Goal: Task Accomplishment & Management: Manage account settings

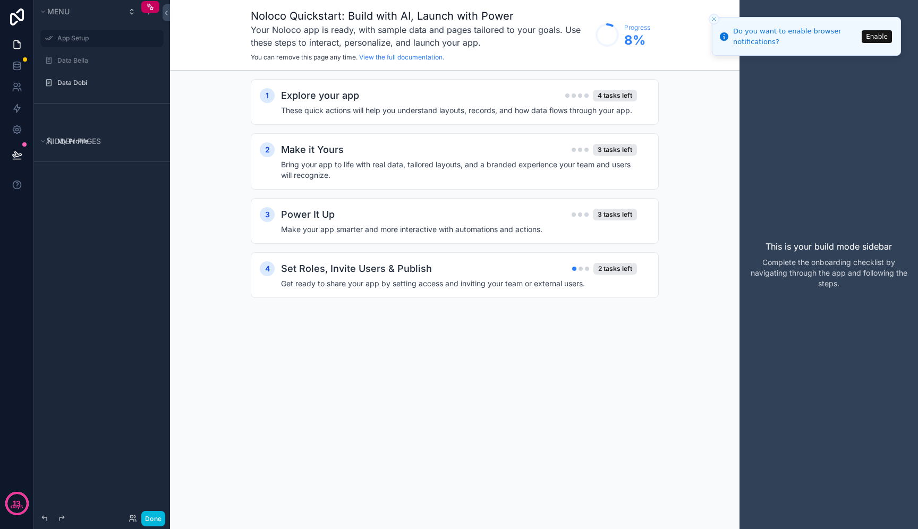
click at [715, 17] on icon "Close toast" at bounding box center [714, 19] width 6 height 6
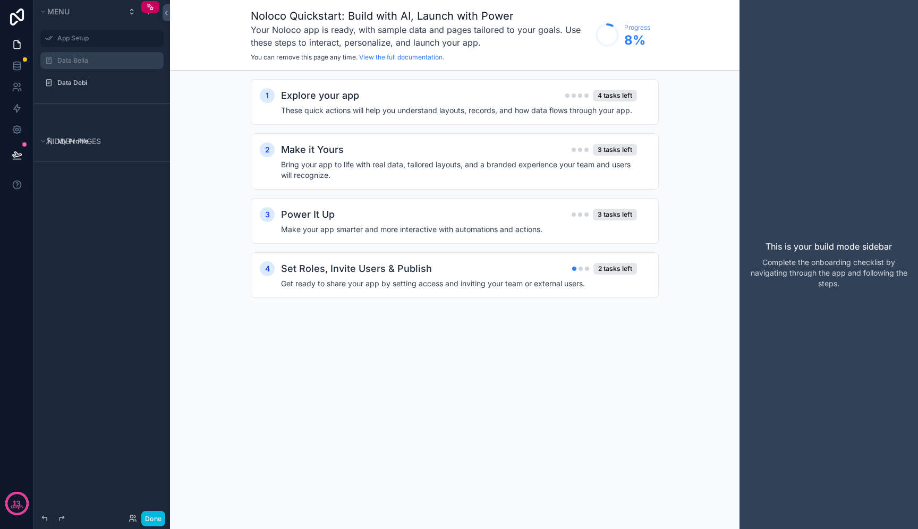
click at [117, 64] on label "Data Bella" at bounding box center [107, 60] width 100 height 9
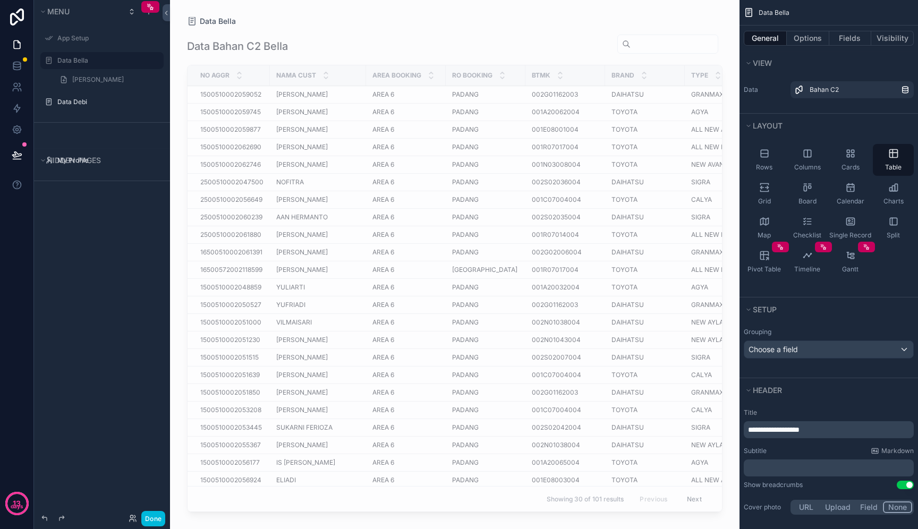
click at [671, 173] on div "scrollable content" at bounding box center [455, 258] width 570 height 517
click at [850, 42] on button "Fields" at bounding box center [850, 38] width 43 height 15
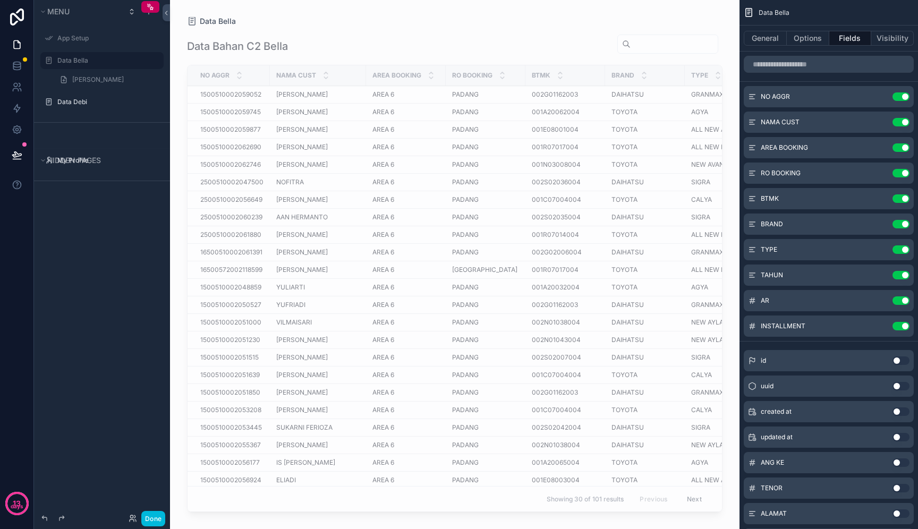
click at [901, 101] on div "NO AGGR Use setting" at bounding box center [829, 96] width 170 height 21
click at [904, 98] on button "Use setting" at bounding box center [901, 96] width 17 height 9
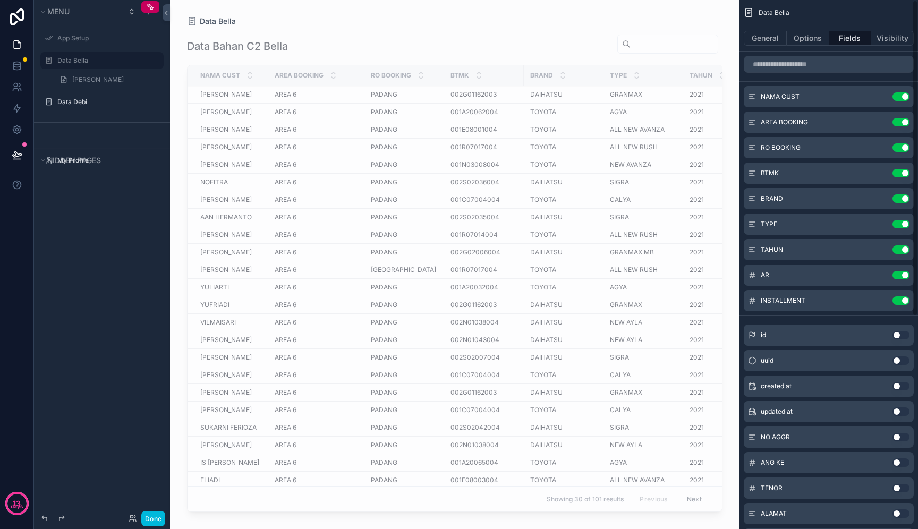
click at [904, 100] on button "Use setting" at bounding box center [901, 96] width 17 height 9
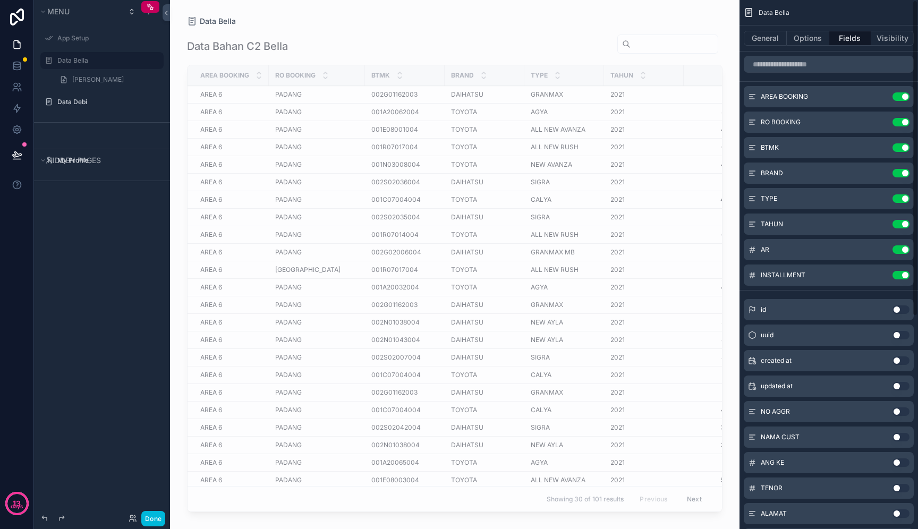
click at [904, 99] on button "Use setting" at bounding box center [901, 96] width 17 height 9
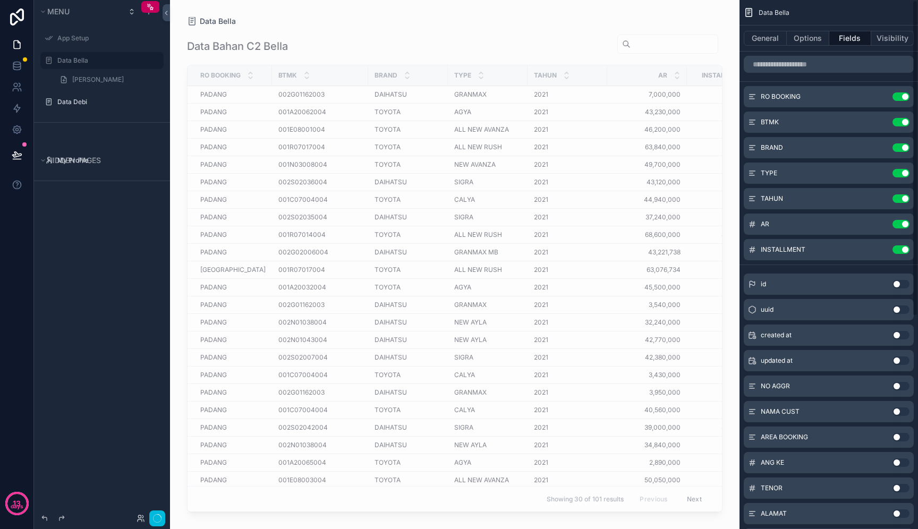
click at [904, 99] on button "Use setting" at bounding box center [901, 96] width 17 height 9
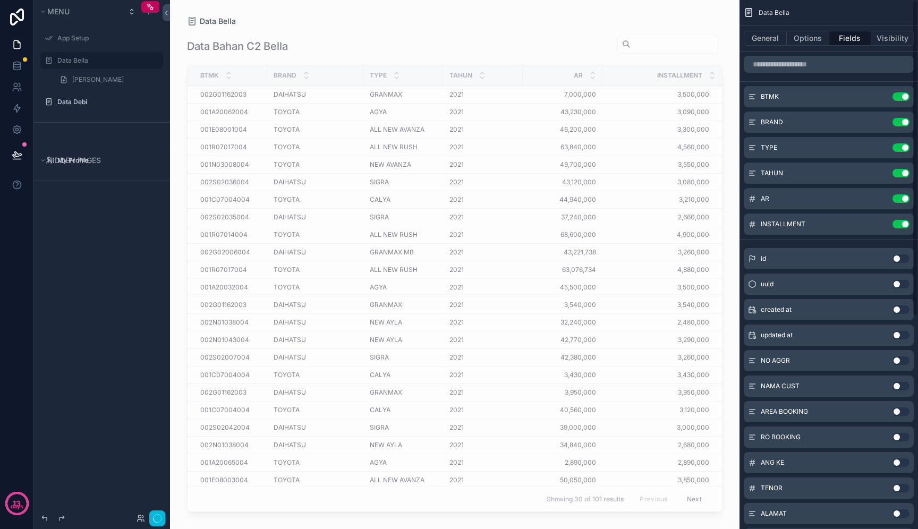
click at [904, 99] on button "Use setting" at bounding box center [901, 96] width 17 height 9
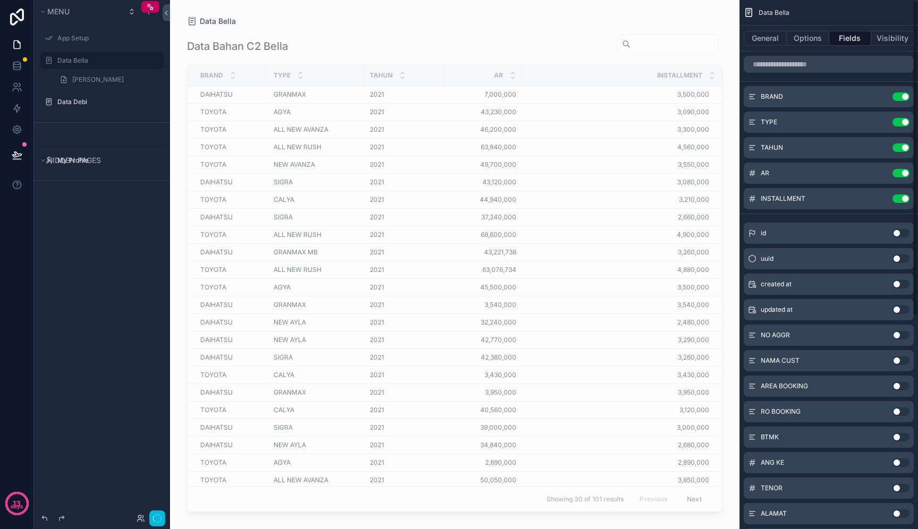
click at [904, 99] on button "Use setting" at bounding box center [901, 96] width 17 height 9
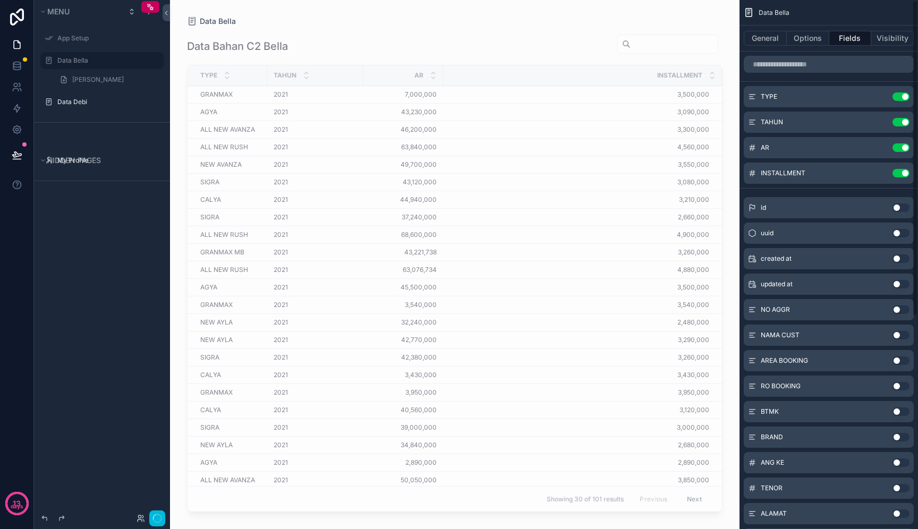
click at [904, 99] on button "Use setting" at bounding box center [901, 96] width 17 height 9
click at [904, 118] on button "Use setting" at bounding box center [901, 122] width 17 height 9
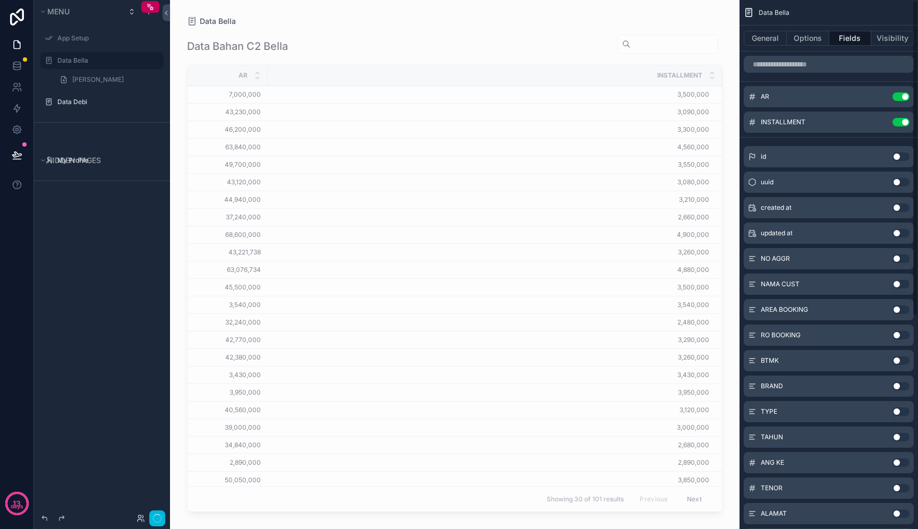
click at [904, 99] on button "Use setting" at bounding box center [901, 96] width 17 height 9
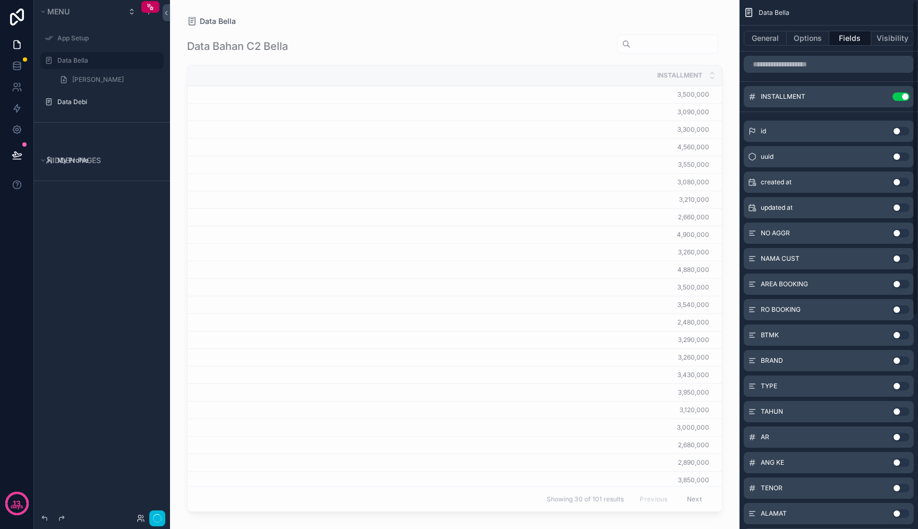
click at [904, 99] on button "Use setting" at bounding box center [901, 96] width 17 height 9
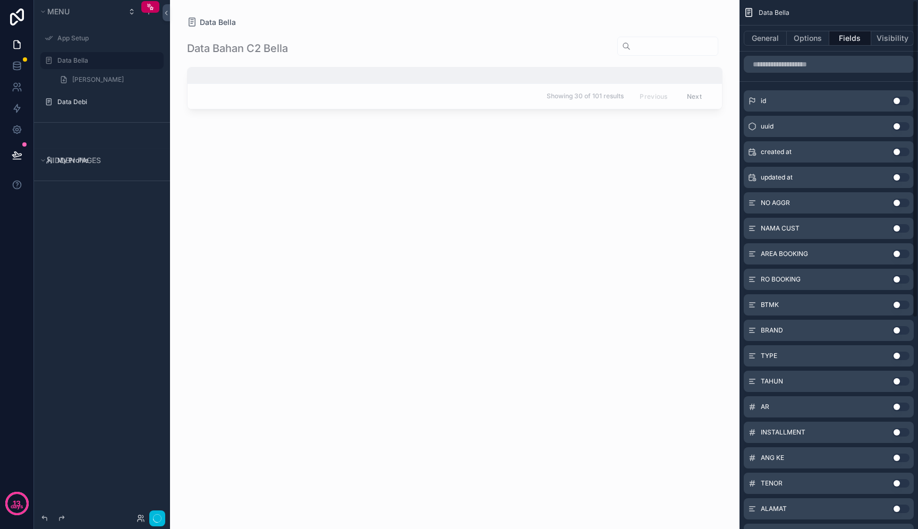
click at [904, 99] on button "Use setting" at bounding box center [901, 101] width 17 height 9
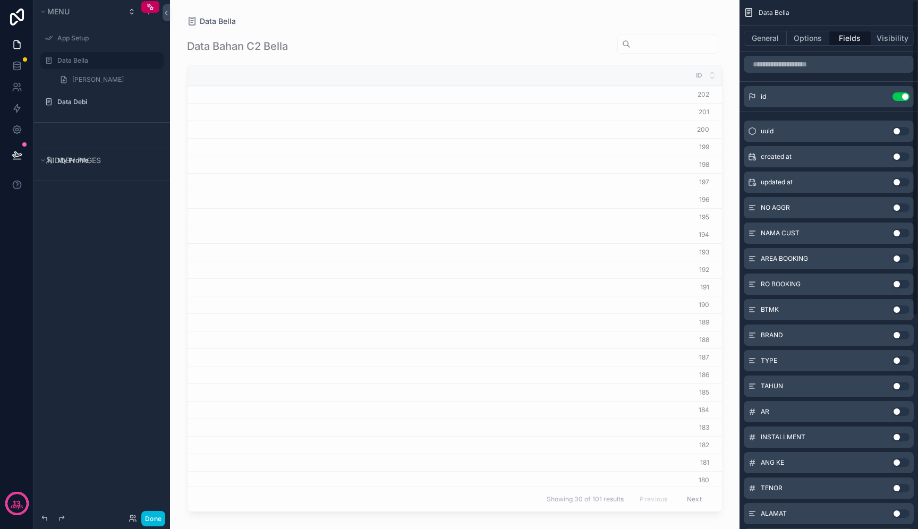
click at [904, 99] on button "Use setting" at bounding box center [901, 96] width 17 height 9
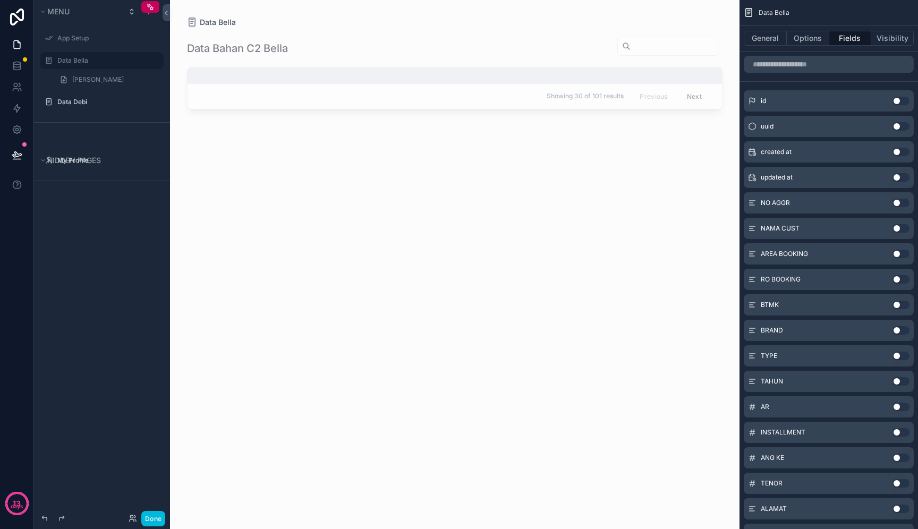
click at [903, 204] on button "Use setting" at bounding box center [901, 203] width 17 height 9
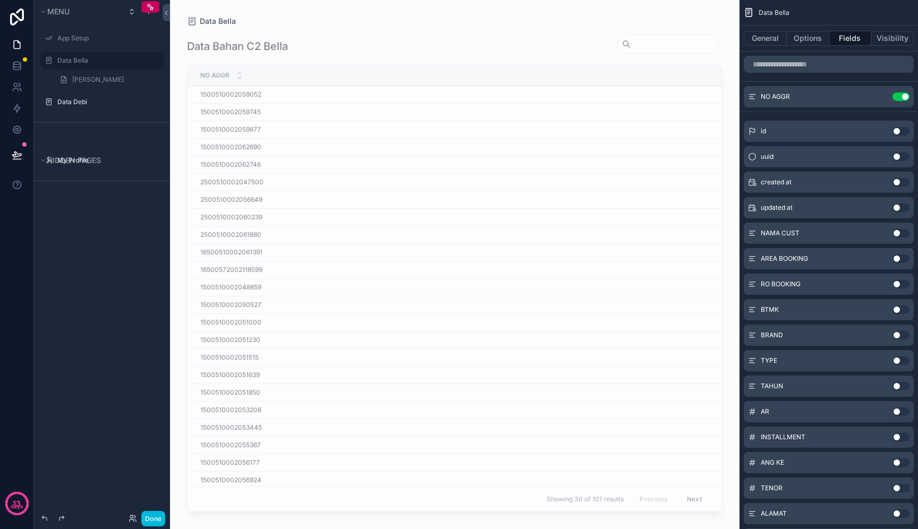
click at [904, 236] on button "Use setting" at bounding box center [901, 233] width 17 height 9
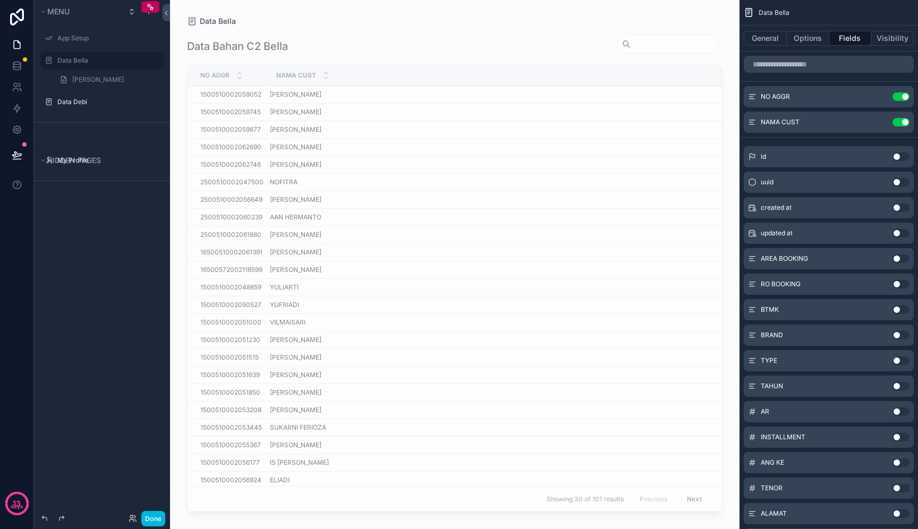
click at [901, 258] on button "Use setting" at bounding box center [901, 259] width 17 height 9
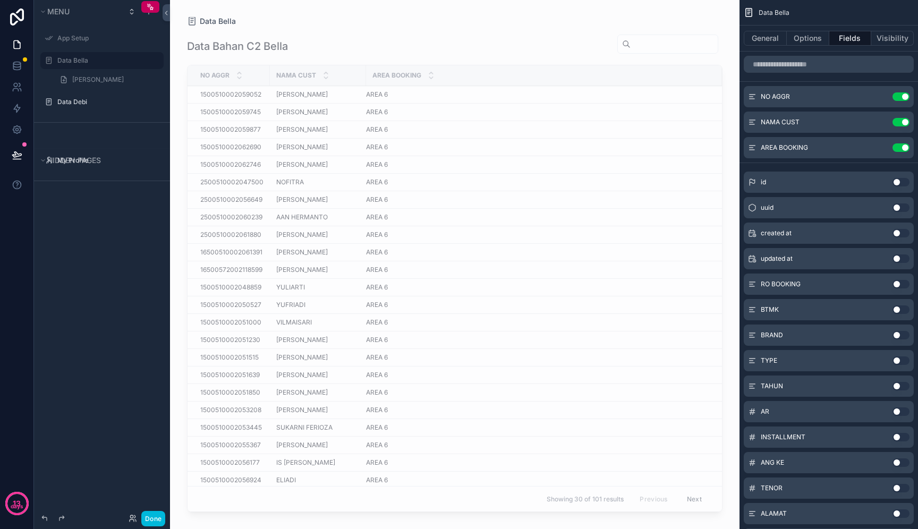
click at [904, 145] on button "Use setting" at bounding box center [901, 147] width 17 height 9
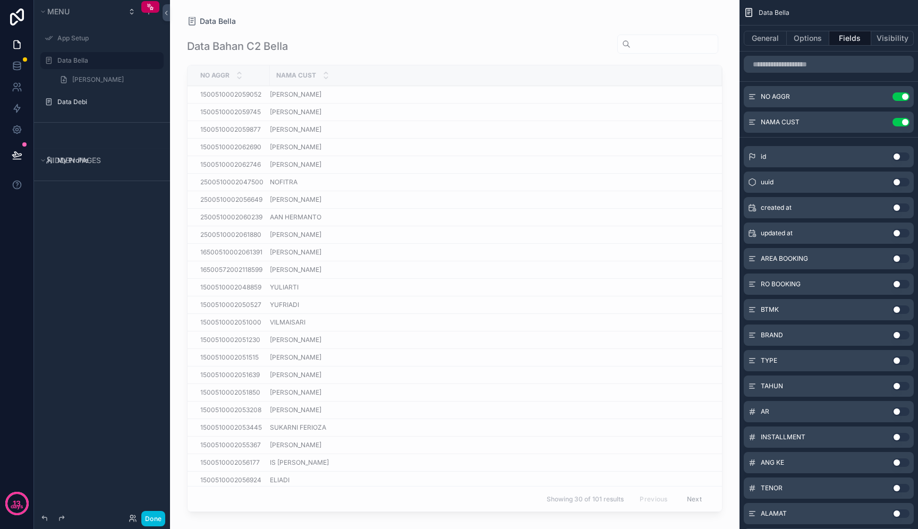
click at [900, 282] on button "Use setting" at bounding box center [901, 284] width 17 height 9
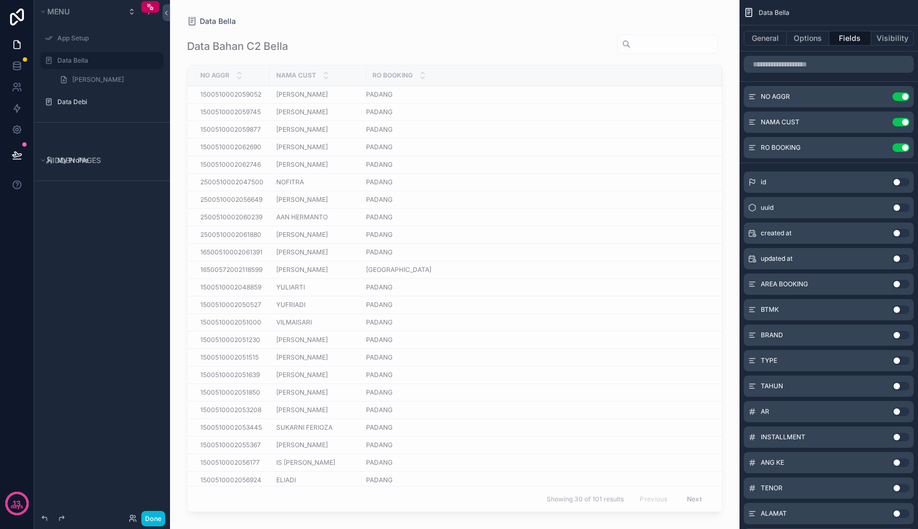
click at [902, 336] on button "Use setting" at bounding box center [901, 335] width 17 height 9
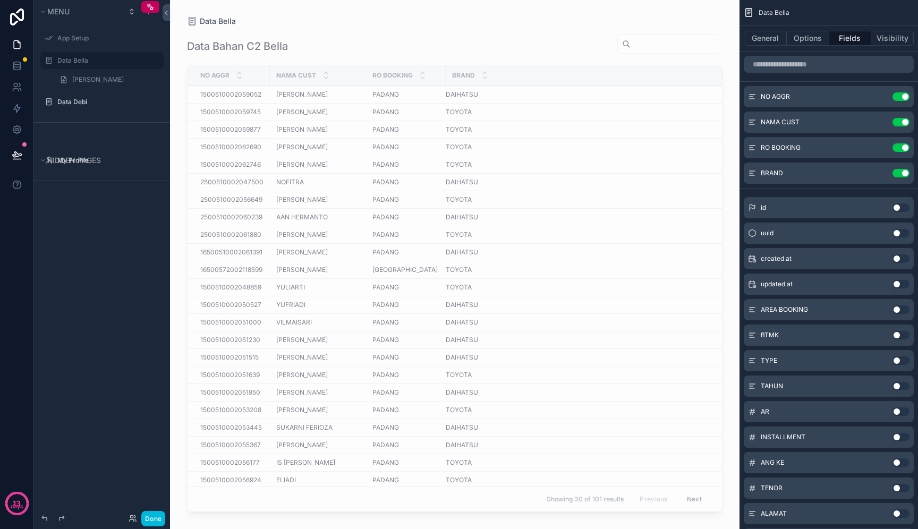
click at [902, 359] on button "Use setting" at bounding box center [901, 361] width 17 height 9
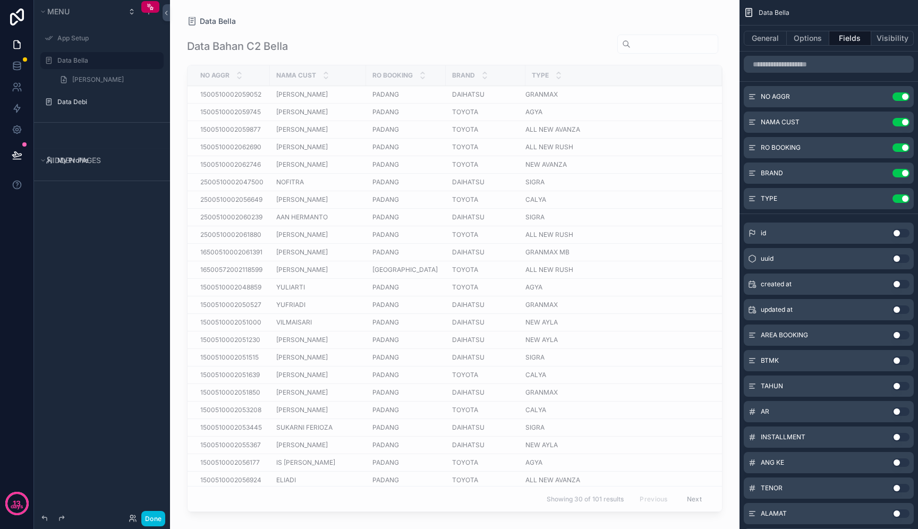
click at [896, 387] on button "Use setting" at bounding box center [901, 386] width 17 height 9
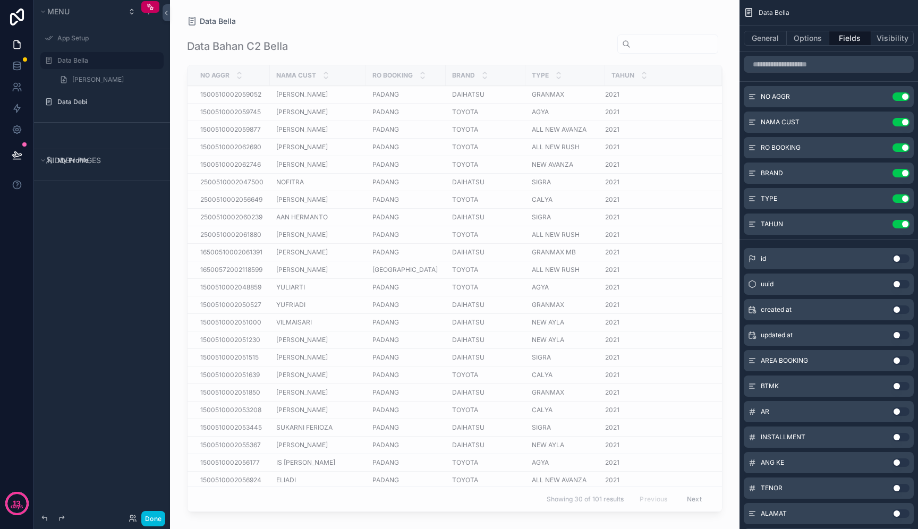
click at [898, 414] on button "Use setting" at bounding box center [901, 412] width 17 height 9
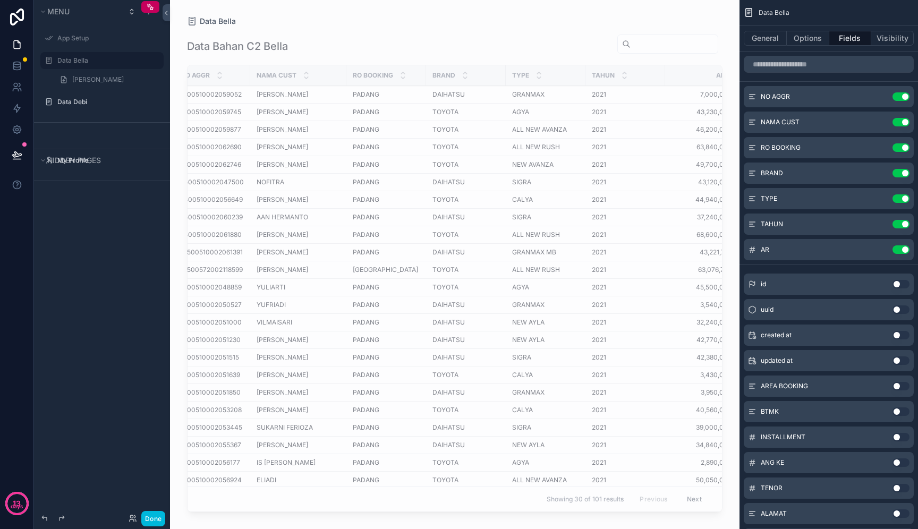
scroll to position [0, 50]
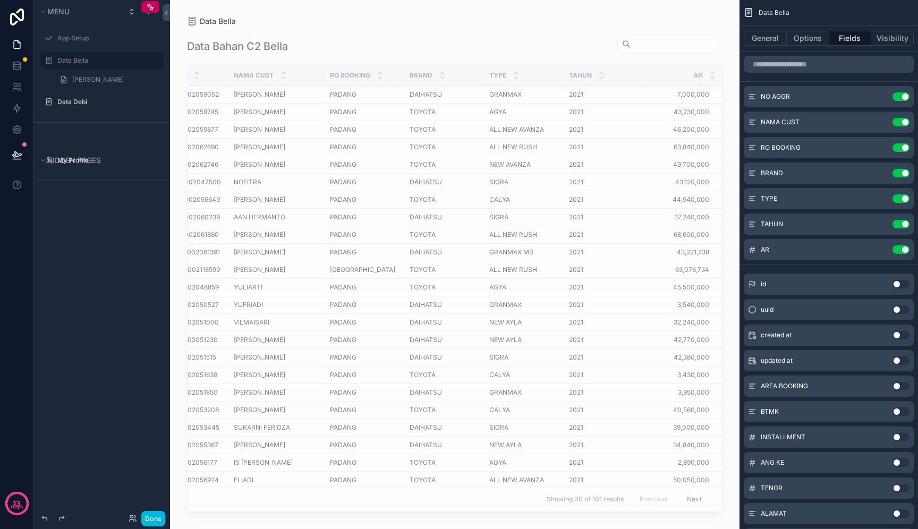
click at [897, 436] on button "Use setting" at bounding box center [901, 437] width 17 height 9
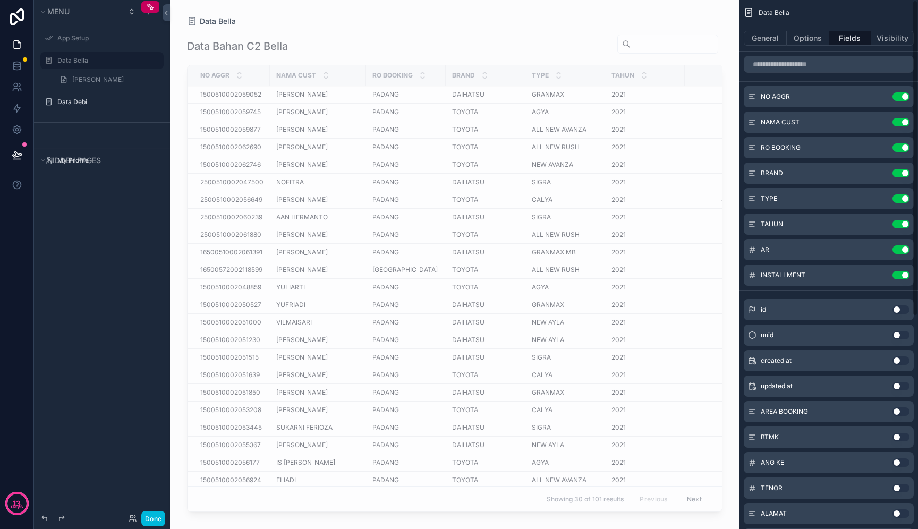
click at [900, 462] on button "Use setting" at bounding box center [901, 463] width 17 height 9
click at [902, 488] on button "Use setting" at bounding box center [901, 488] width 17 height 9
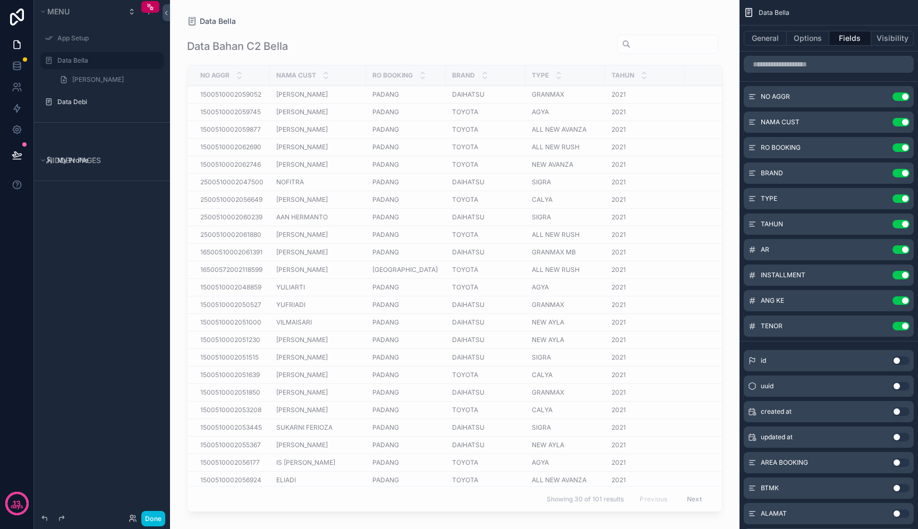
click at [904, 514] on button "Use setting" at bounding box center [901, 514] width 17 height 9
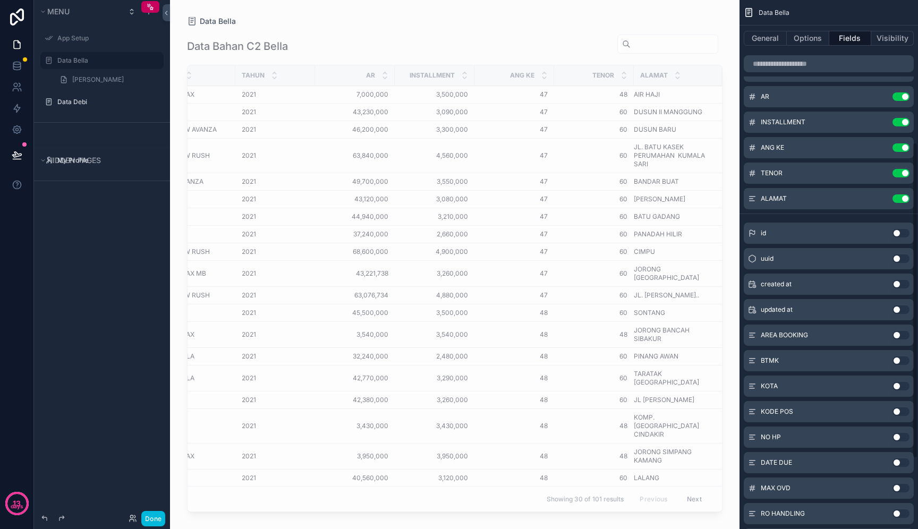
scroll to position [357, 0]
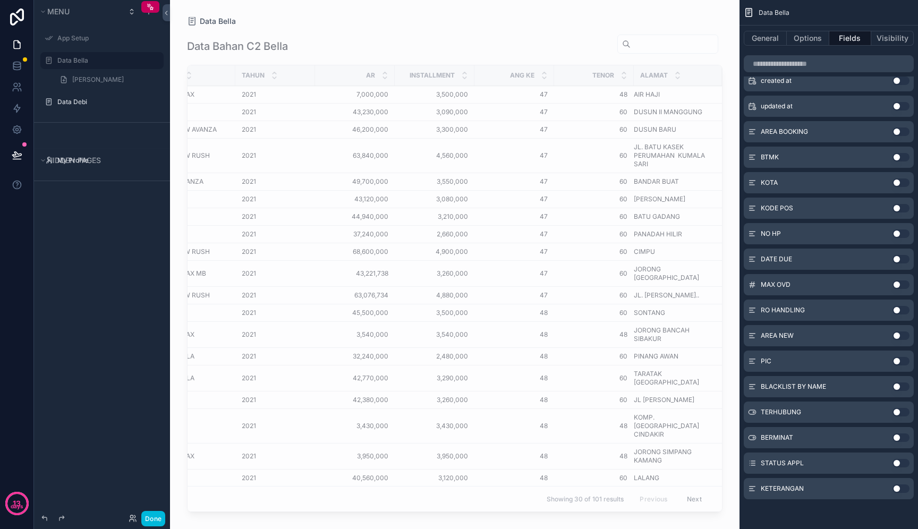
click at [898, 261] on button "Use setting" at bounding box center [901, 259] width 17 height 9
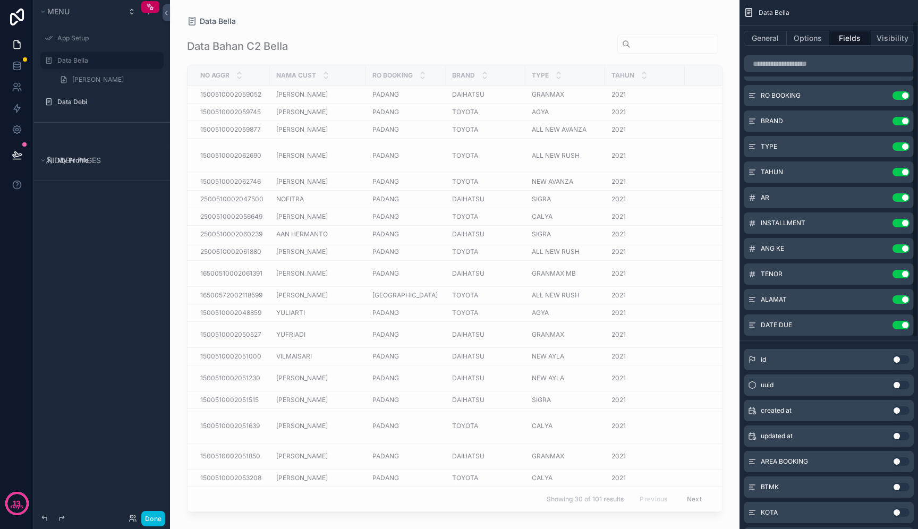
scroll to position [58, 0]
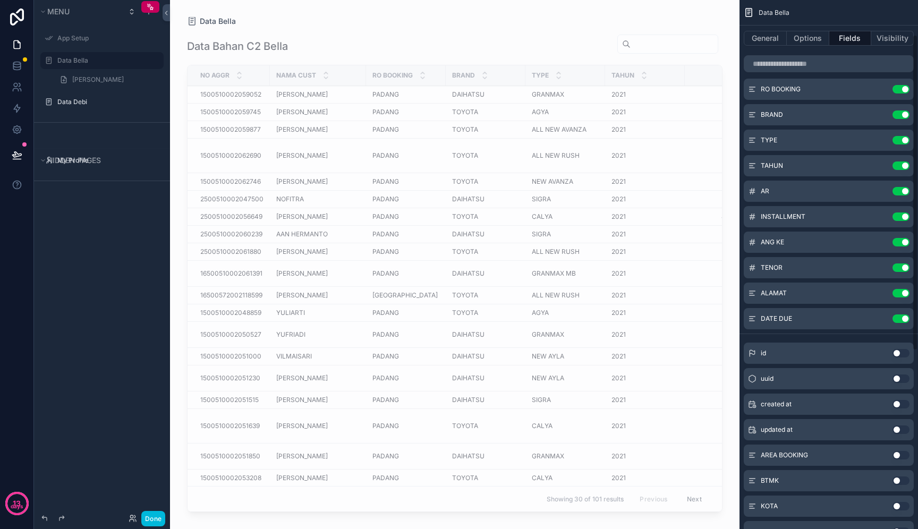
click at [901, 294] on button "Use setting" at bounding box center [901, 293] width 17 height 9
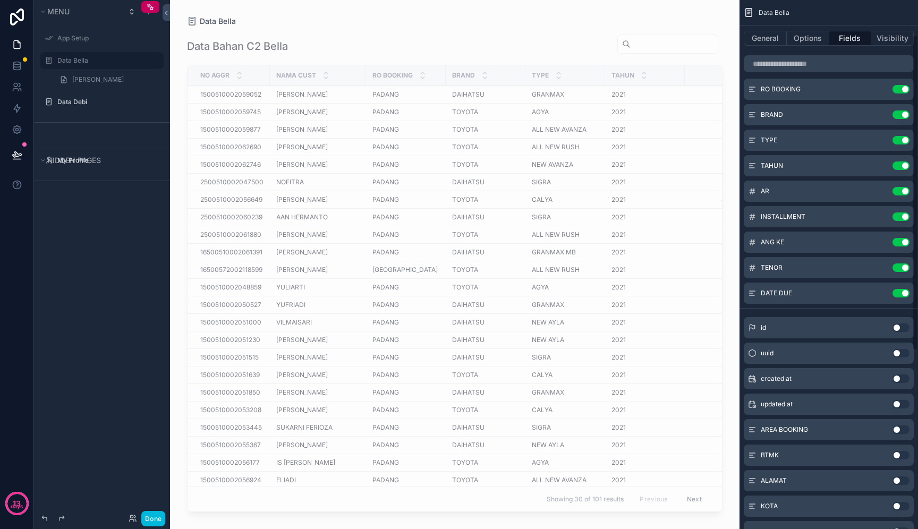
scroll to position [357, 0]
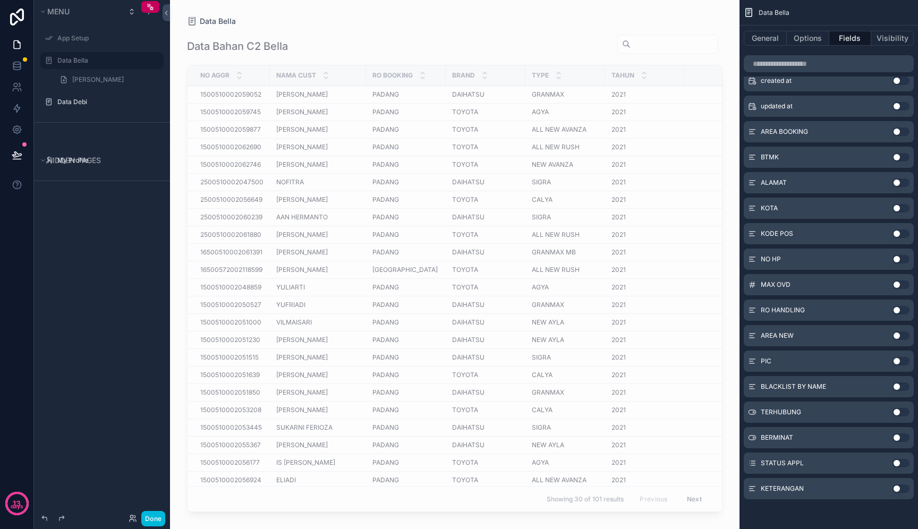
click at [898, 182] on button "Use setting" at bounding box center [901, 183] width 17 height 9
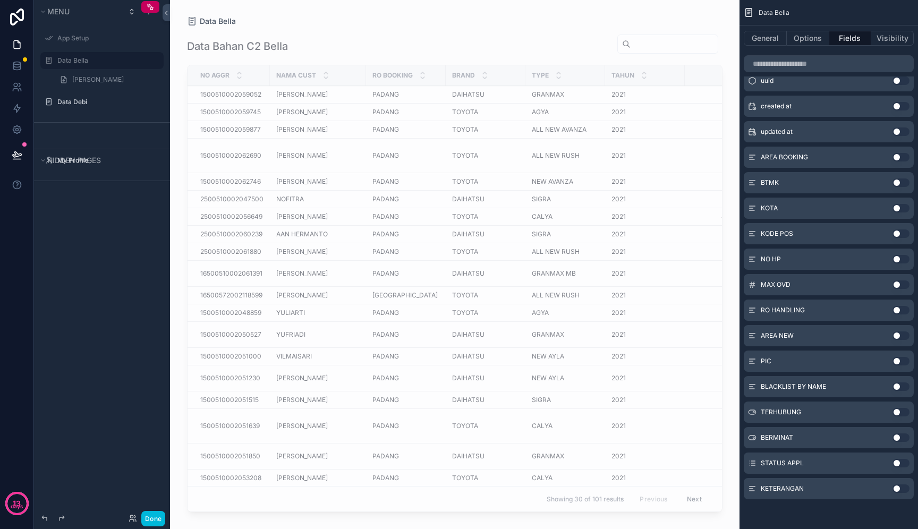
click at [899, 210] on button "Use setting" at bounding box center [901, 208] width 17 height 9
click at [902, 235] on button "Use setting" at bounding box center [901, 234] width 17 height 9
click at [903, 260] on button "Use setting" at bounding box center [901, 259] width 17 height 9
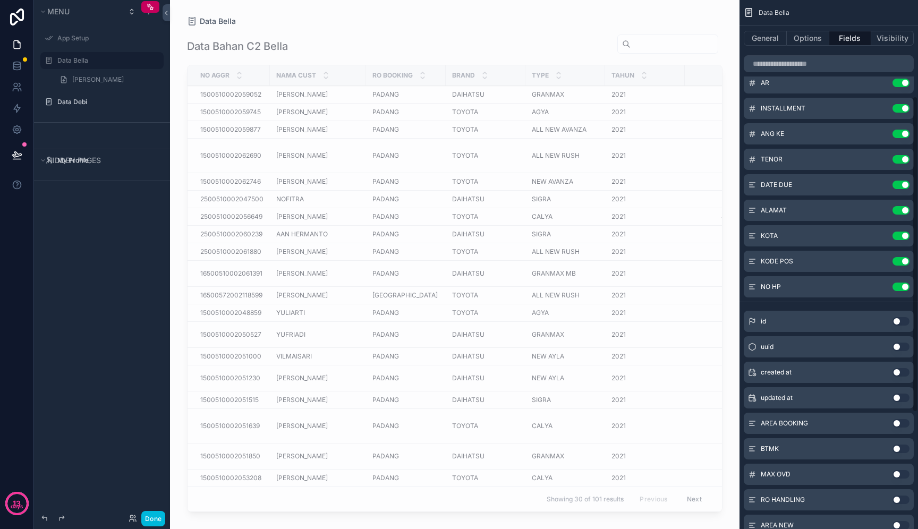
scroll to position [160, 0]
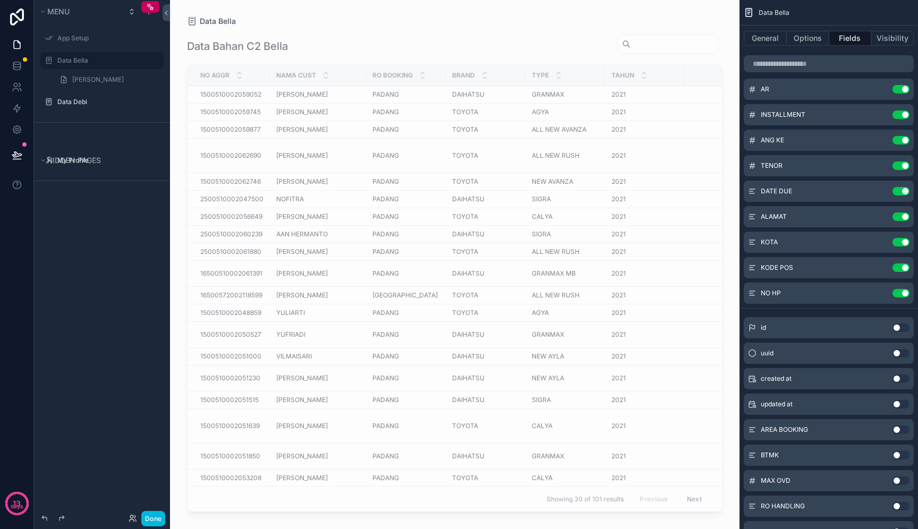
click at [903, 215] on button "Use setting" at bounding box center [901, 217] width 17 height 9
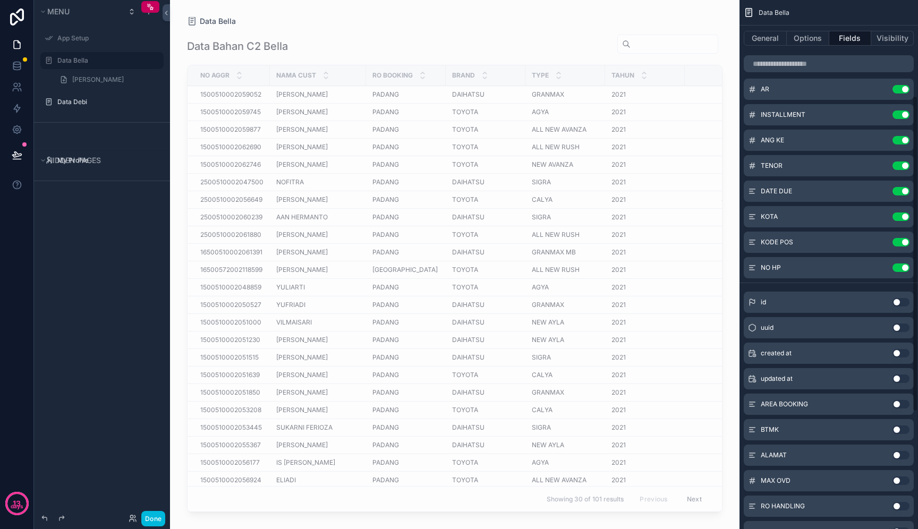
click at [904, 217] on button "Use setting" at bounding box center [901, 217] width 17 height 9
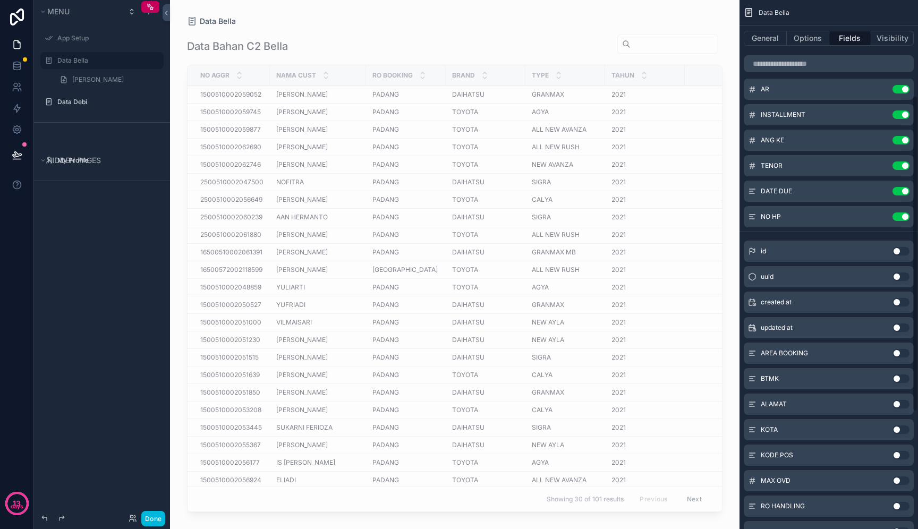
click at [904, 217] on button "Use setting" at bounding box center [901, 217] width 17 height 9
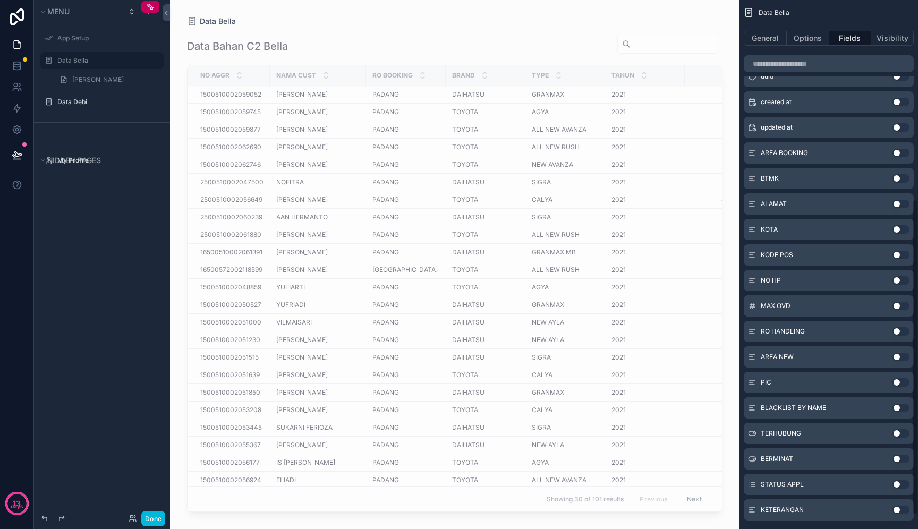
scroll to position [357, 0]
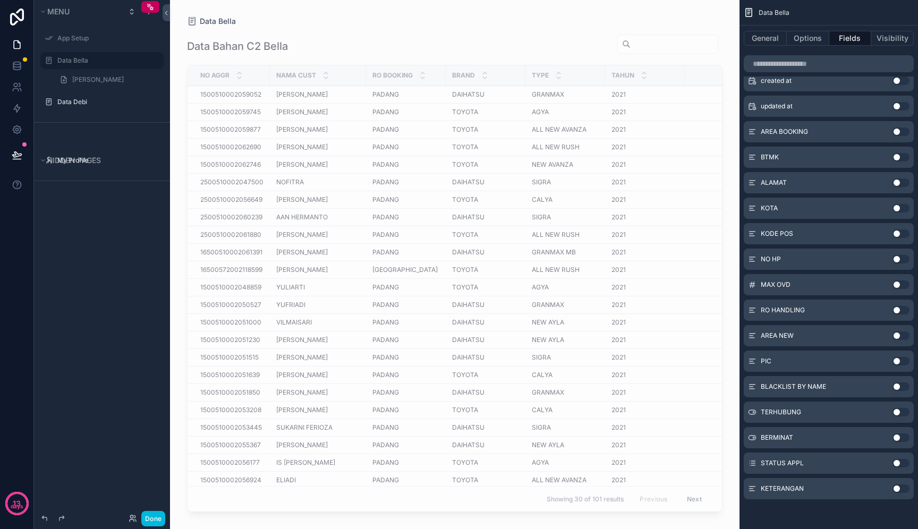
click at [902, 286] on button "Use setting" at bounding box center [901, 285] width 17 height 9
click at [898, 311] on button "Use setting" at bounding box center [901, 310] width 17 height 9
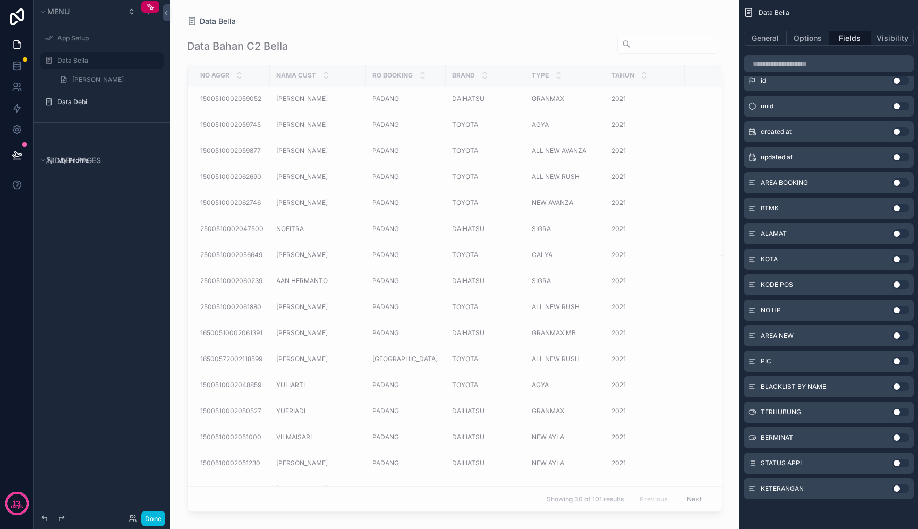
click at [582, 381] on div "AGYA AGYA" at bounding box center [565, 385] width 67 height 9
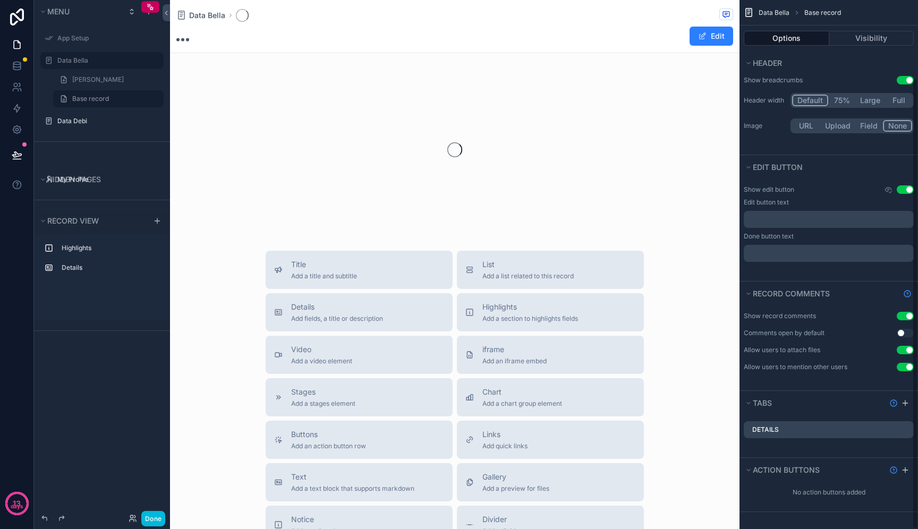
scroll to position [91, 0]
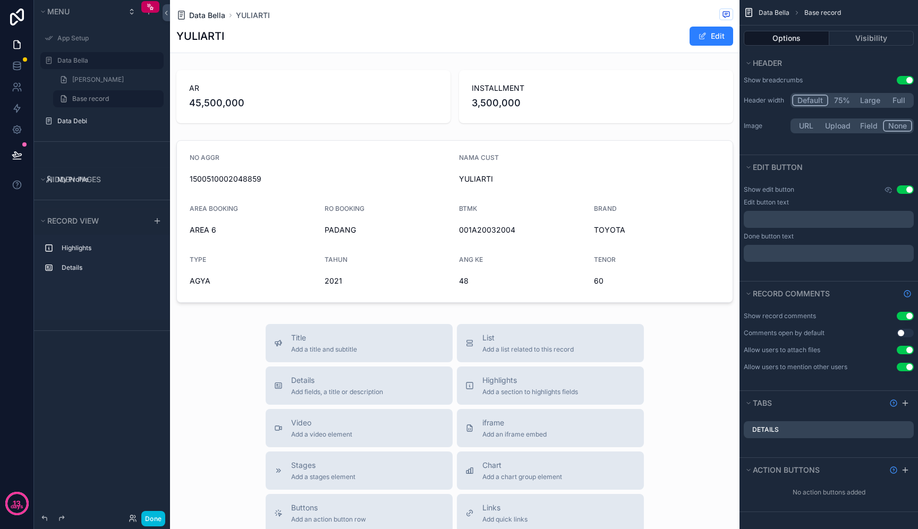
click at [208, 17] on span "Data Bella" at bounding box center [207, 15] width 36 height 11
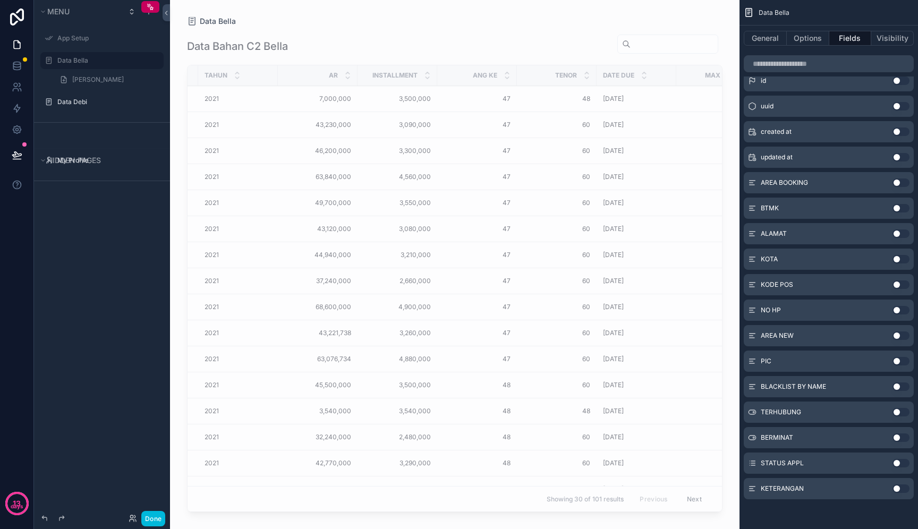
scroll to position [0, 528]
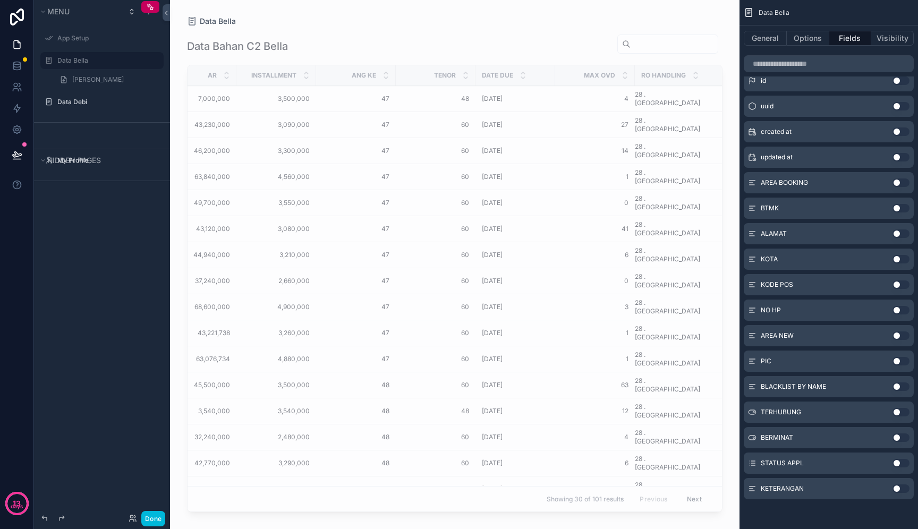
click at [905, 233] on button "Use setting" at bounding box center [901, 234] width 17 height 9
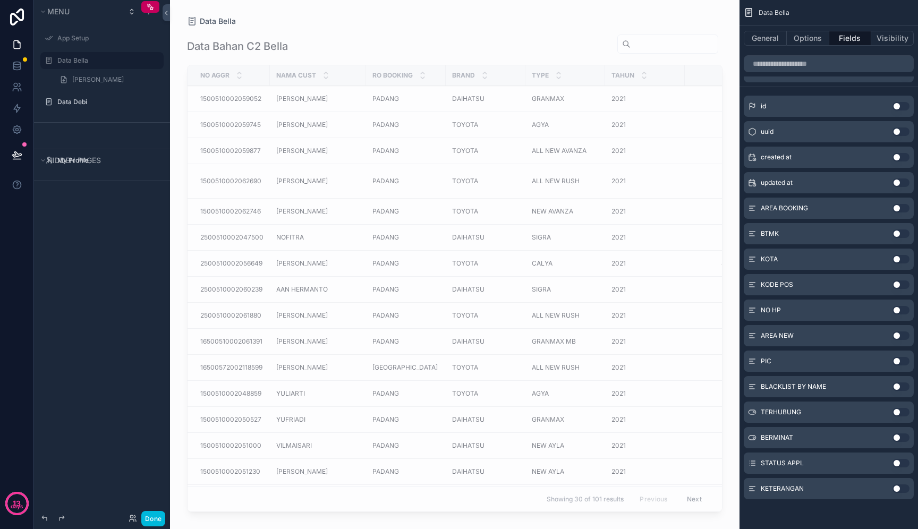
click at [902, 260] on button "Use setting" at bounding box center [901, 259] width 17 height 9
click at [901, 285] on button "Use setting" at bounding box center [901, 285] width 17 height 9
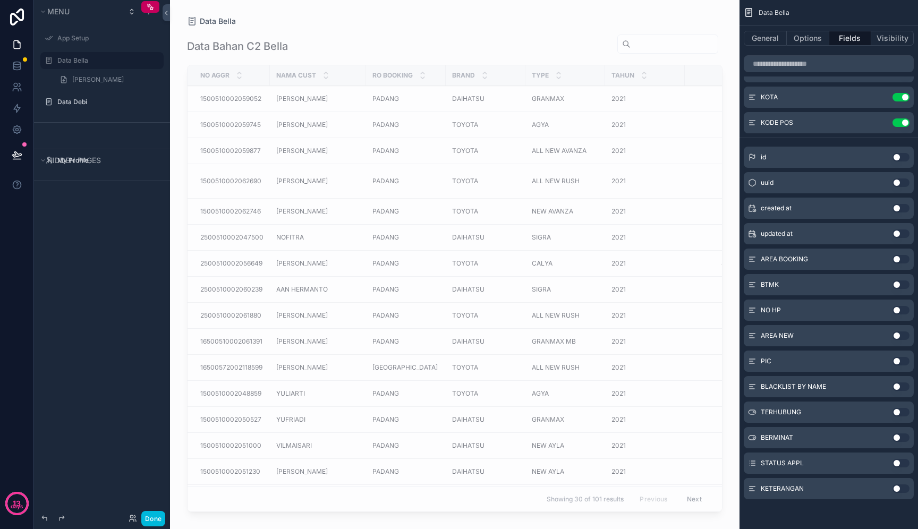
click at [904, 313] on button "Use setting" at bounding box center [901, 310] width 17 height 9
click at [903, 361] on button "Use setting" at bounding box center [901, 361] width 17 height 9
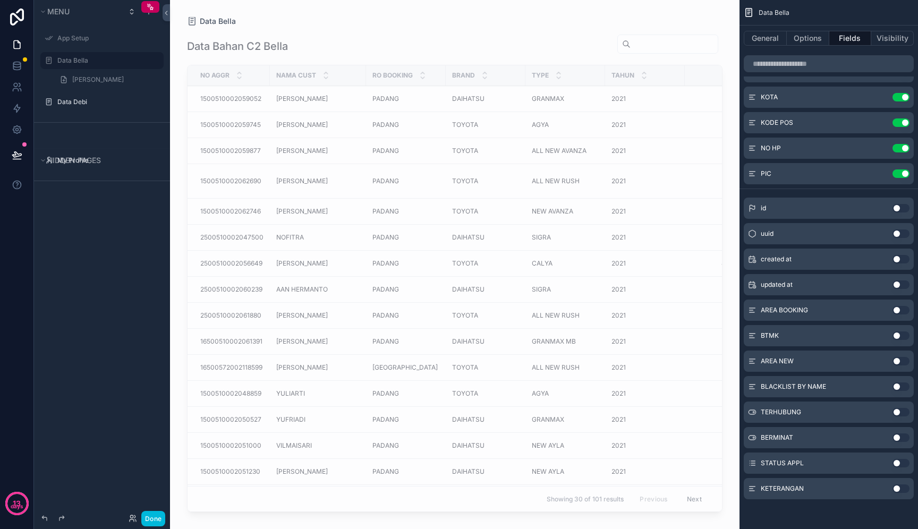
click at [903, 413] on button "Use setting" at bounding box center [901, 412] width 17 height 9
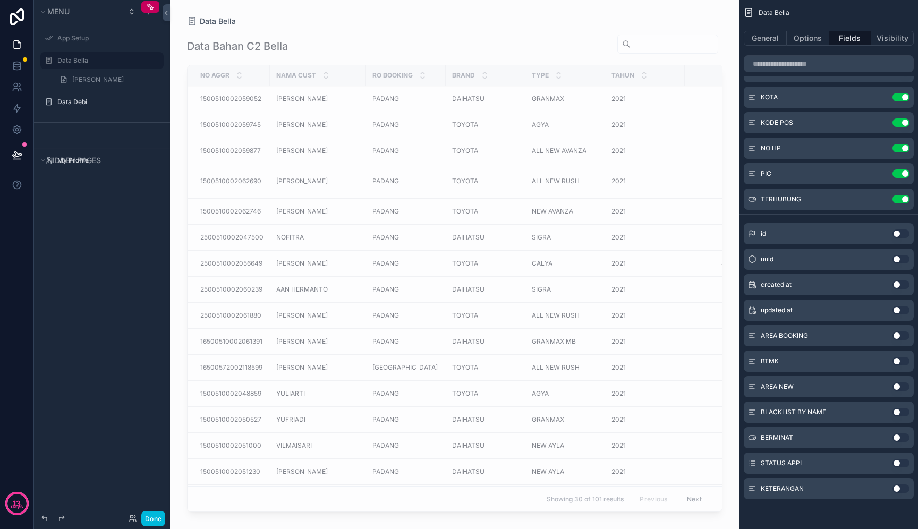
click at [903, 437] on button "Use setting" at bounding box center [901, 438] width 17 height 9
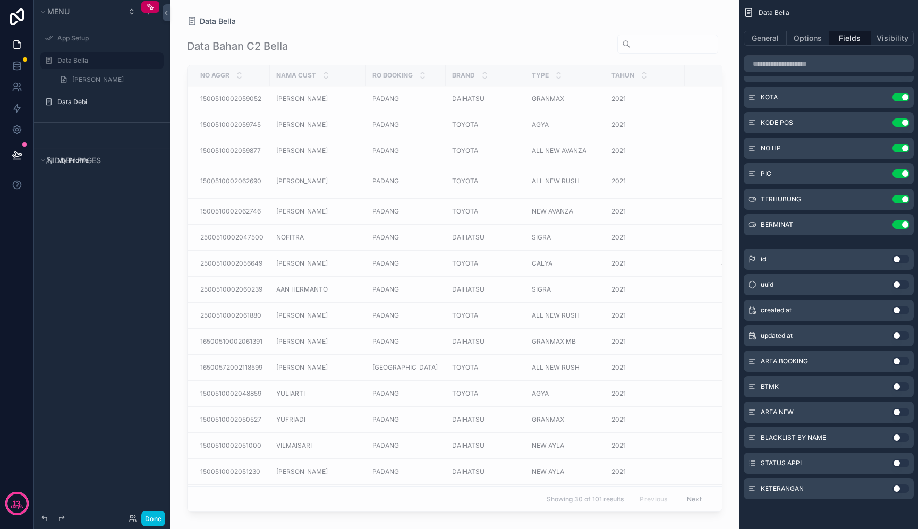
click at [903, 465] on button "Use setting" at bounding box center [901, 463] width 17 height 9
click at [903, 490] on button "Use setting" at bounding box center [901, 489] width 17 height 9
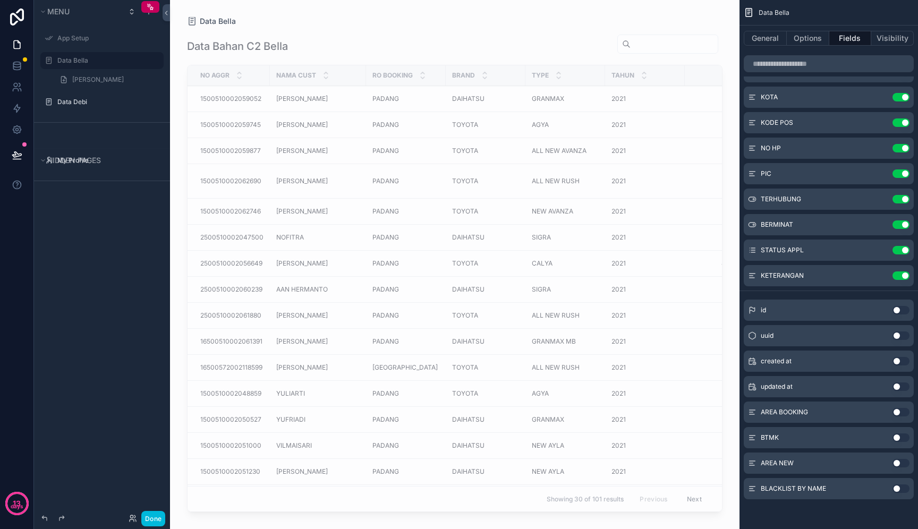
click at [562, 14] on div "Data Bella Data Bahan C2 Bella NO AGGR NAMA CUST RO BOOKING BRAND TYPE TAHUN AR…" at bounding box center [455, 258] width 570 height 517
click at [151, 519] on button "Done" at bounding box center [153, 518] width 24 height 15
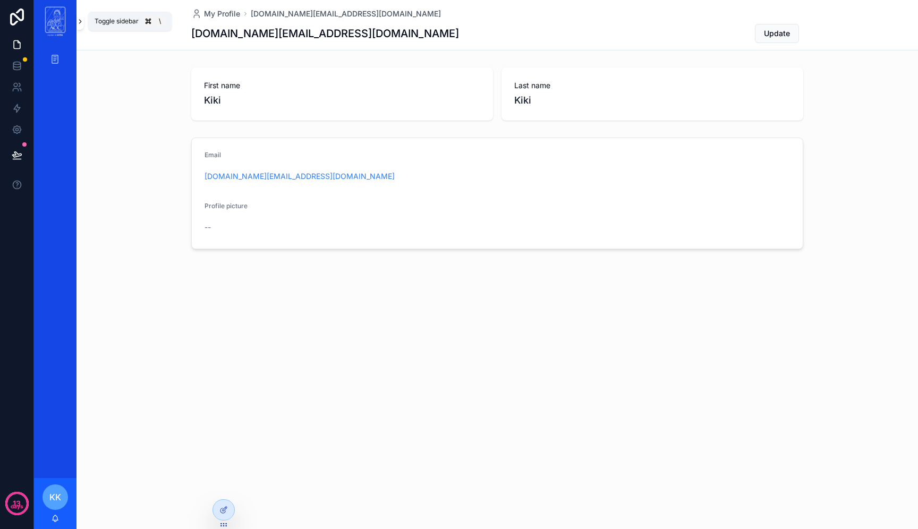
click at [79, 22] on icon "scrollable content" at bounding box center [80, 22] width 7 height 8
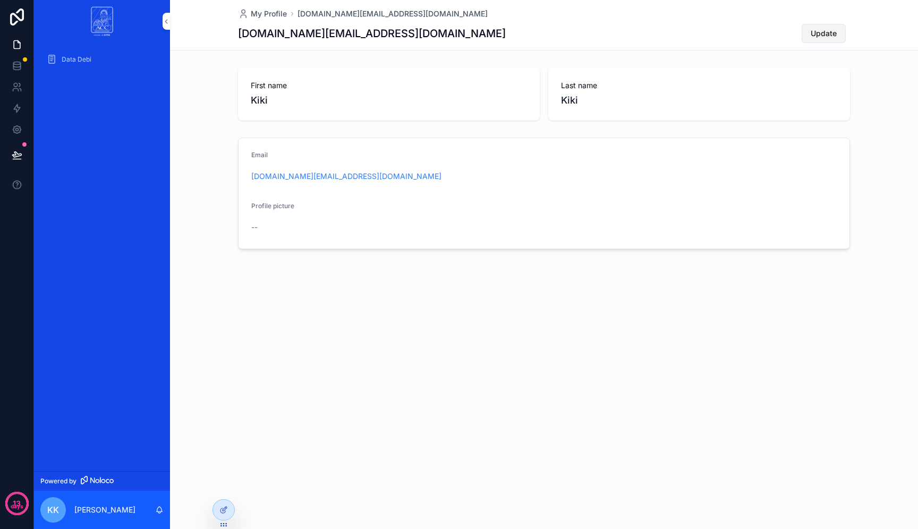
click at [831, 31] on span "Update" at bounding box center [824, 33] width 26 height 11
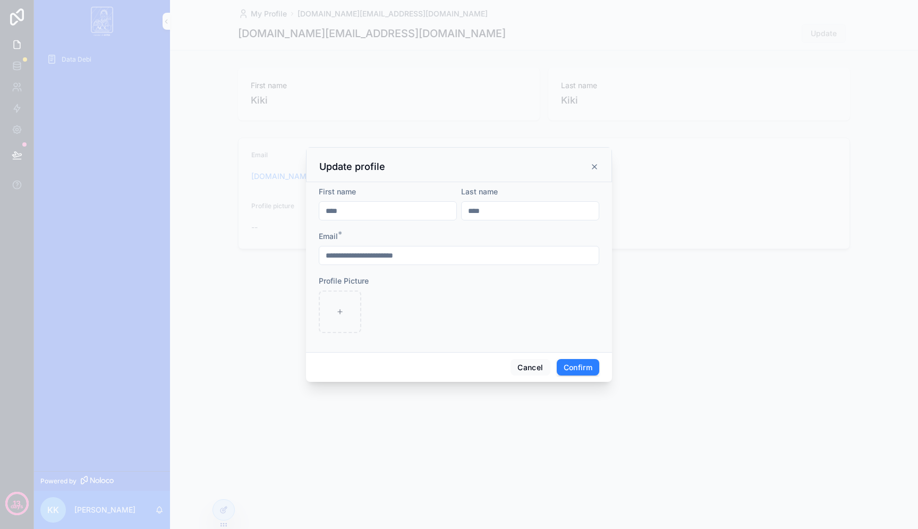
drag, startPoint x: 429, startPoint y: 206, endPoint x: 302, endPoint y: 202, distance: 127.1
click at [302, 202] on div "**********" at bounding box center [459, 264] width 918 height 529
type input "******"
type input "*****"
click at [579, 372] on button "Confirm" at bounding box center [578, 367] width 43 height 17
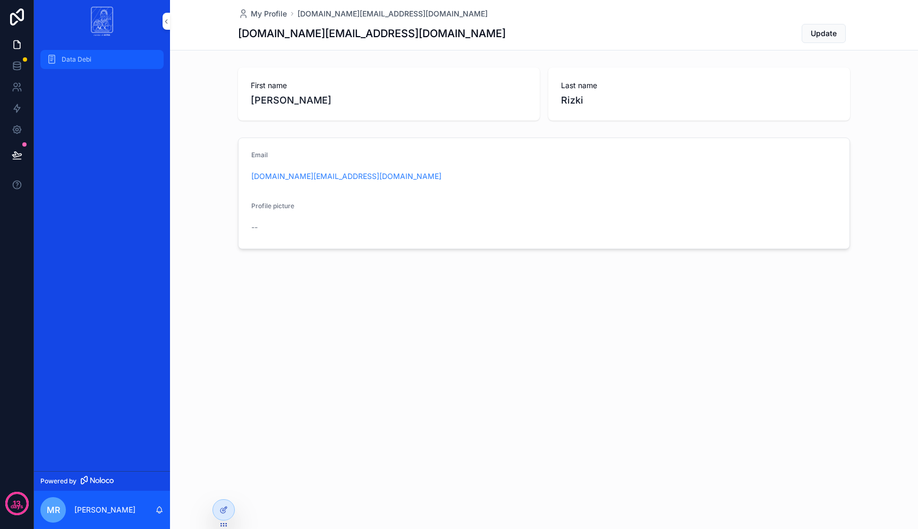
click at [77, 57] on span "Data Debi" at bounding box center [77, 59] width 30 height 9
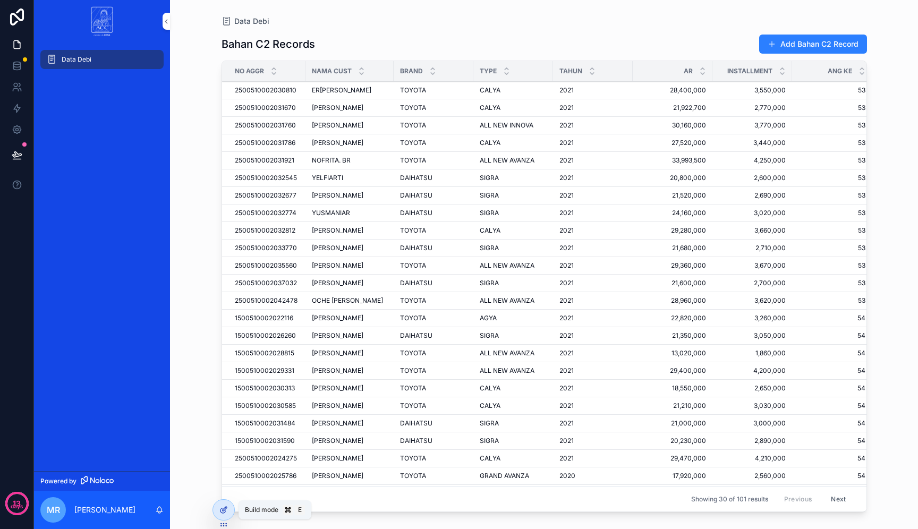
click at [228, 511] on div at bounding box center [223, 510] width 21 height 20
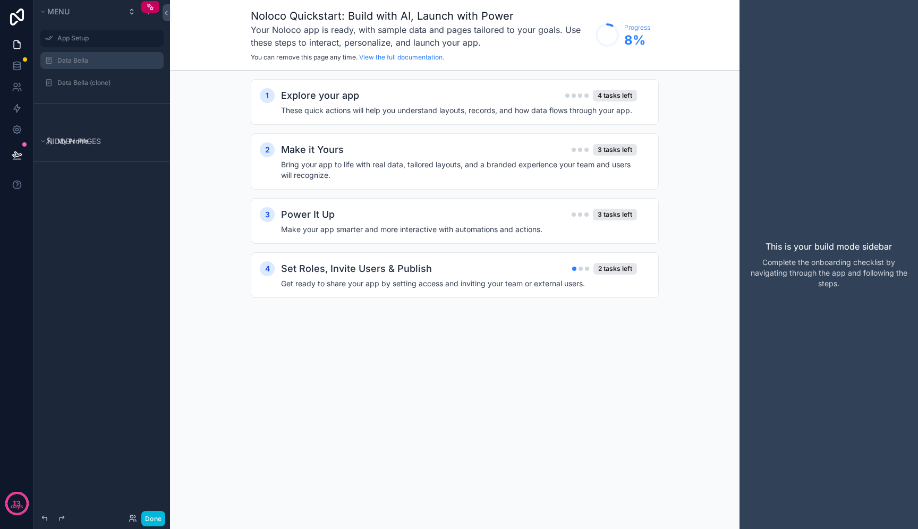
click at [108, 60] on label "Data Bella" at bounding box center [107, 60] width 100 height 9
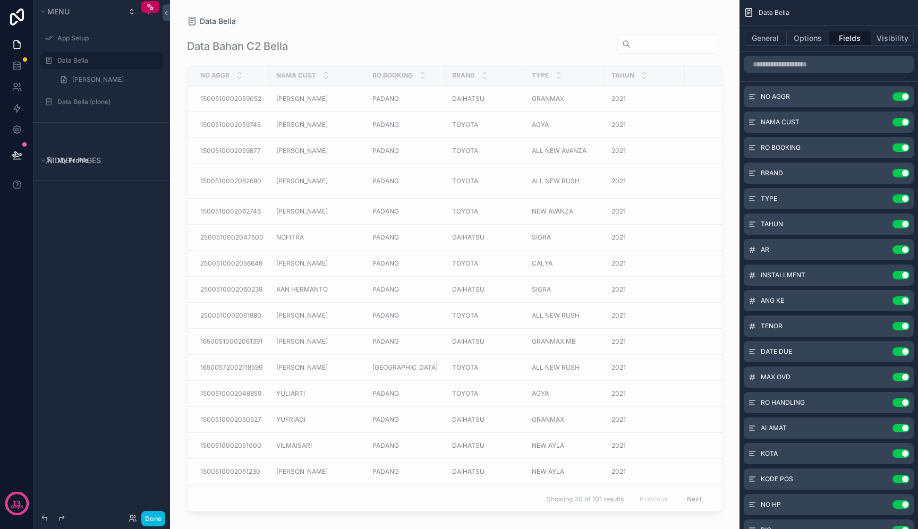
click at [590, 308] on div "scrollable content" at bounding box center [455, 258] width 570 height 517
click at [895, 35] on button "Visibility" at bounding box center [892, 38] width 43 height 15
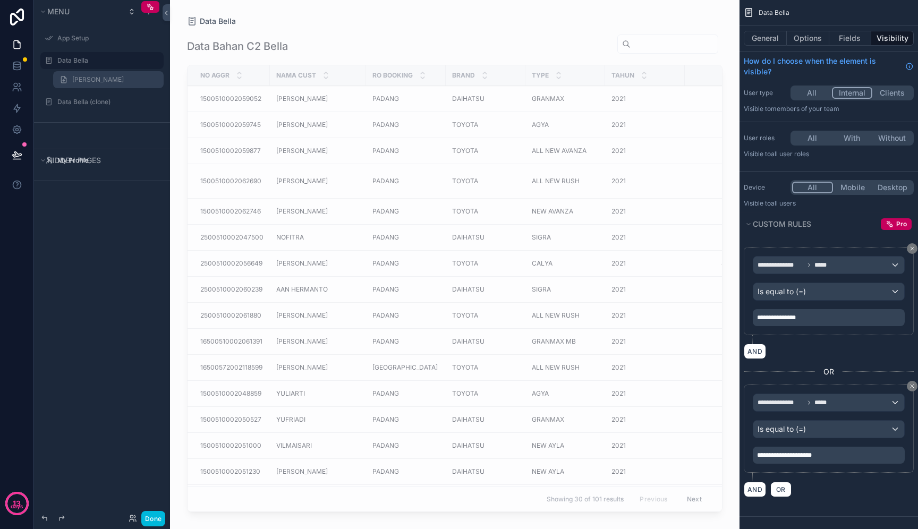
click at [125, 84] on link "[PERSON_NAME]" at bounding box center [108, 79] width 111 height 17
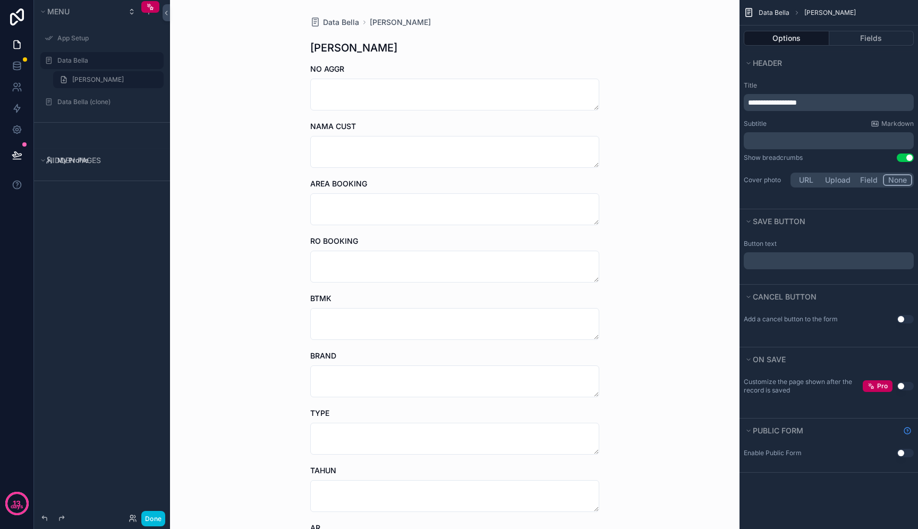
click at [112, 61] on label "Data Bella" at bounding box center [107, 60] width 100 height 9
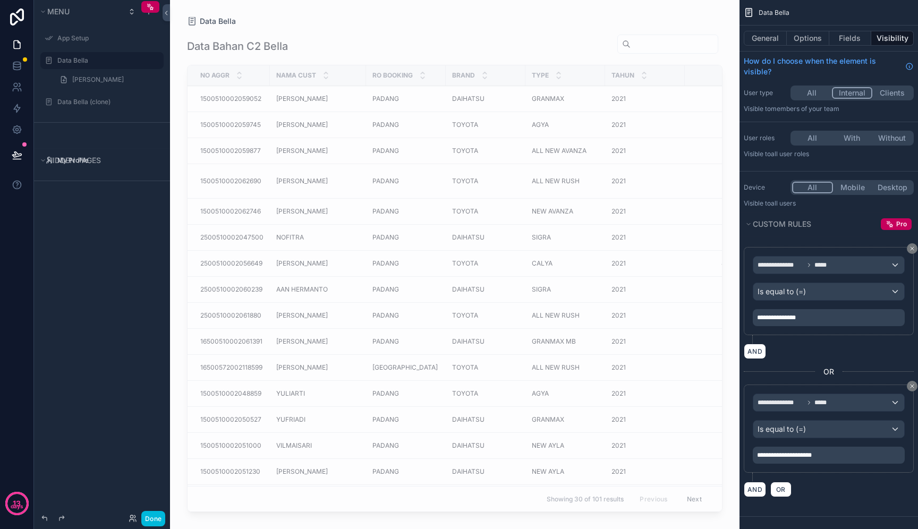
click at [90, 64] on label "Data Bella" at bounding box center [107, 60] width 100 height 9
click at [0, 0] on icon "scrollable content" at bounding box center [0, 0] width 0 height 0
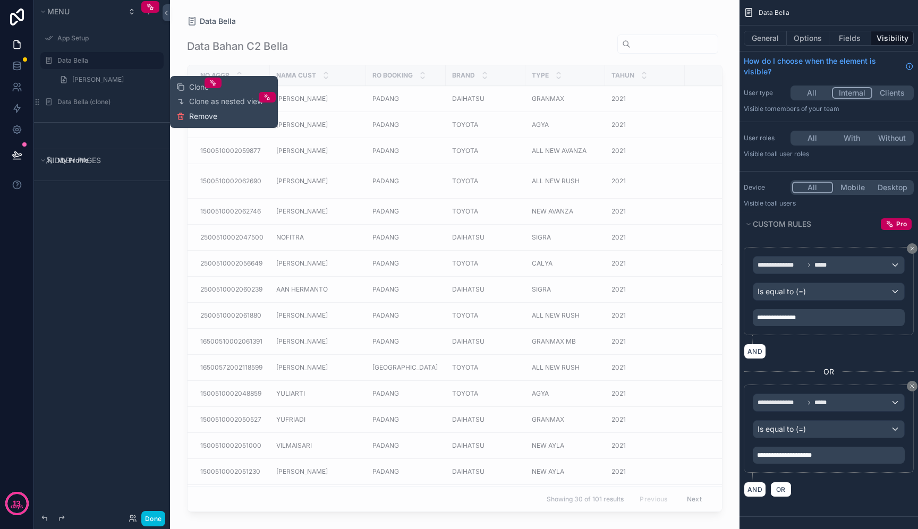
click at [185, 118] on button "Remove" at bounding box center [196, 116] width 41 height 11
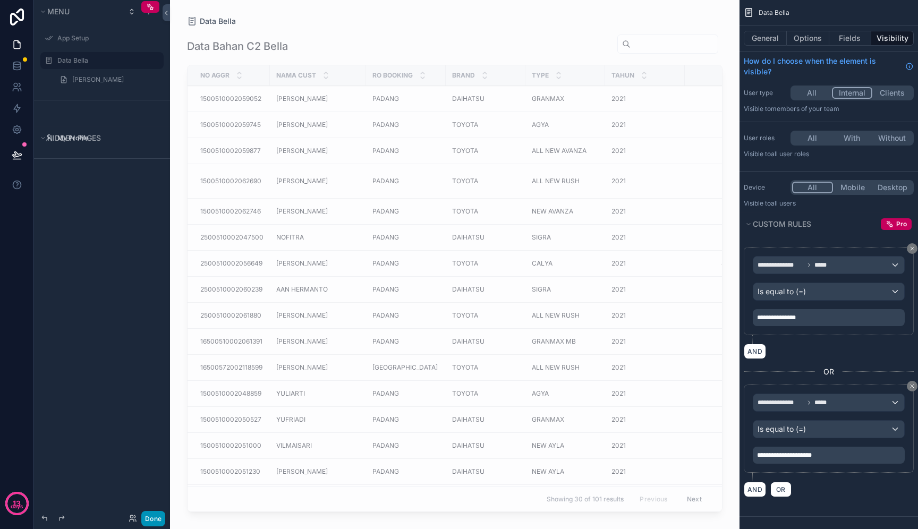
click at [150, 515] on button "Done" at bounding box center [153, 518] width 24 height 15
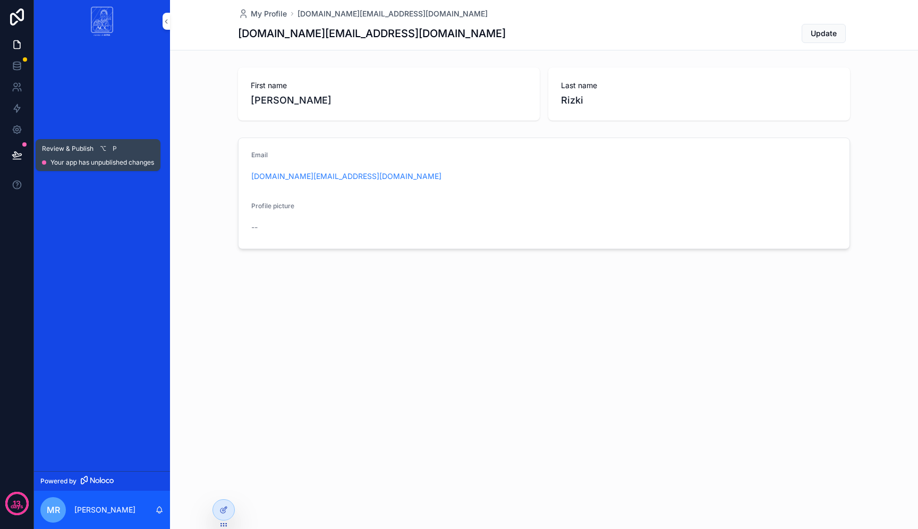
click at [17, 155] on icon at bounding box center [17, 155] width 11 height 11
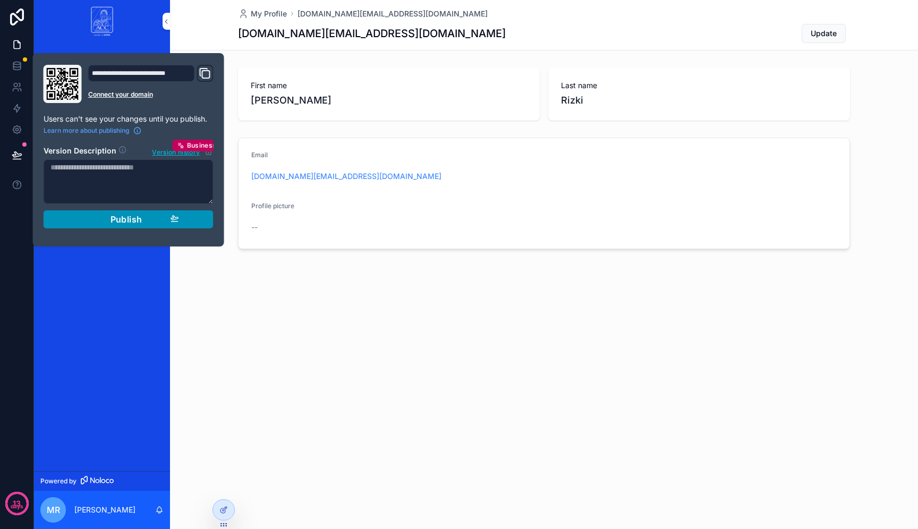
click at [159, 224] on div "Publish" at bounding box center [128, 219] width 101 height 11
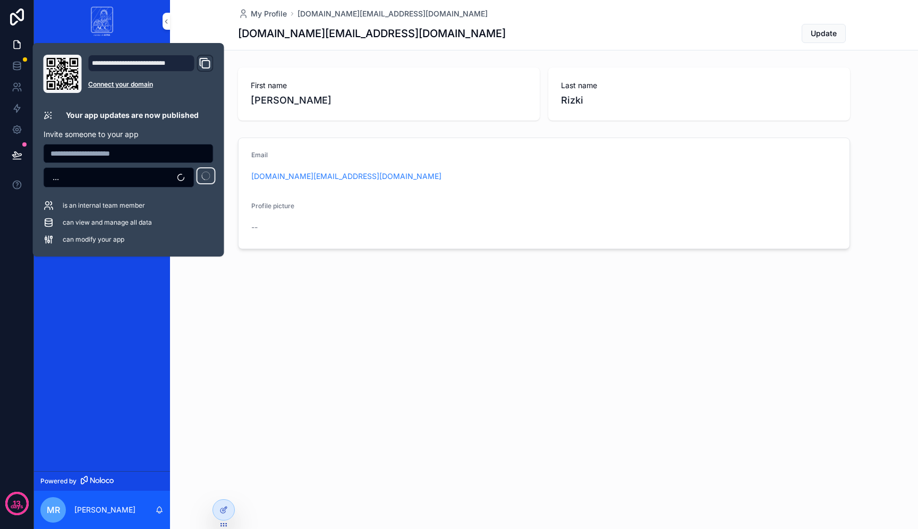
click at [276, 301] on div "My Profile mikael.rizki.pe@gmail.com mikael.rizki.pe@gmail.com Update First nam…" at bounding box center [544, 160] width 748 height 321
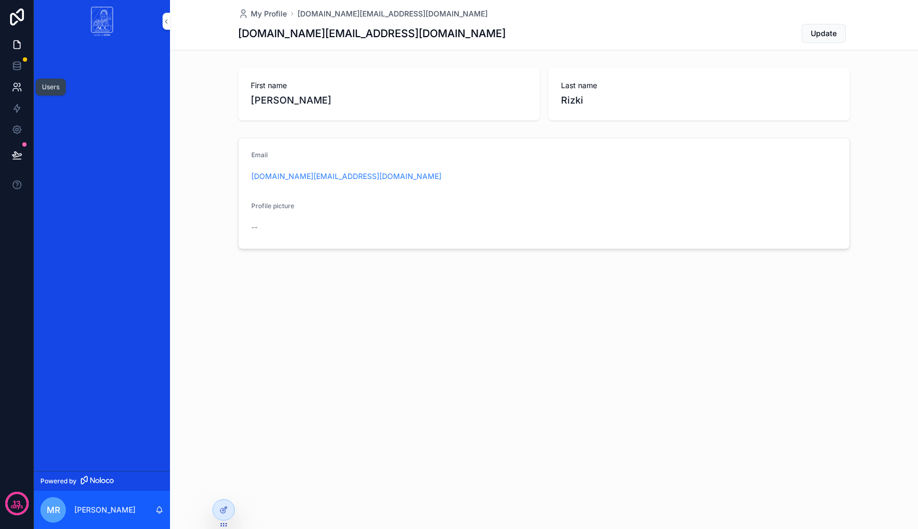
click at [18, 88] on icon at bounding box center [17, 87] width 11 height 11
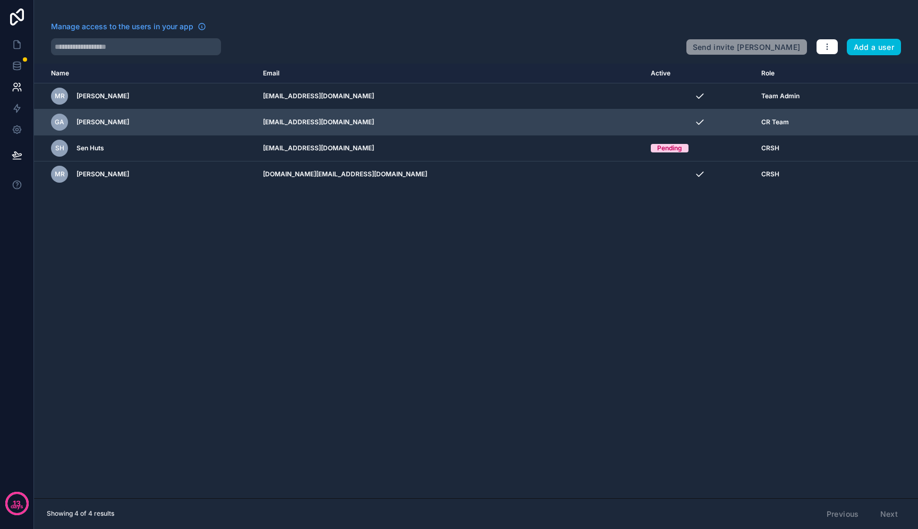
drag, startPoint x: 414, startPoint y: 119, endPoint x: 293, endPoint y: 110, distance: 121.5
click at [293, 110] on tr "GA Gabriela Angelica gabrielaangelica3001@gmail.com CR Team" at bounding box center [476, 122] width 884 height 26
copy tr "Gabriela Angelica gabrielaangelica3001@gmail.com"
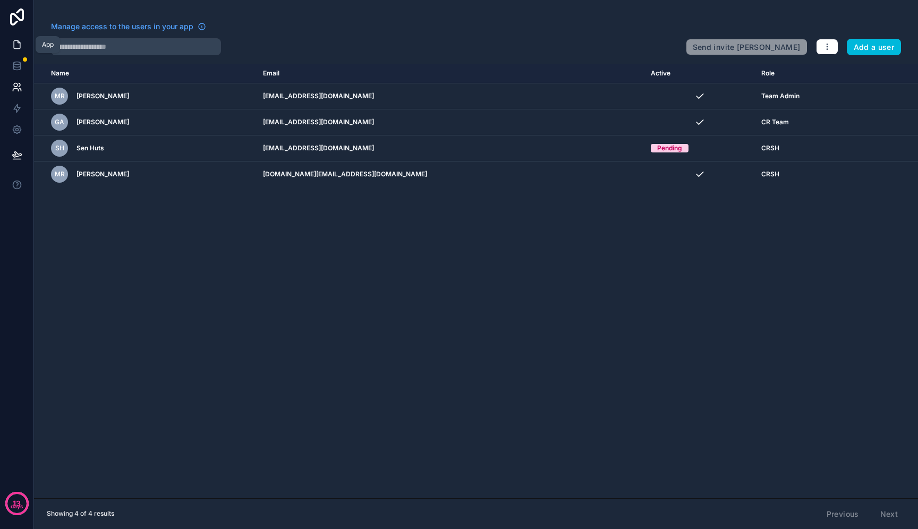
click at [18, 43] on icon at bounding box center [19, 42] width 2 height 2
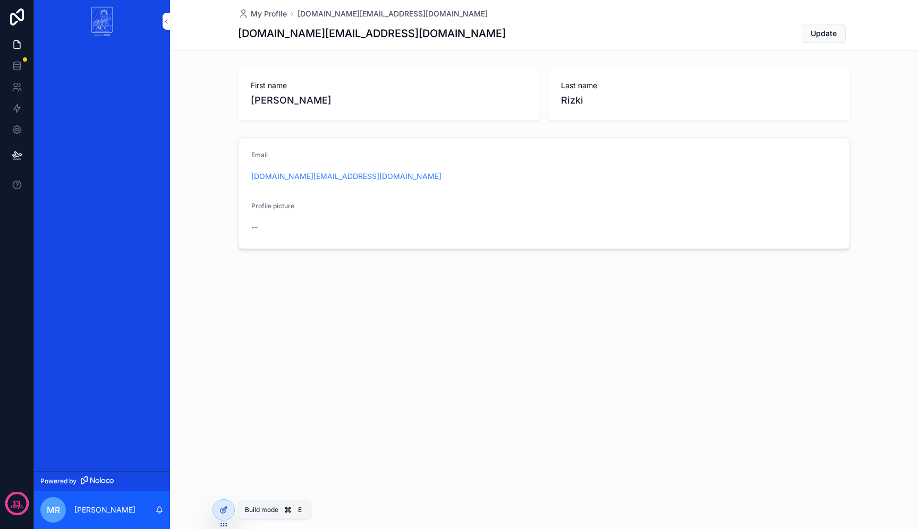
click at [228, 515] on div at bounding box center [223, 510] width 21 height 20
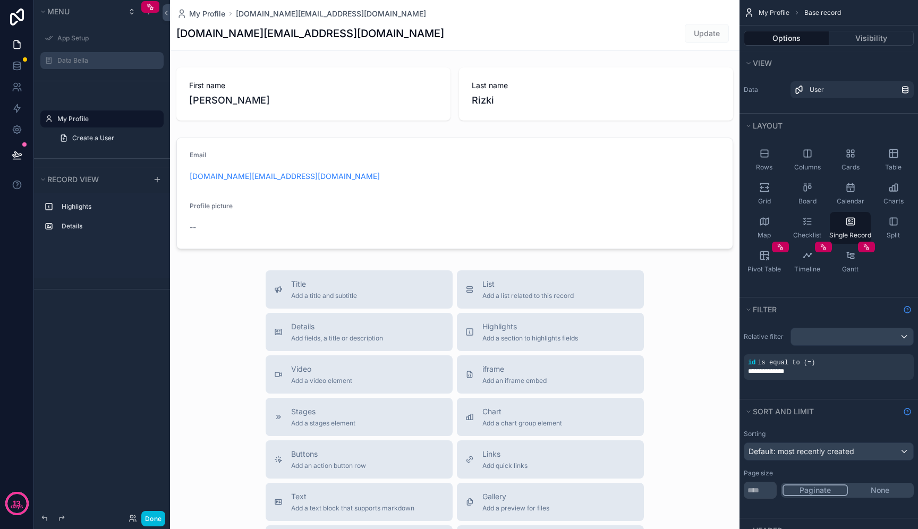
click at [109, 56] on label "Data Bella" at bounding box center [107, 60] width 100 height 9
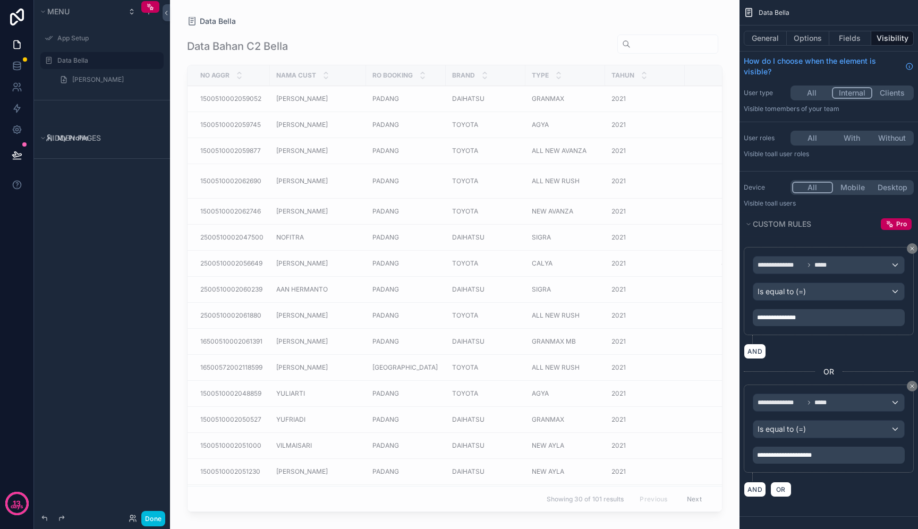
click at [841, 314] on p "**********" at bounding box center [830, 318] width 146 height 9
click at [787, 317] on p "**********" at bounding box center [830, 318] width 146 height 9
drag, startPoint x: 784, startPoint y: 324, endPoint x: 746, endPoint y: 312, distance: 39.9
click at [746, 312] on div "**********" at bounding box center [829, 291] width 170 height 88
click at [154, 517] on button "Done" at bounding box center [153, 518] width 24 height 15
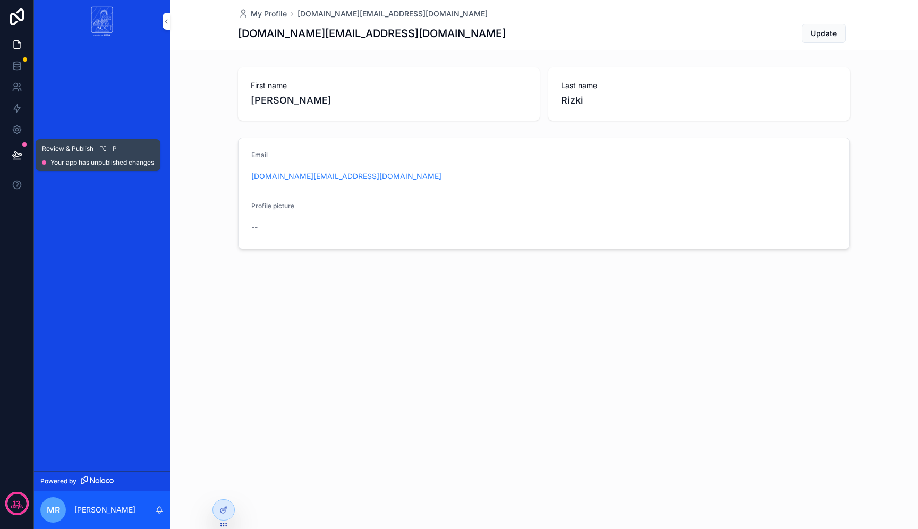
click at [18, 150] on icon at bounding box center [17, 155] width 11 height 11
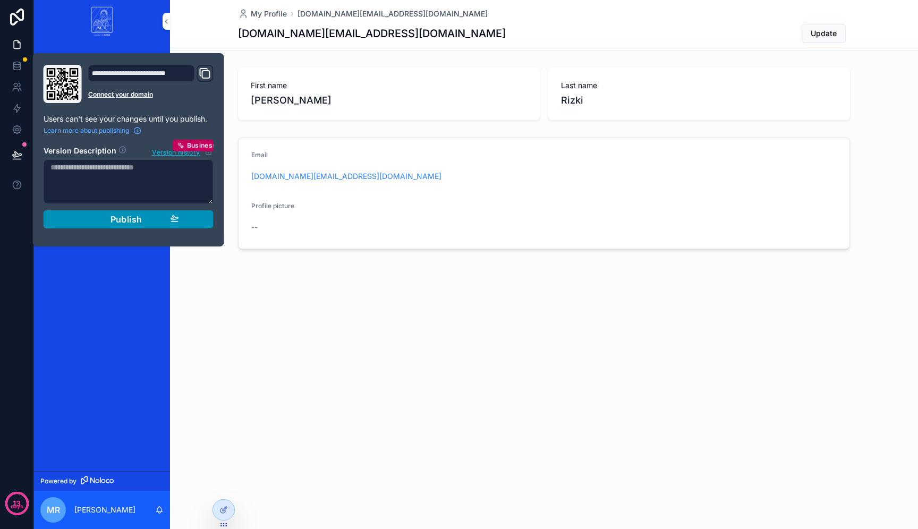
click at [101, 224] on div "Publish" at bounding box center [128, 219] width 101 height 11
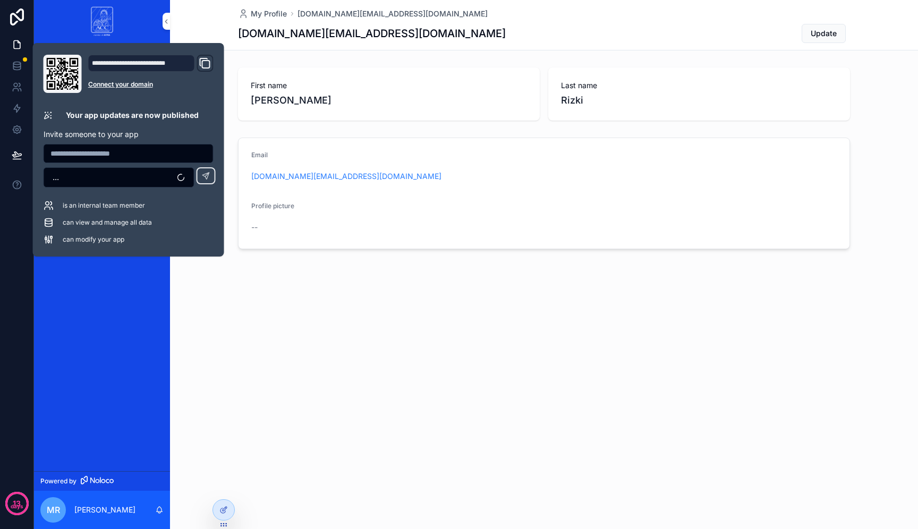
click at [88, 25] on img "scrollable content" at bounding box center [102, 21] width 32 height 43
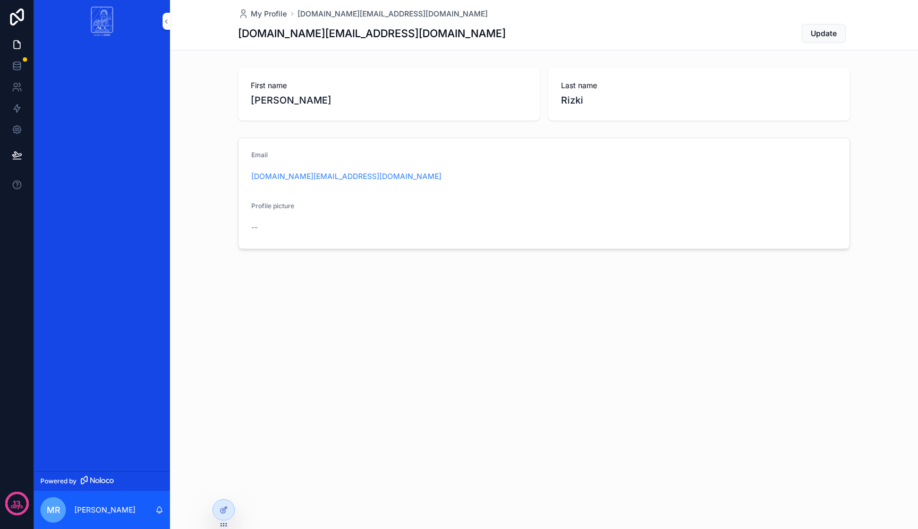
click at [139, 124] on div "scrollable content" at bounding box center [102, 257] width 136 height 429
click at [0, 0] on icon at bounding box center [0, 0] width 0 height 0
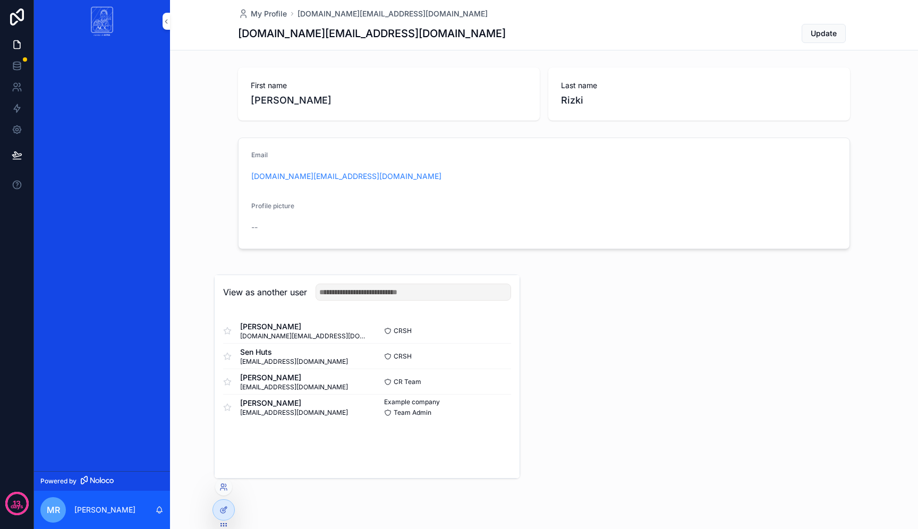
click at [0, 0] on button "Select" at bounding box center [0, 0] width 0 height 0
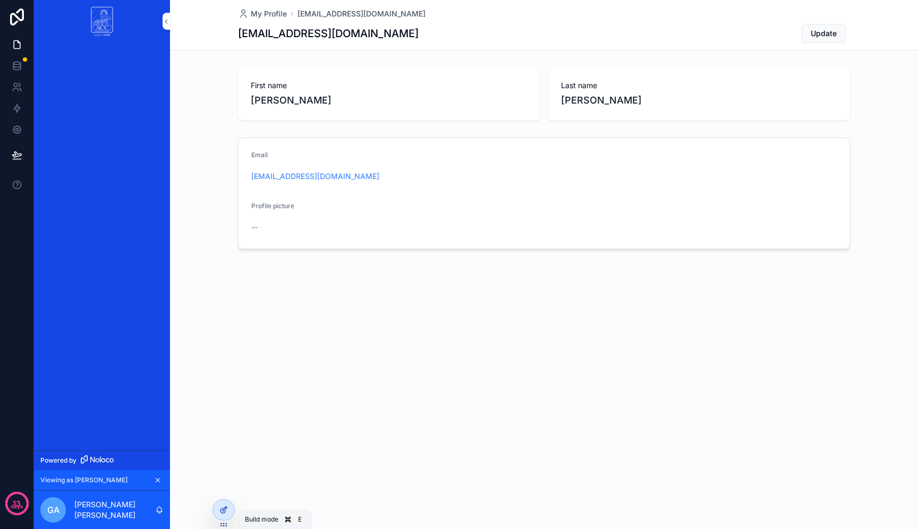
click at [224, 504] on div at bounding box center [223, 510] width 21 height 20
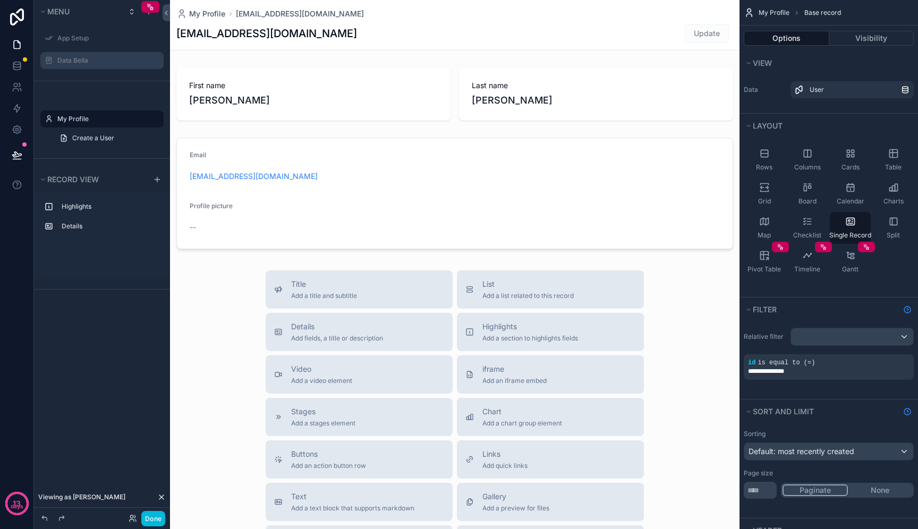
click at [109, 53] on div "Data Bella" at bounding box center [102, 60] width 119 height 17
click at [0, 0] on icon "scrollable content" at bounding box center [0, 0] width 0 height 0
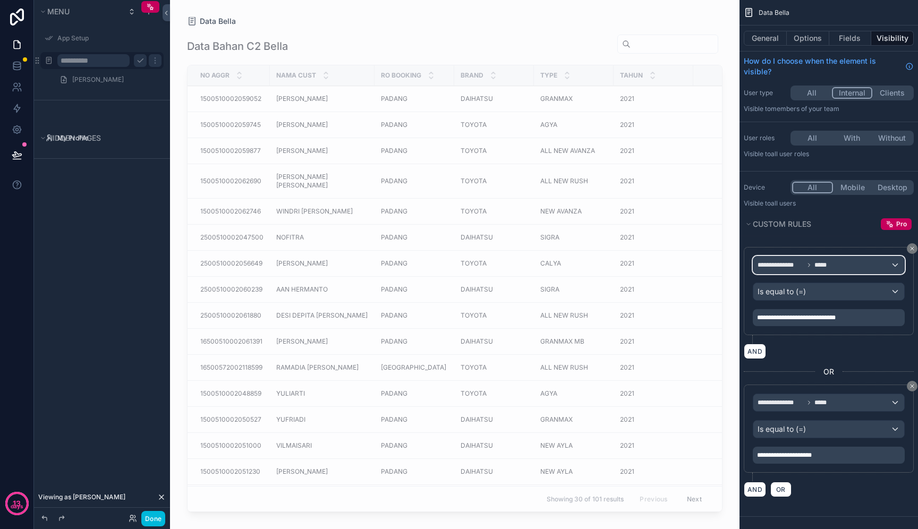
click at [895, 266] on div "**********" at bounding box center [828, 265] width 151 height 17
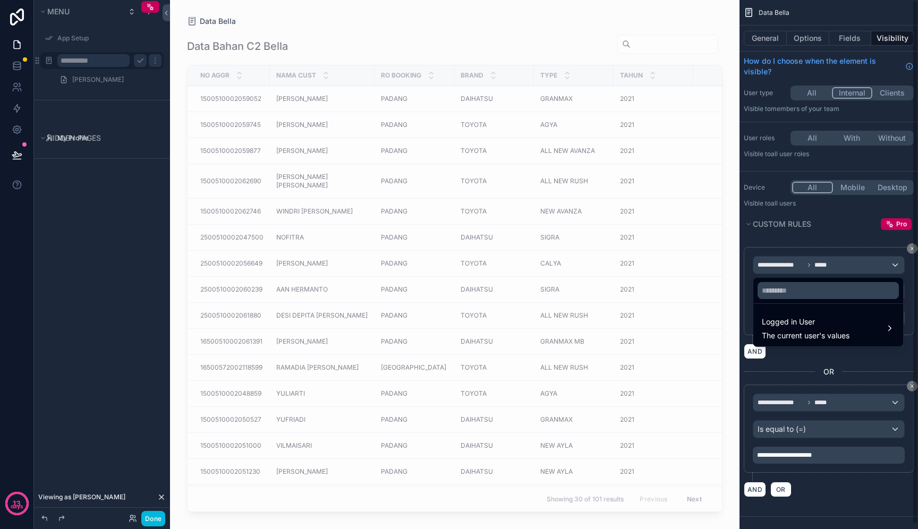
click at [887, 350] on div "scrollable content" at bounding box center [459, 264] width 918 height 529
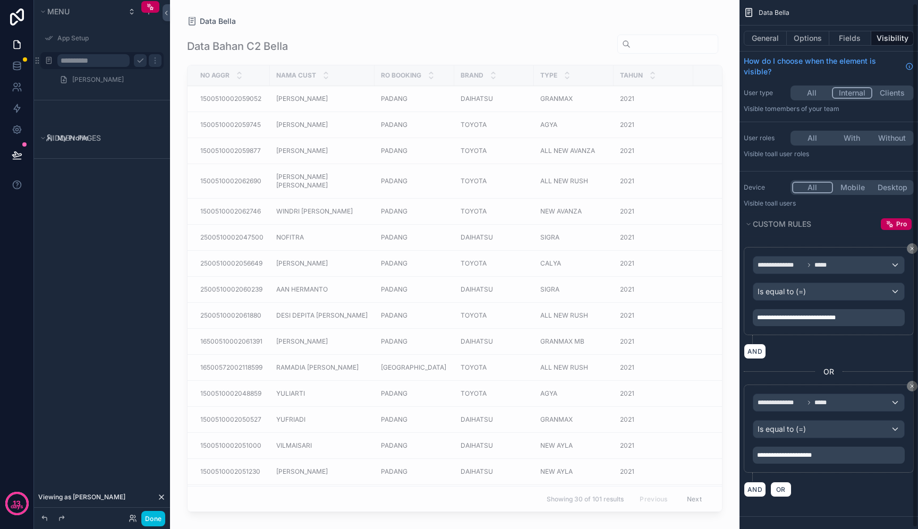
scroll to position [5, 0]
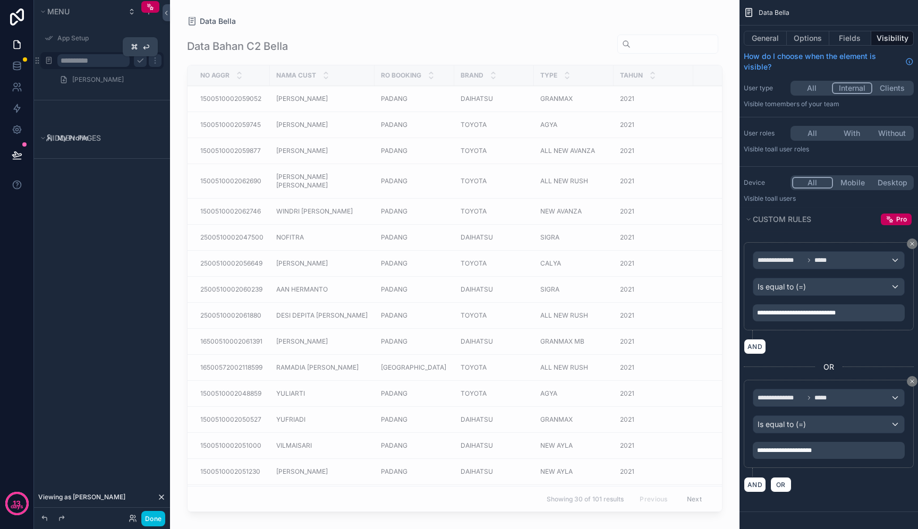
click at [136, 63] on icon "scrollable content" at bounding box center [140, 60] width 9 height 9
click at [412, 391] on div "scrollable content" at bounding box center [455, 258] width 570 height 517
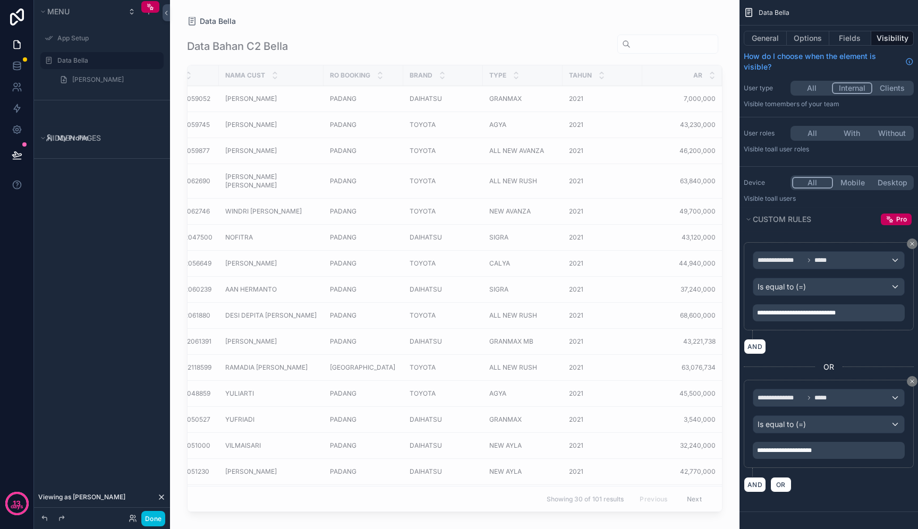
scroll to position [0, 49]
click at [148, 518] on button "Done" at bounding box center [153, 518] width 24 height 15
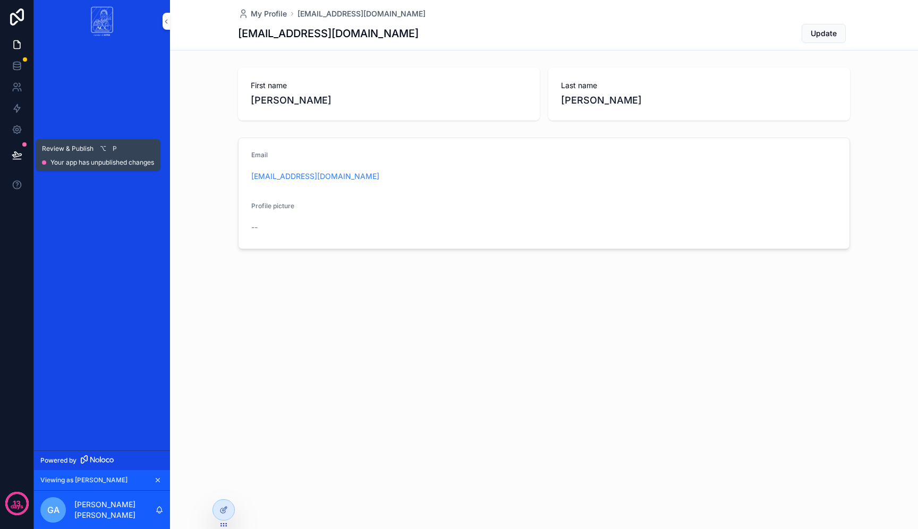
click at [4, 150] on div at bounding box center [16, 155] width 33 height 30
click at [26, 155] on button at bounding box center [16, 155] width 23 height 30
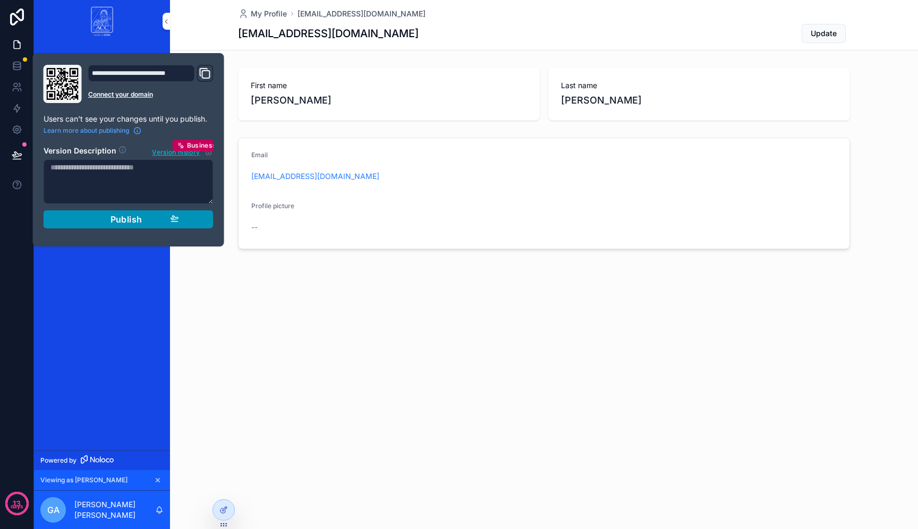
click at [101, 221] on div "Publish" at bounding box center [128, 219] width 101 height 11
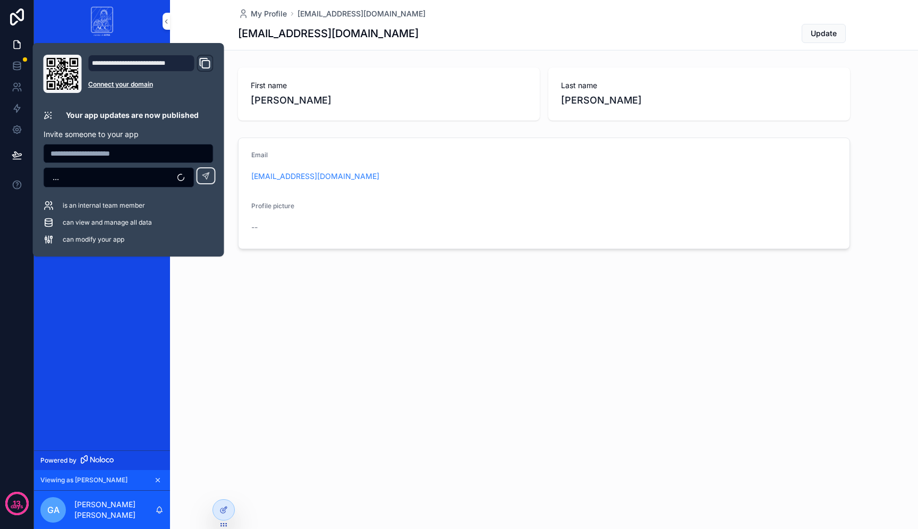
click at [123, 273] on div "scrollable content" at bounding box center [102, 247] width 136 height 408
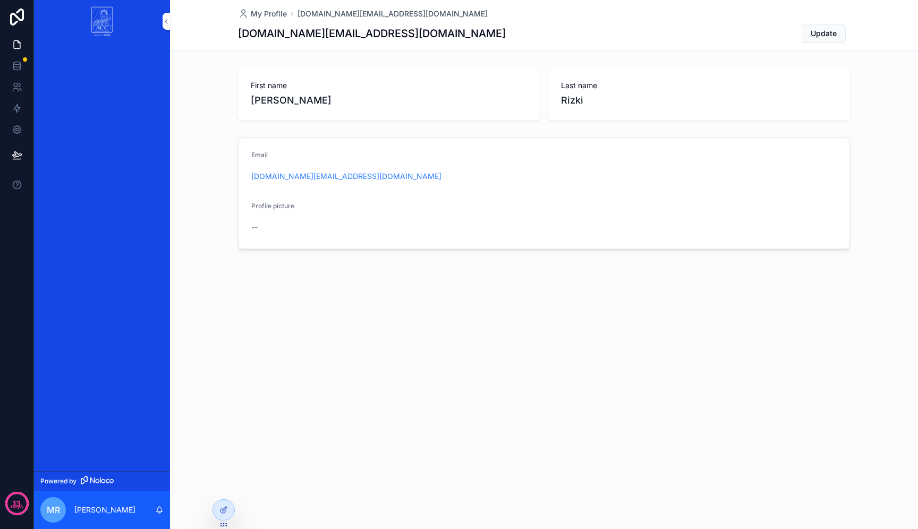
click at [0, 0] on icon at bounding box center [0, 0] width 0 height 0
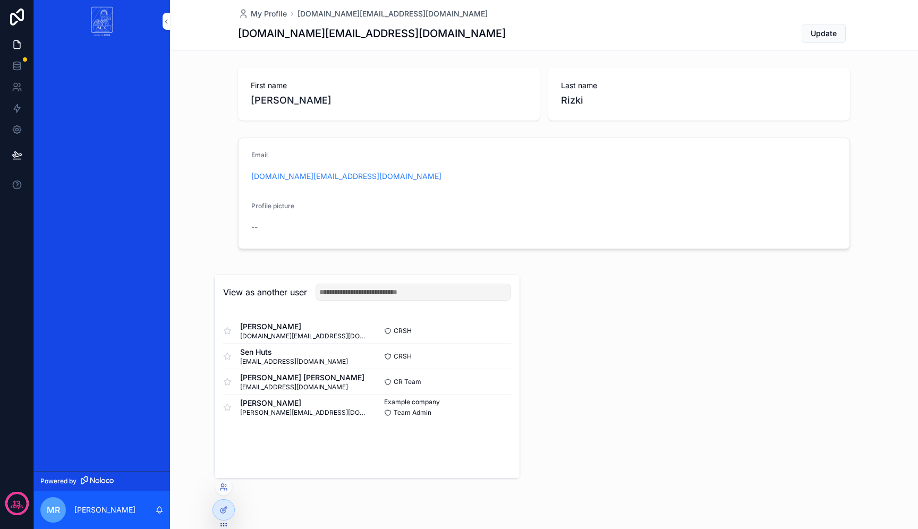
click at [0, 0] on button "Select" at bounding box center [0, 0] width 0 height 0
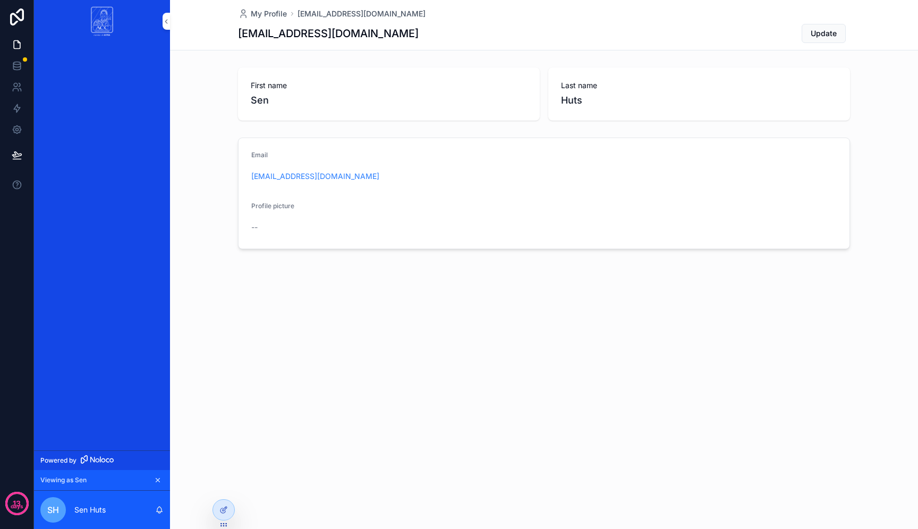
click at [0, 0] on icon at bounding box center [0, 0] width 0 height 0
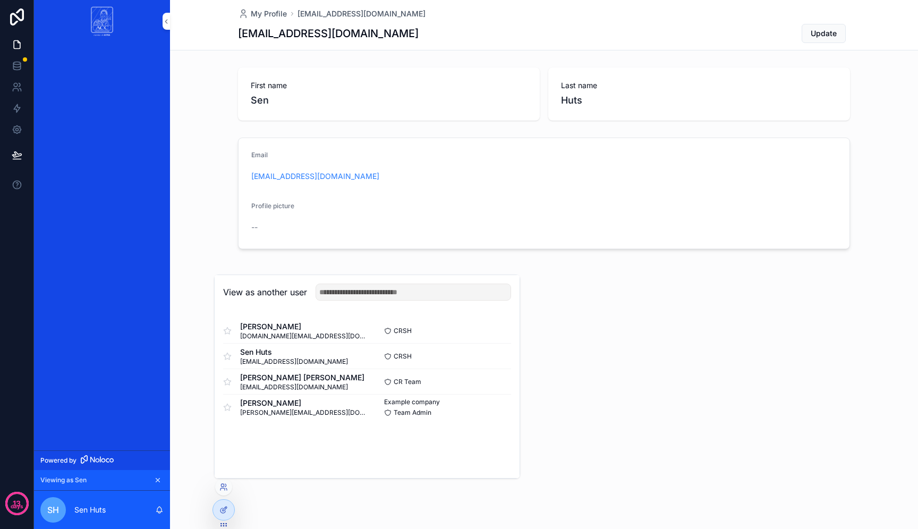
click at [0, 0] on button "Select" at bounding box center [0, 0] width 0 height 0
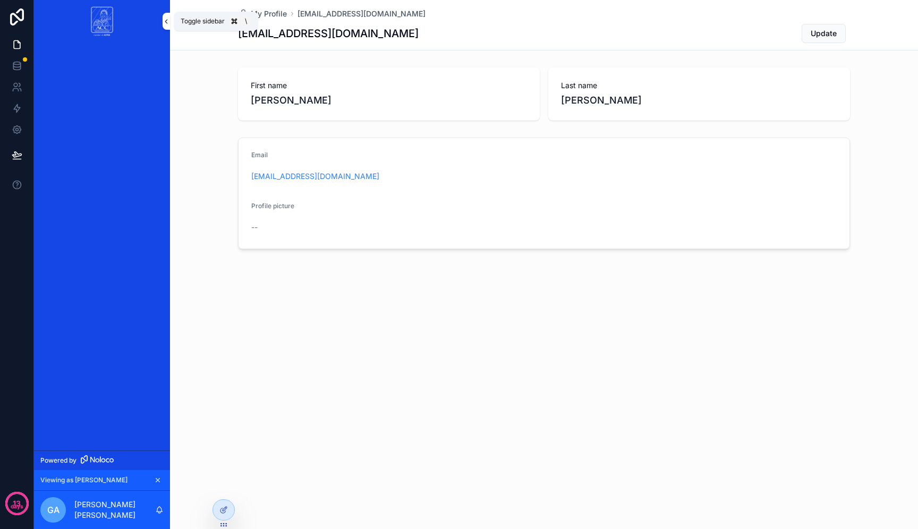
click at [165, 22] on icon "scrollable content" at bounding box center [166, 22] width 7 height 8
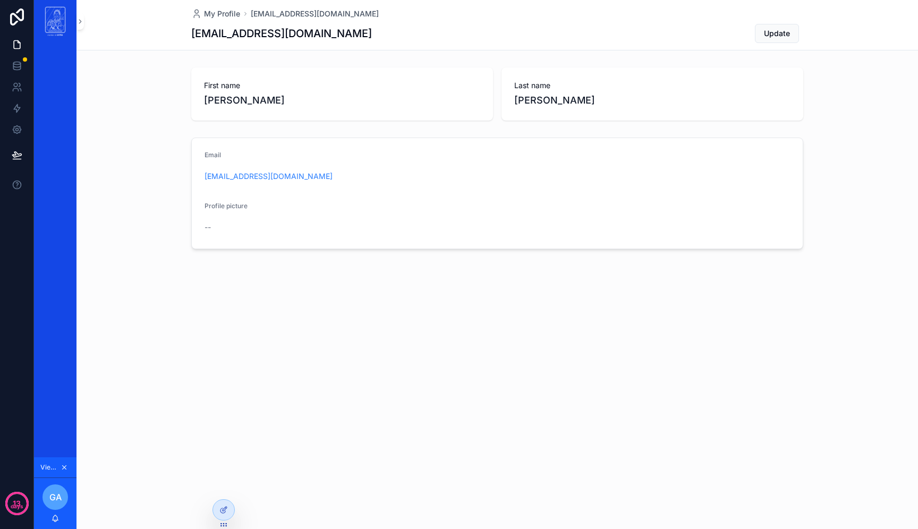
click at [88, 26] on div "My Profile gabrielaangelica3001@gmail.com gabrielaangelica3001@gmail.com Update" at bounding box center [498, 25] width 842 height 50
click at [80, 26] on button "scrollable content" at bounding box center [80, 21] width 7 height 17
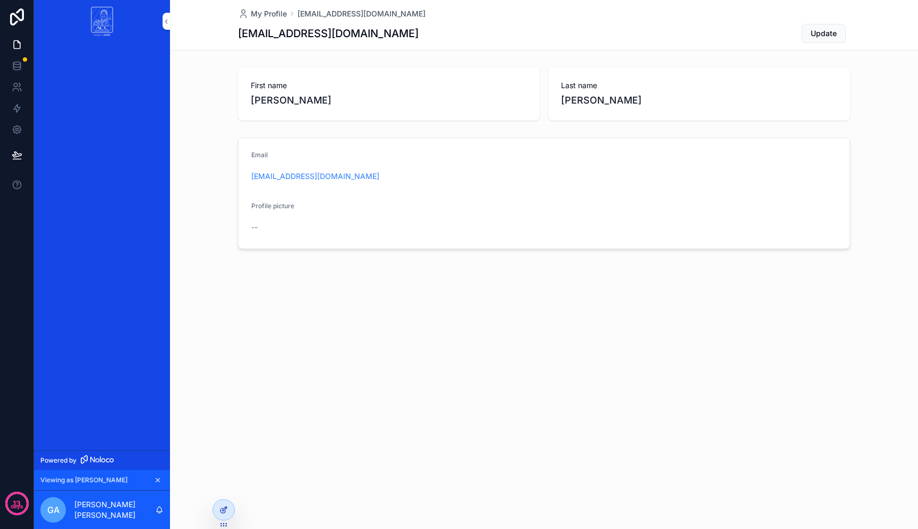
click at [226, 505] on div at bounding box center [223, 510] width 21 height 20
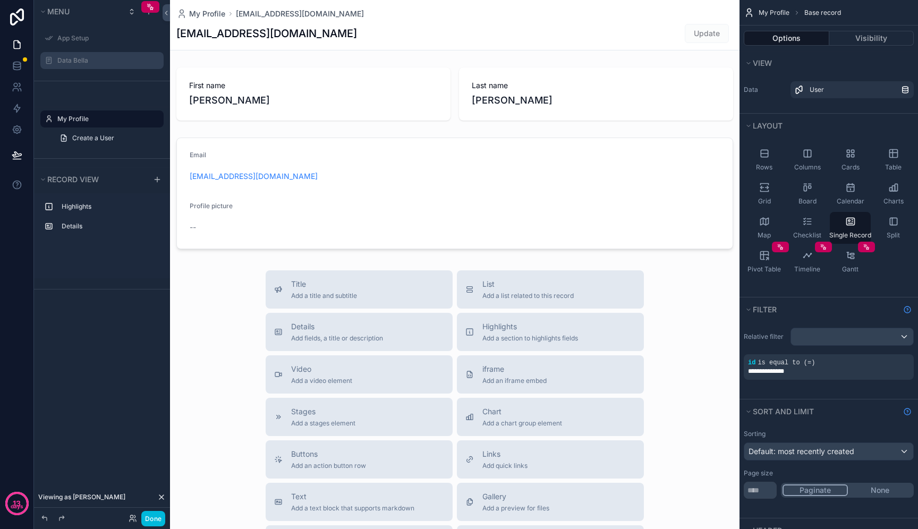
click at [92, 61] on label "Data Bella" at bounding box center [107, 60] width 100 height 9
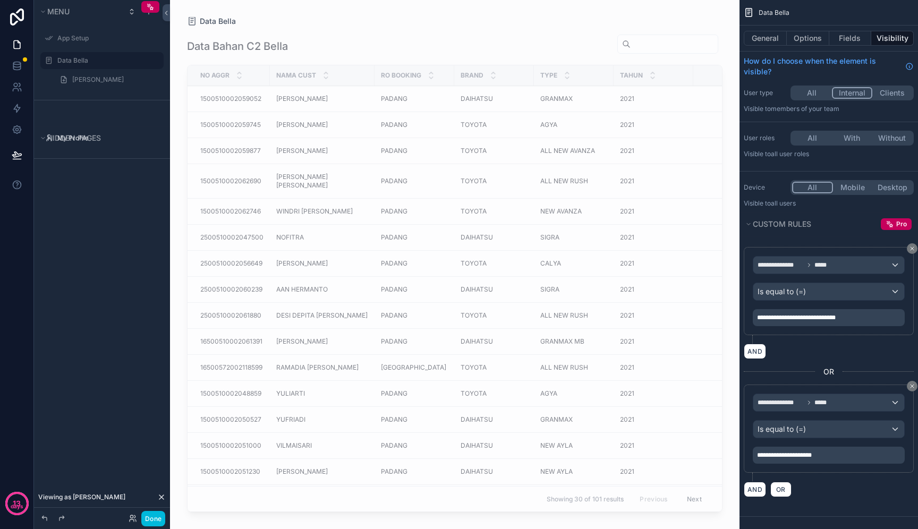
click at [818, 136] on button "All" at bounding box center [812, 138] width 40 height 12
click at [852, 139] on button "With" at bounding box center [853, 138] width 40 height 12
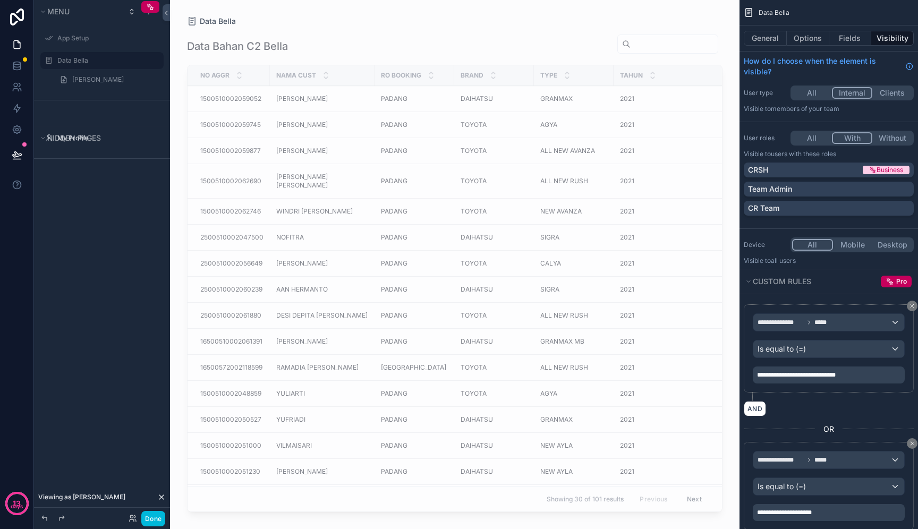
click at [811, 136] on button "All" at bounding box center [812, 138] width 40 height 12
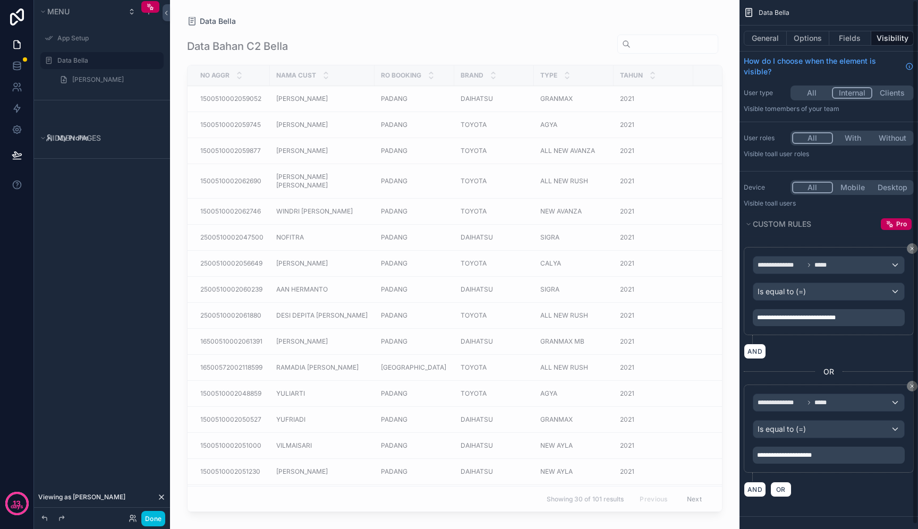
click at [890, 141] on button "Without" at bounding box center [893, 138] width 40 height 12
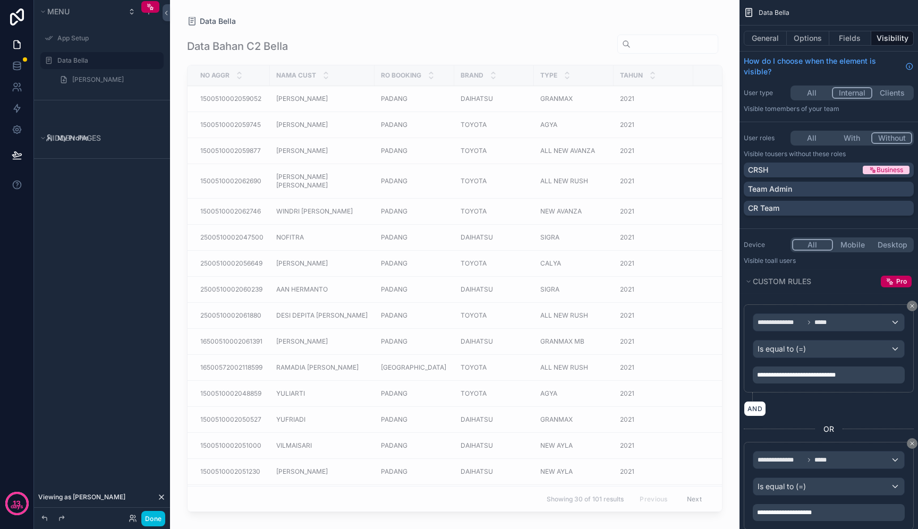
click at [811, 143] on button "All" at bounding box center [812, 138] width 40 height 12
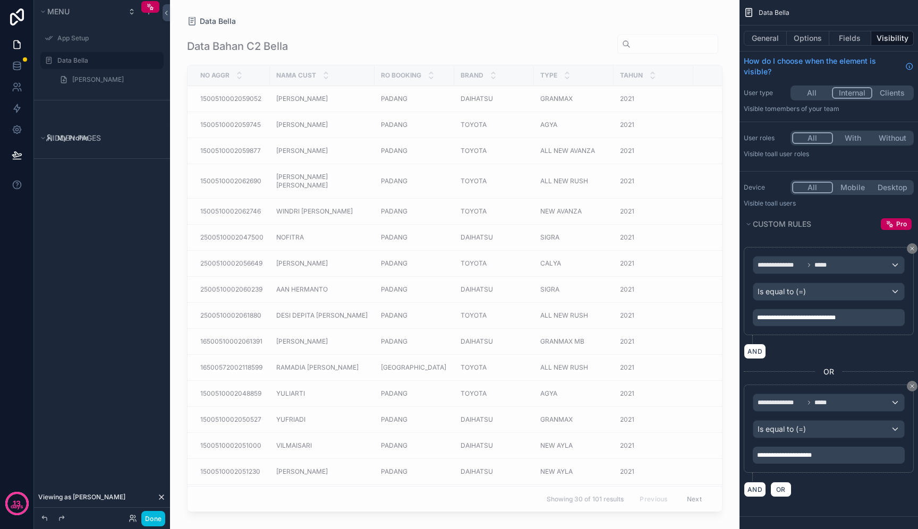
click at [810, 138] on button "All" at bounding box center [812, 138] width 41 height 12
click at [819, 157] on p "Visible to All user roles" at bounding box center [829, 154] width 170 height 9
click at [815, 90] on button "All" at bounding box center [812, 93] width 40 height 12
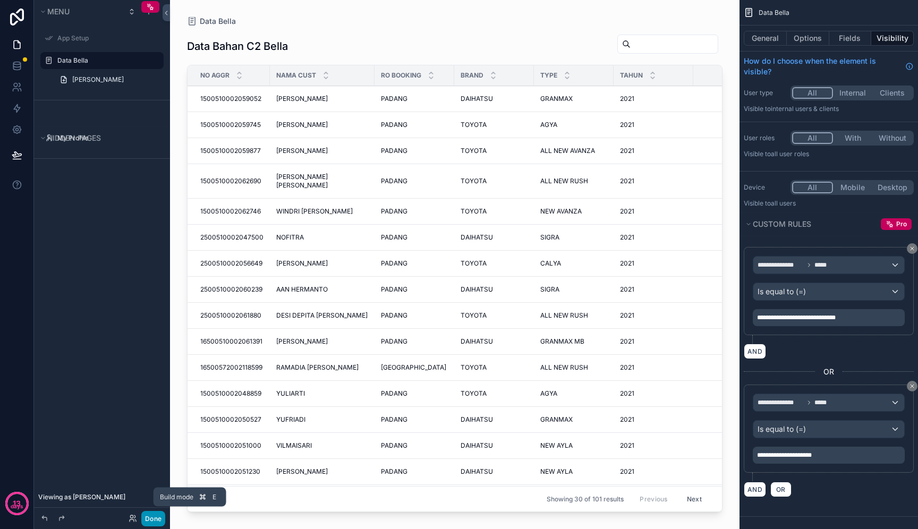
click at [149, 519] on button "Done" at bounding box center [153, 518] width 24 height 15
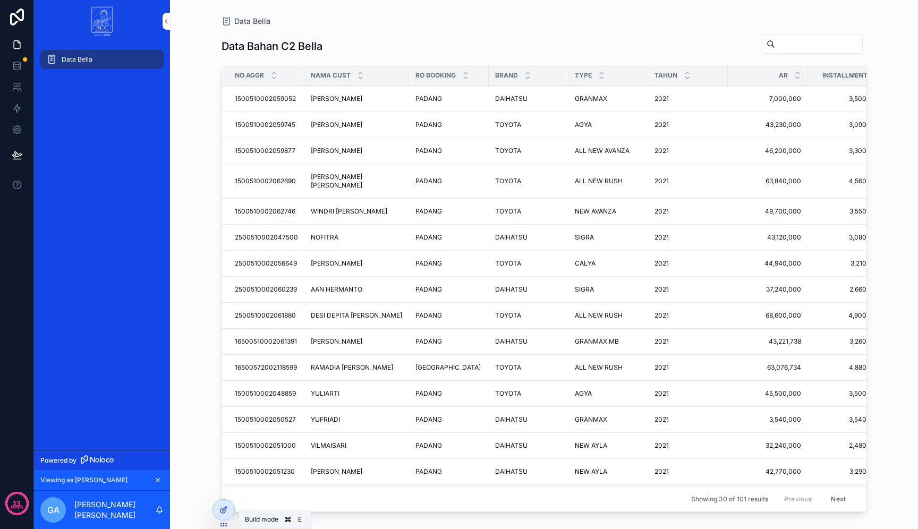
click at [223, 508] on icon at bounding box center [223, 510] width 9 height 9
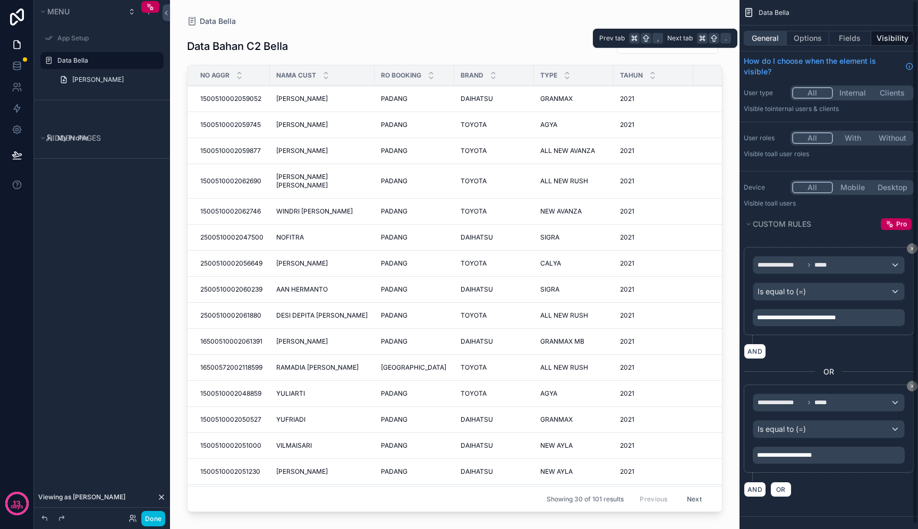
click at [778, 40] on button "General" at bounding box center [765, 38] width 43 height 15
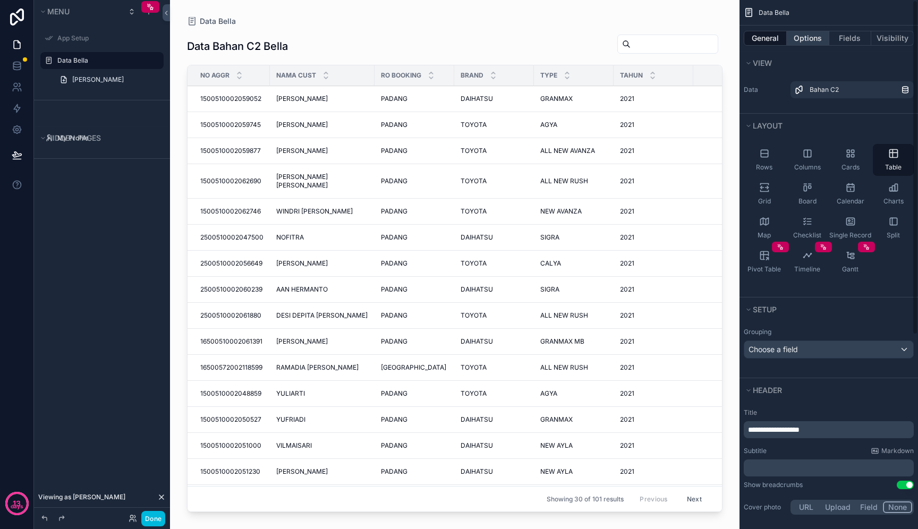
click at [812, 36] on button "Options" at bounding box center [808, 38] width 43 height 15
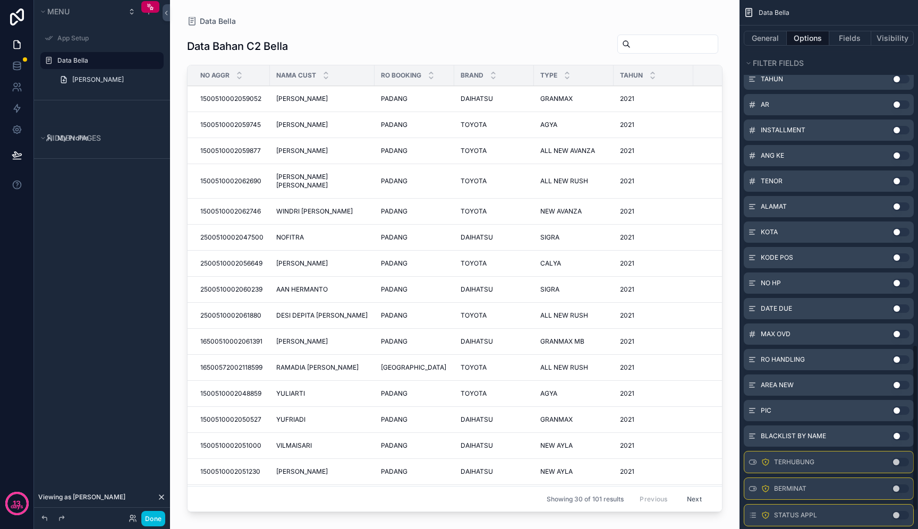
scroll to position [1154, 0]
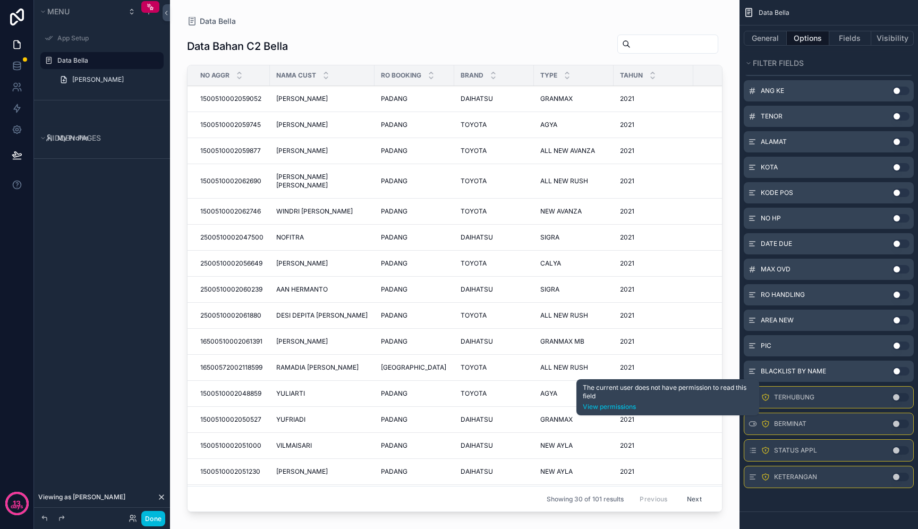
click at [766, 400] on icon "scrollable content" at bounding box center [765, 397] width 9 height 9
click at [623, 411] on link "View permissions" at bounding box center [668, 407] width 170 height 9
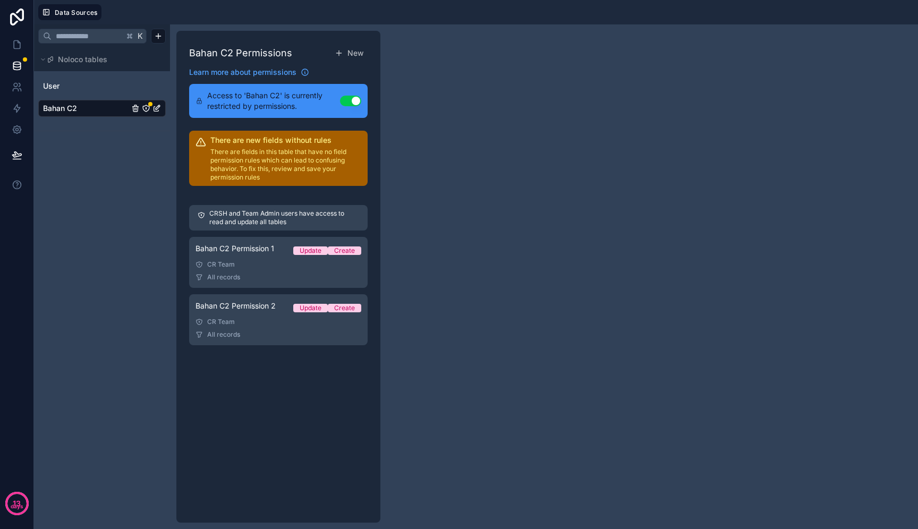
click at [352, 103] on button "Use setting" at bounding box center [350, 101] width 21 height 11
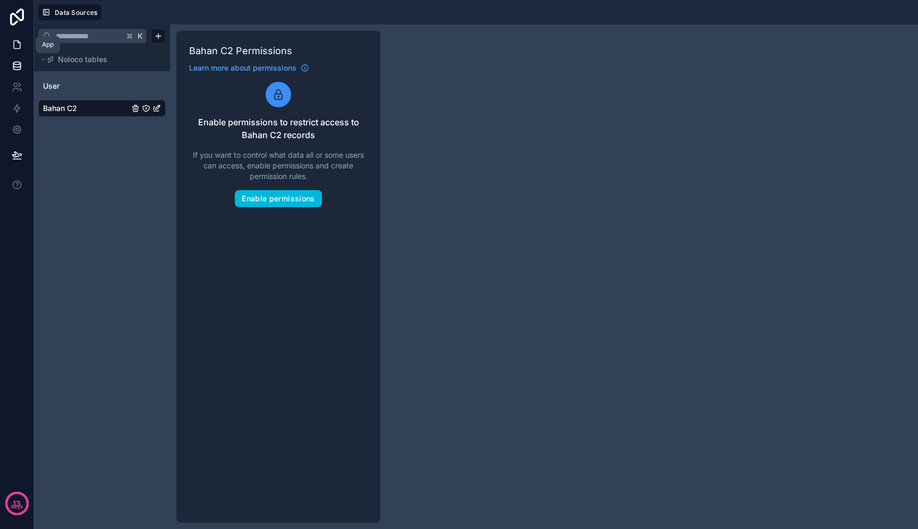
click at [19, 43] on icon at bounding box center [19, 42] width 2 height 2
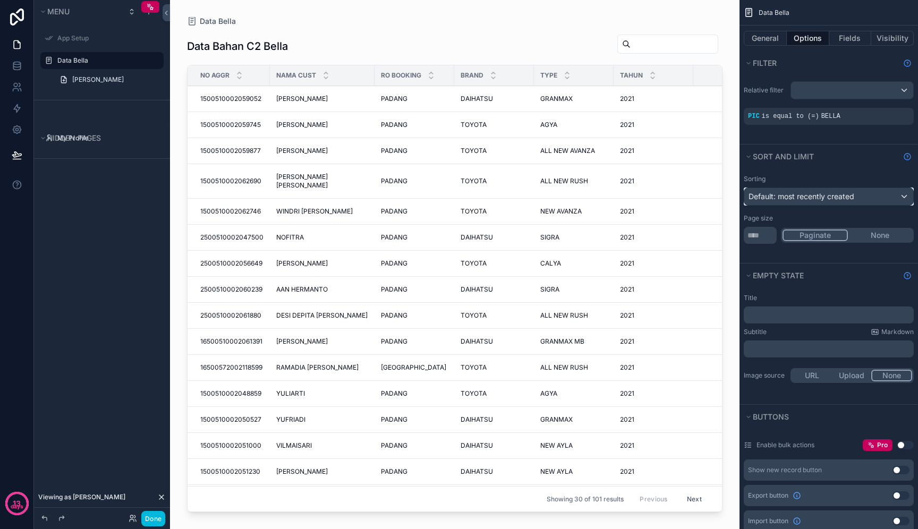
click at [849, 198] on span "Default: most recently created" at bounding box center [802, 196] width 106 height 9
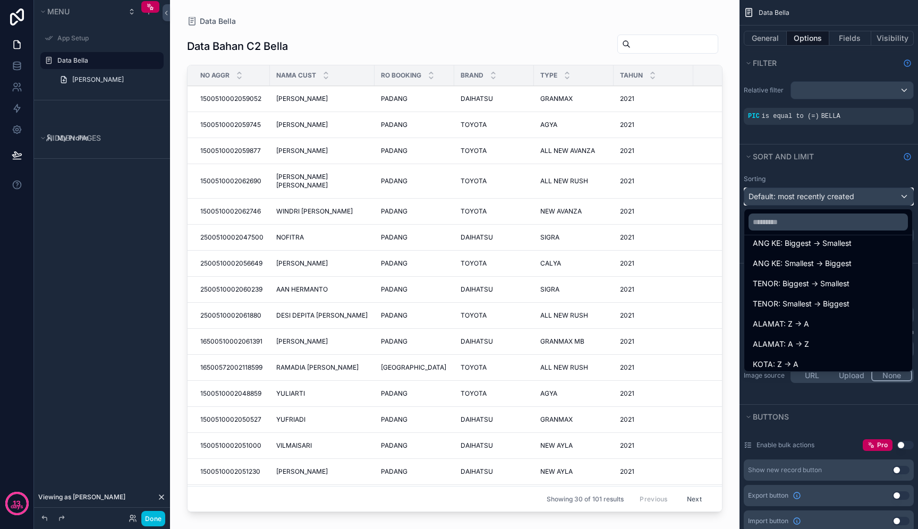
scroll to position [512, 0]
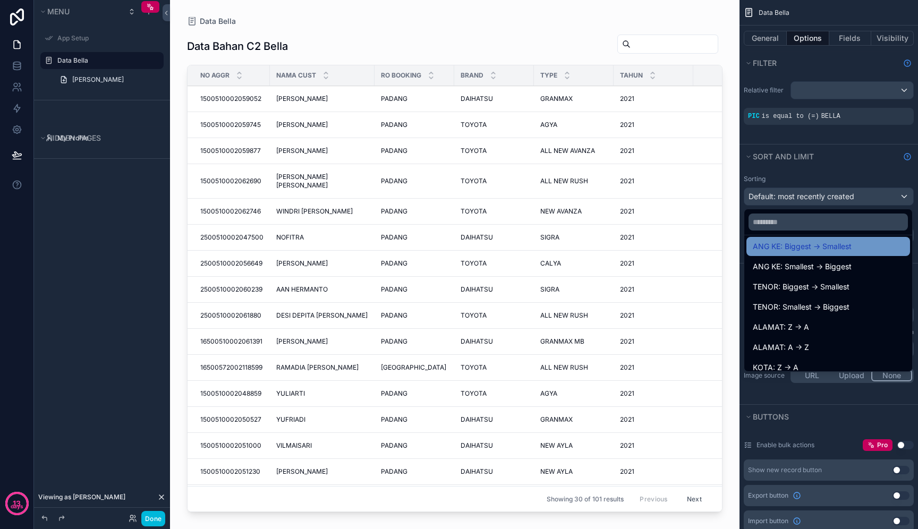
click at [848, 249] on span "ANG KE: Biggest -> Smallest" at bounding box center [802, 246] width 99 height 13
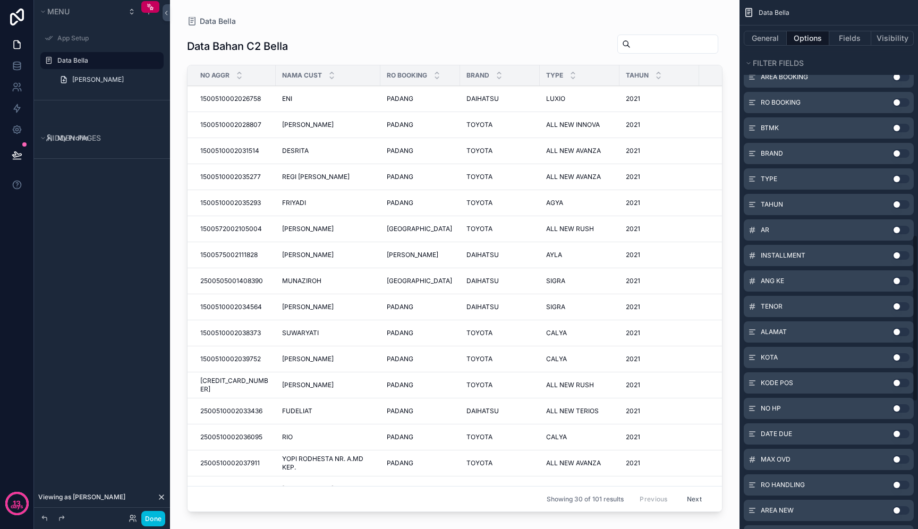
scroll to position [1149, 0]
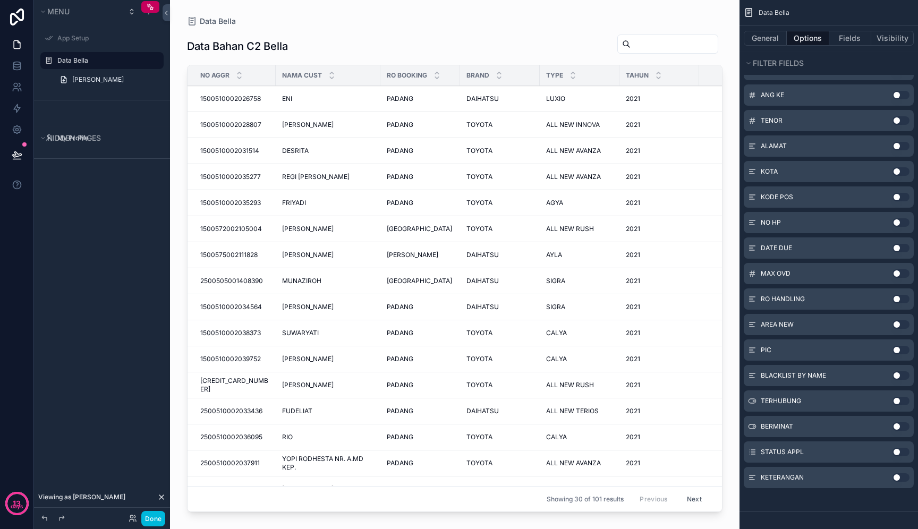
click at [590, 36] on div "scrollable content" at bounding box center [455, 258] width 570 height 517
click at [778, 43] on button "General" at bounding box center [765, 38] width 43 height 15
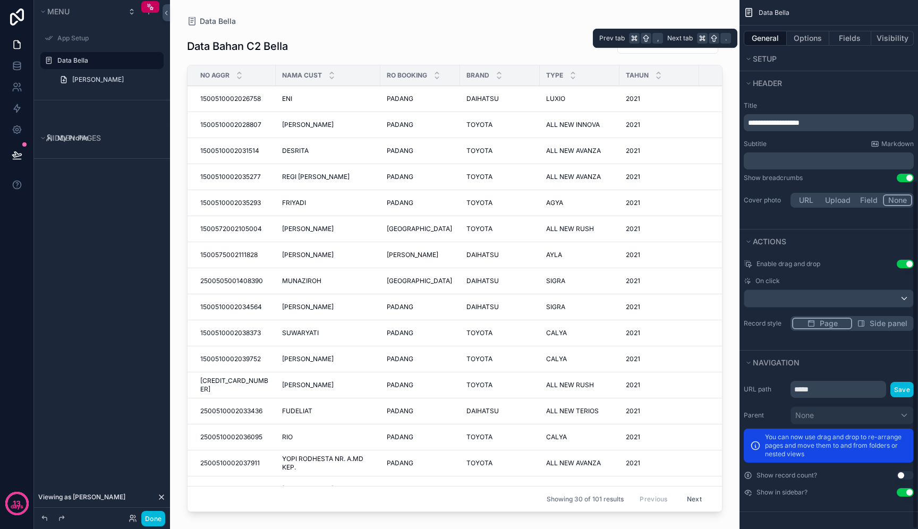
scroll to position [307, 0]
click at [94, 241] on div "Menu App Setup Data Bella Tambah Bahan Bella Hidden pages My Profile" at bounding box center [102, 258] width 136 height 517
click at [156, 526] on button "Done" at bounding box center [153, 518] width 24 height 15
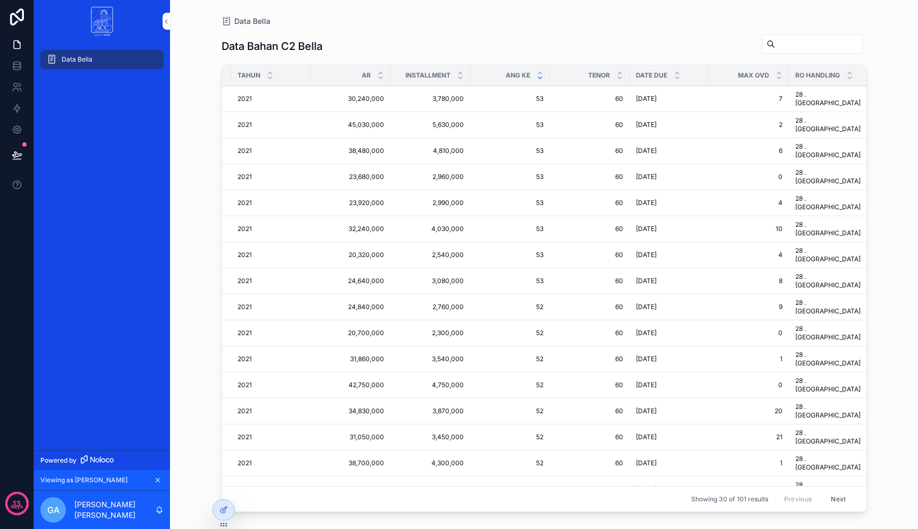
scroll to position [0, 0]
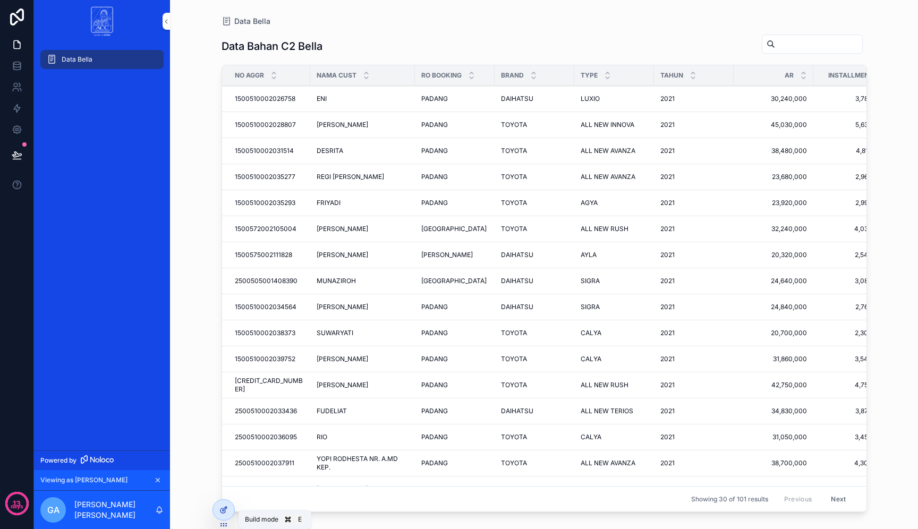
click at [227, 509] on icon at bounding box center [223, 510] width 9 height 9
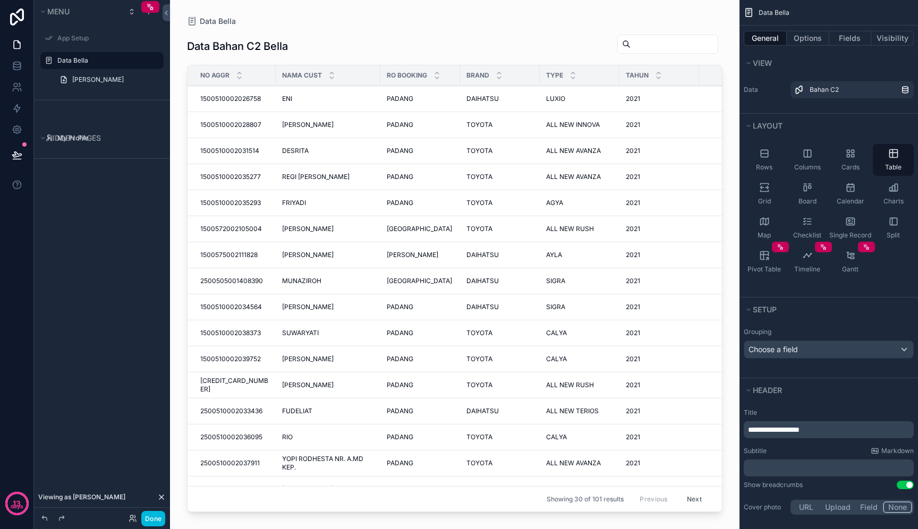
click at [0, 0] on icon "scrollable content" at bounding box center [0, 0] width 0 height 0
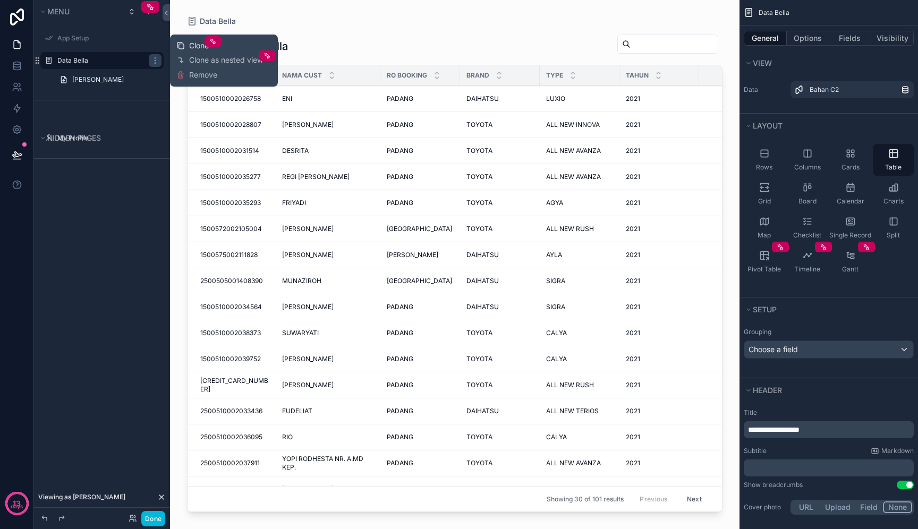
click at [187, 45] on div "Clone" at bounding box center [192, 45] width 32 height 11
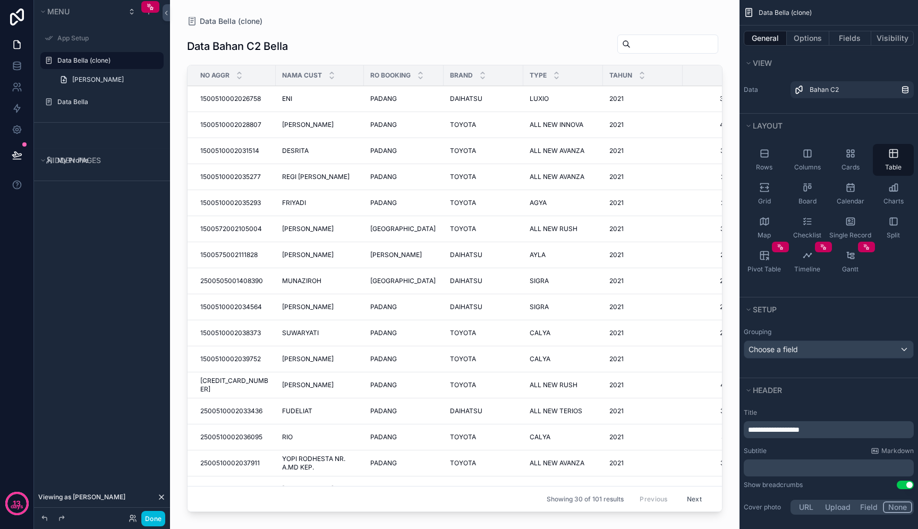
click at [0, 0] on icon "scrollable content" at bounding box center [0, 0] width 0 height 0
click at [114, 58] on input "**********" at bounding box center [93, 60] width 72 height 13
type input "*********"
click at [137, 62] on icon "scrollable content" at bounding box center [140, 60] width 9 height 9
click at [242, 48] on div "scrollable content" at bounding box center [455, 258] width 570 height 517
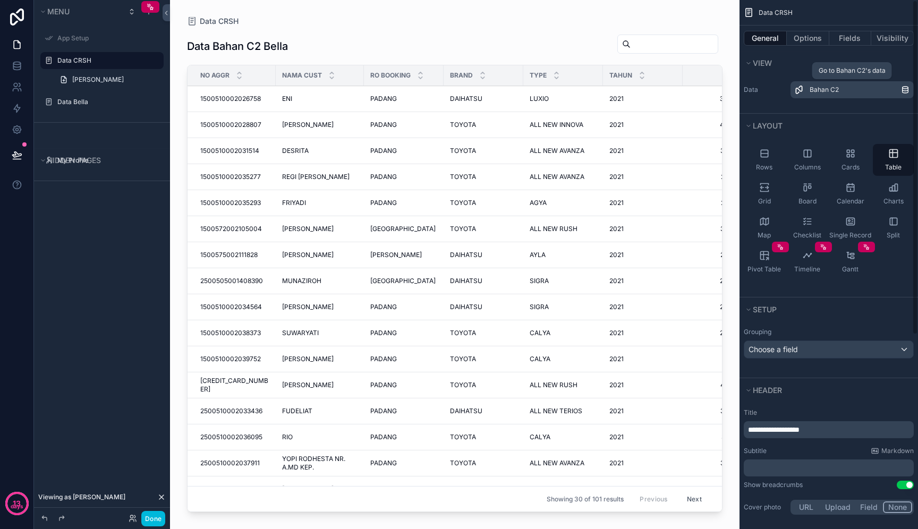
click at [851, 89] on div "Bahan C2" at bounding box center [855, 90] width 91 height 9
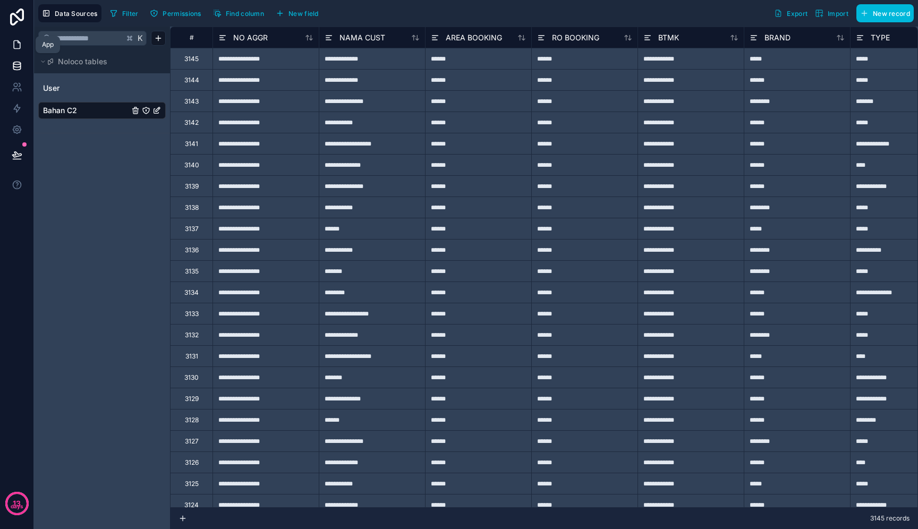
click at [18, 46] on icon at bounding box center [17, 44] width 11 height 11
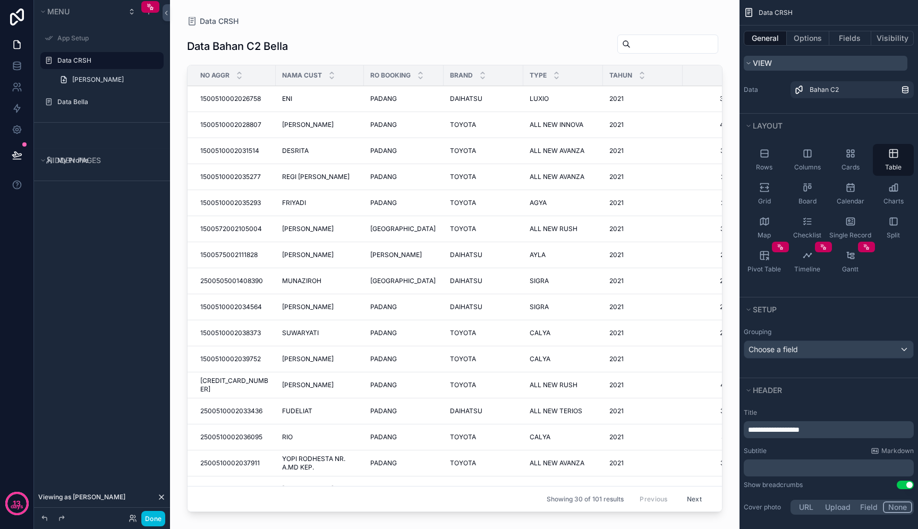
click at [766, 58] on span "View" at bounding box center [762, 62] width 19 height 9
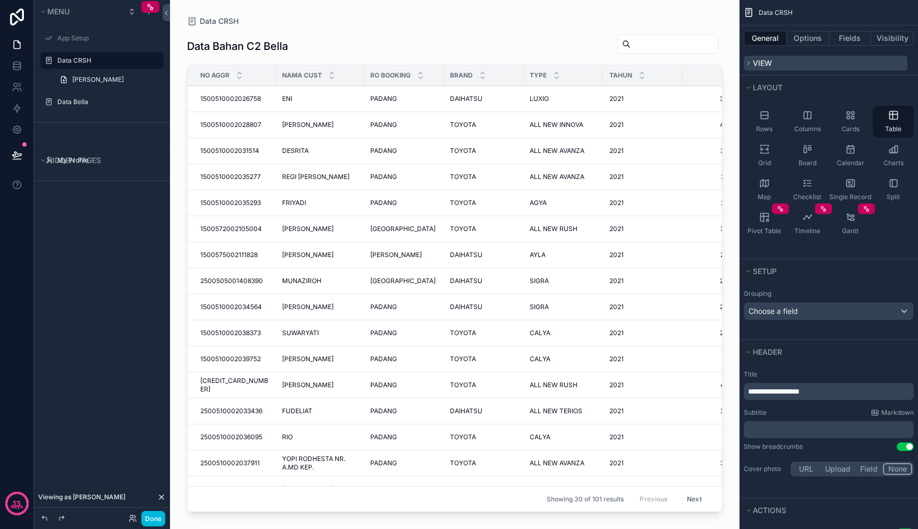
click at [766, 58] on span "View" at bounding box center [762, 62] width 19 height 9
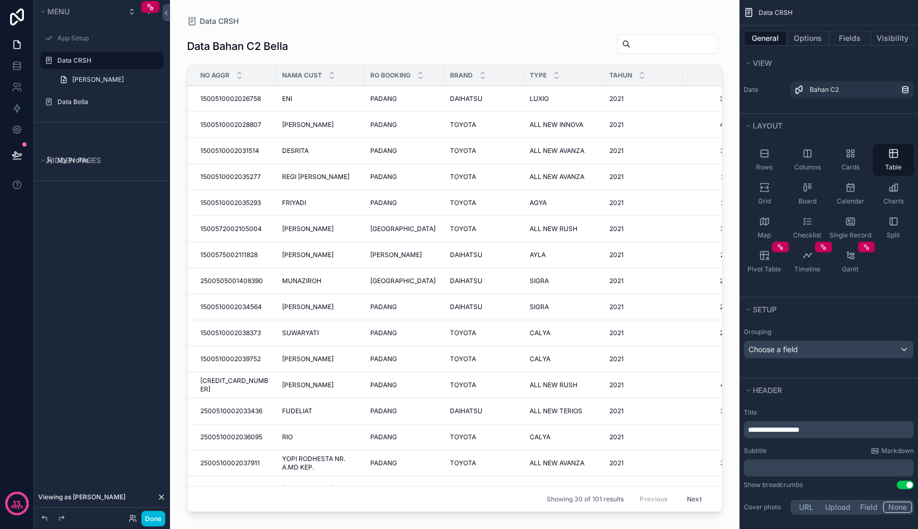
click at [832, 430] on p "**********" at bounding box center [830, 430] width 164 height 11
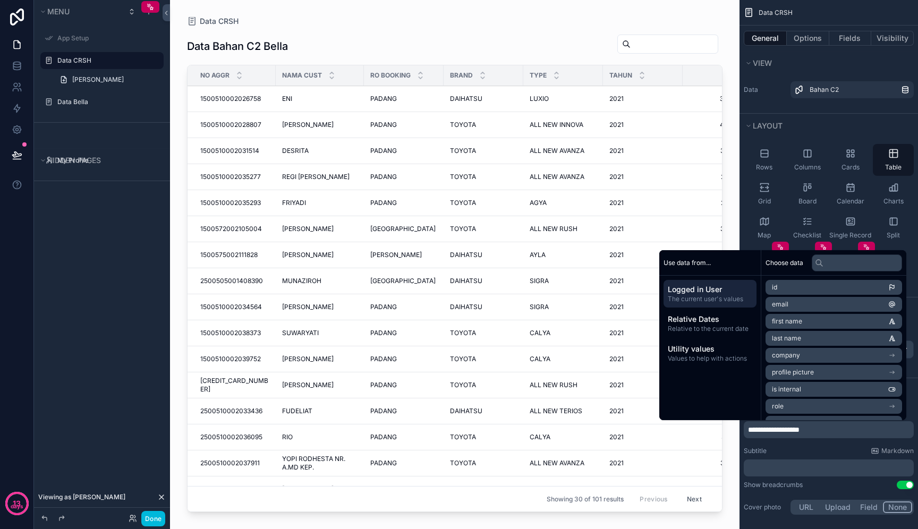
click at [832, 430] on p "**********" at bounding box center [830, 430] width 164 height 11
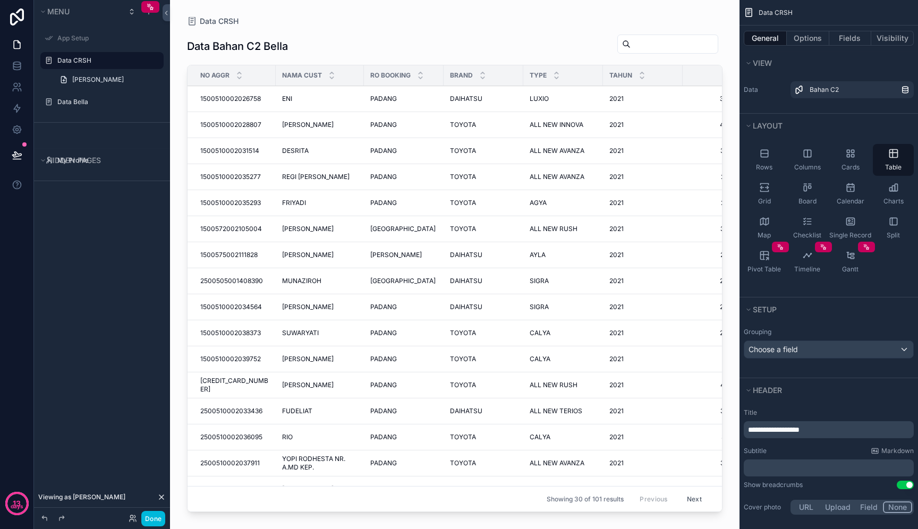
click at [832, 430] on p "**********" at bounding box center [830, 430] width 164 height 11
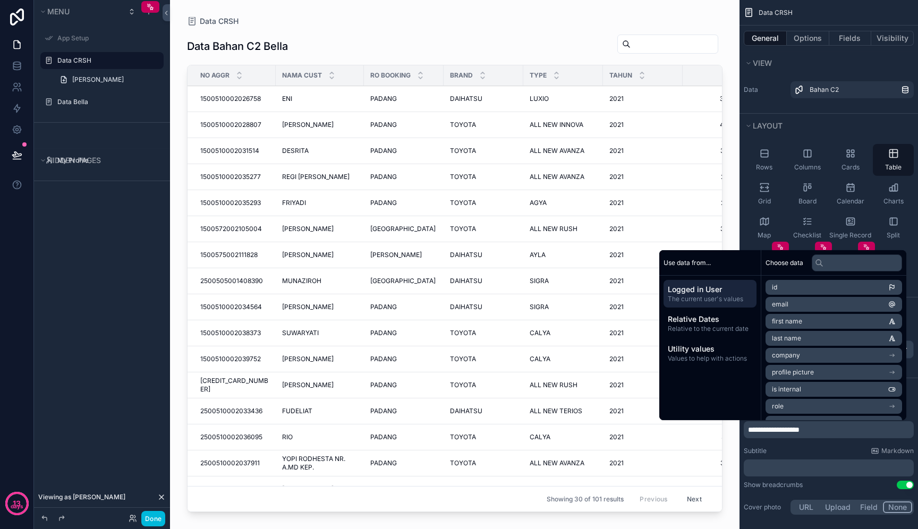
click at [800, 432] on span "**********" at bounding box center [774, 429] width 52 height 7
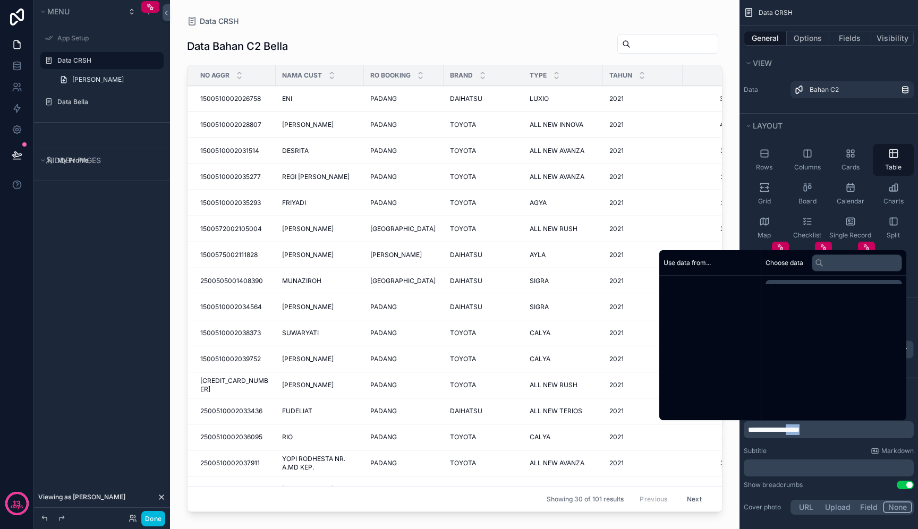
click at [800, 432] on span "**********" at bounding box center [774, 429] width 52 height 7
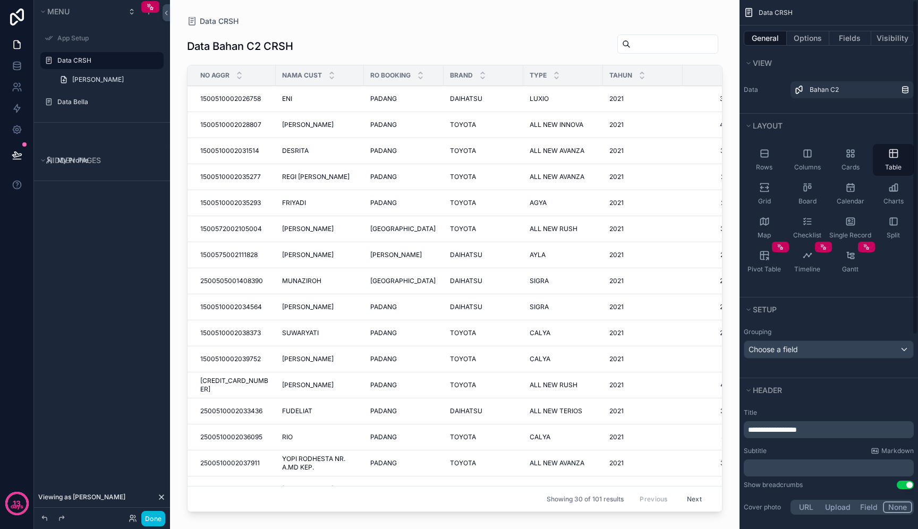
click at [811, 55] on div "View" at bounding box center [829, 63] width 179 height 24
click at [809, 36] on button "Options" at bounding box center [808, 38] width 43 height 15
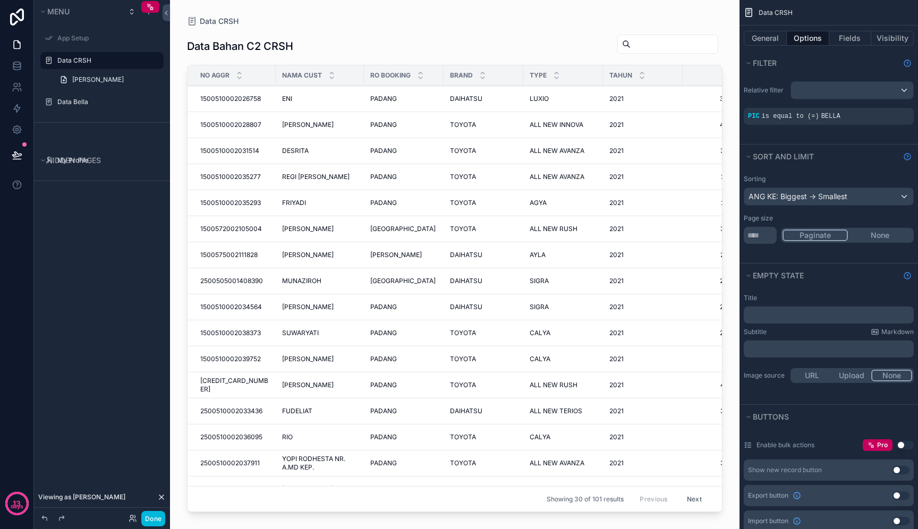
click at [0, 0] on div "scrollable content" at bounding box center [0, 0] width 0 height 0
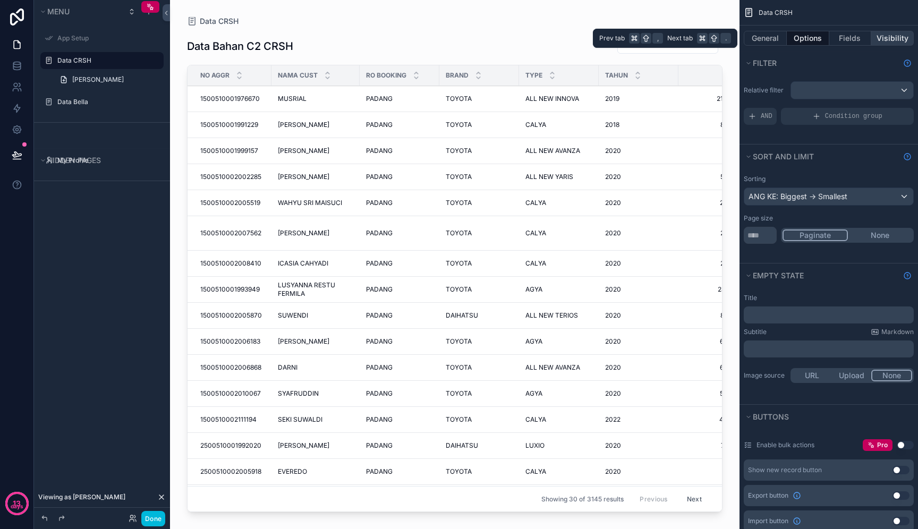
click at [891, 31] on button "Visibility" at bounding box center [892, 38] width 43 height 15
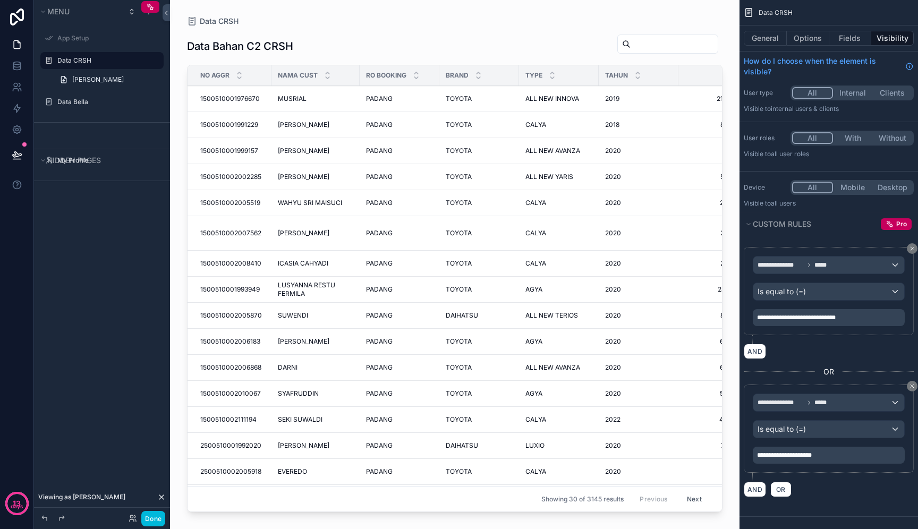
click at [912, 248] on div "**********" at bounding box center [829, 264] width 179 height 529
click at [910, 249] on icon "scrollable content" at bounding box center [912, 248] width 6 height 6
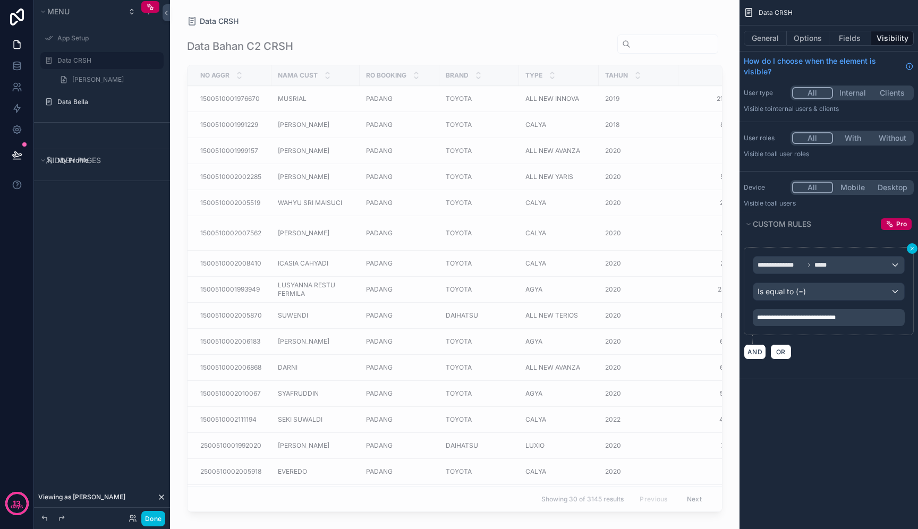
click at [909, 249] on icon "scrollable content" at bounding box center [912, 248] width 6 height 6
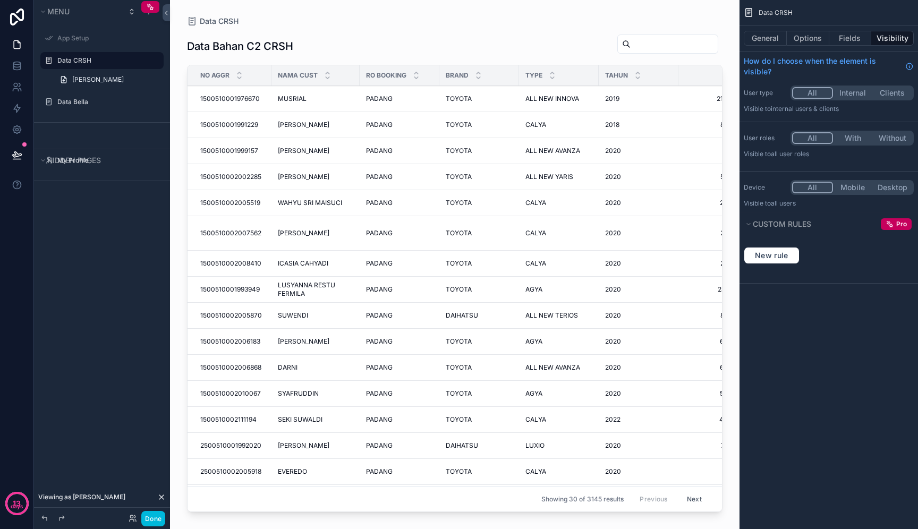
click at [859, 147] on div "User roles All With Without Visible to All user roles" at bounding box center [829, 146] width 179 height 40
click at [859, 143] on button "With" at bounding box center [853, 138] width 40 height 12
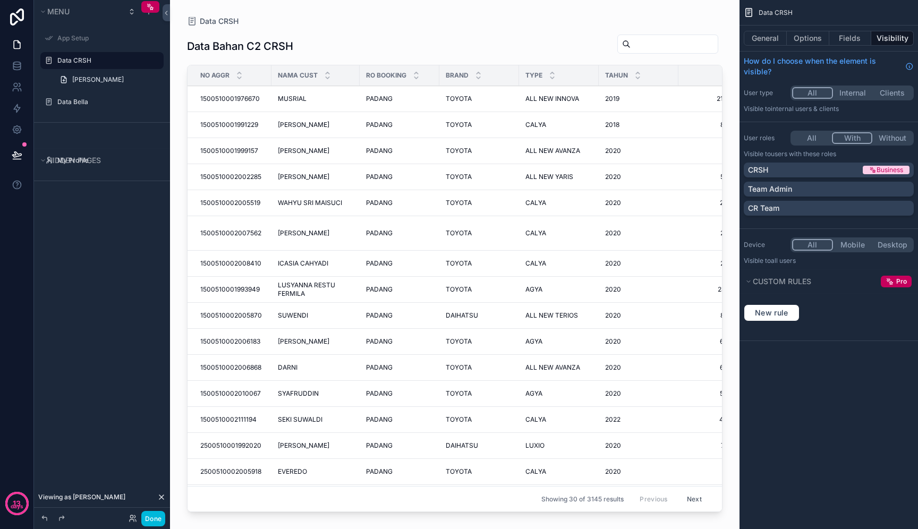
click at [814, 140] on button "All" at bounding box center [812, 138] width 40 height 12
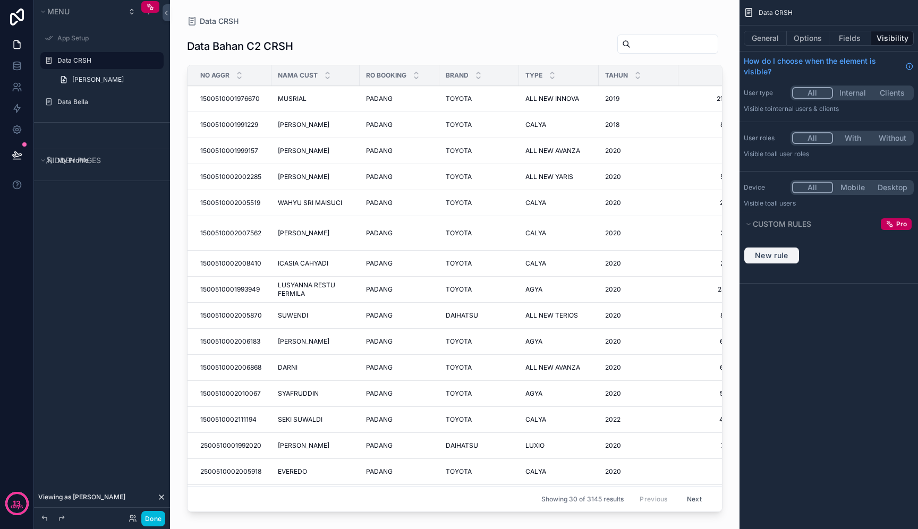
click at [784, 258] on span "New rule" at bounding box center [772, 256] width 42 height 10
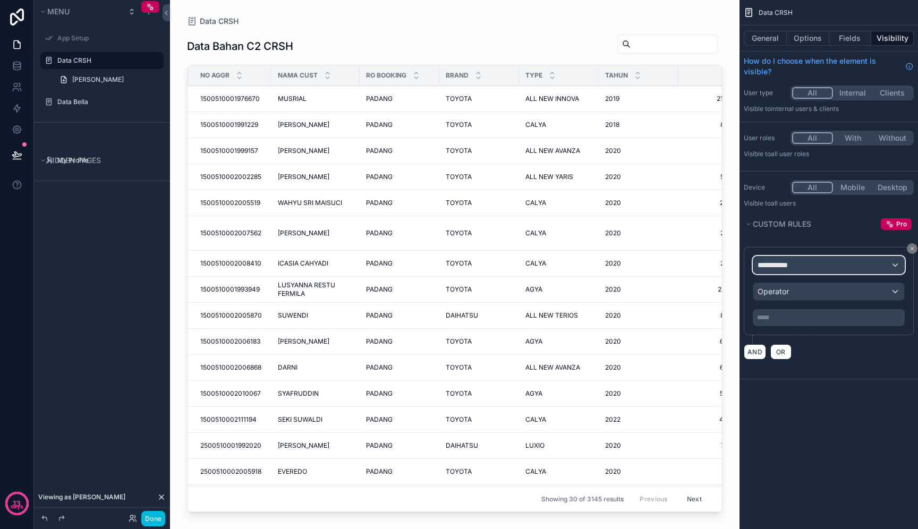
click at [793, 267] on span "**********" at bounding box center [777, 265] width 39 height 11
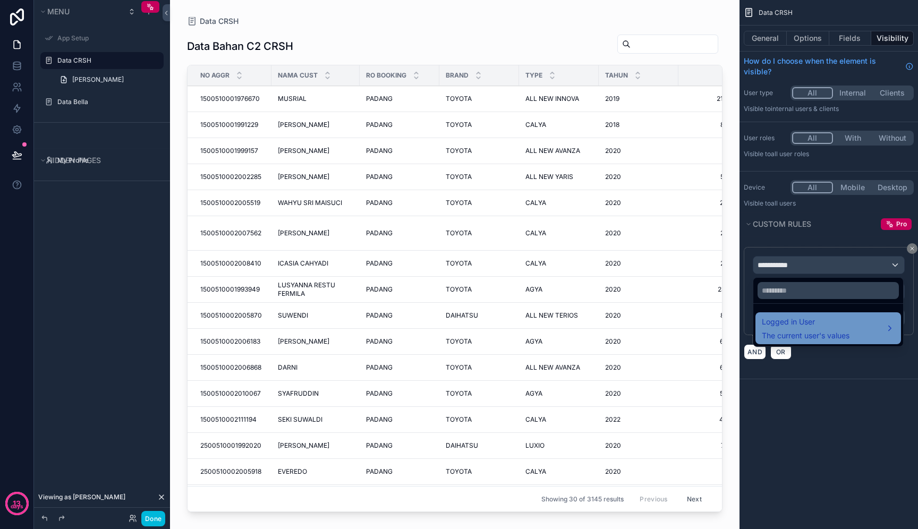
click at [810, 327] on span "Logged in User" at bounding box center [806, 322] width 88 height 13
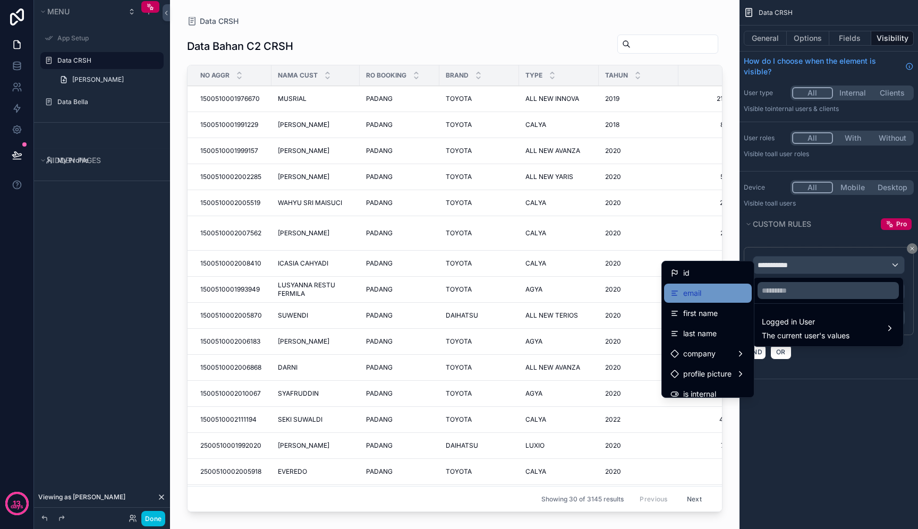
click at [721, 294] on div "email" at bounding box center [708, 293] width 75 height 13
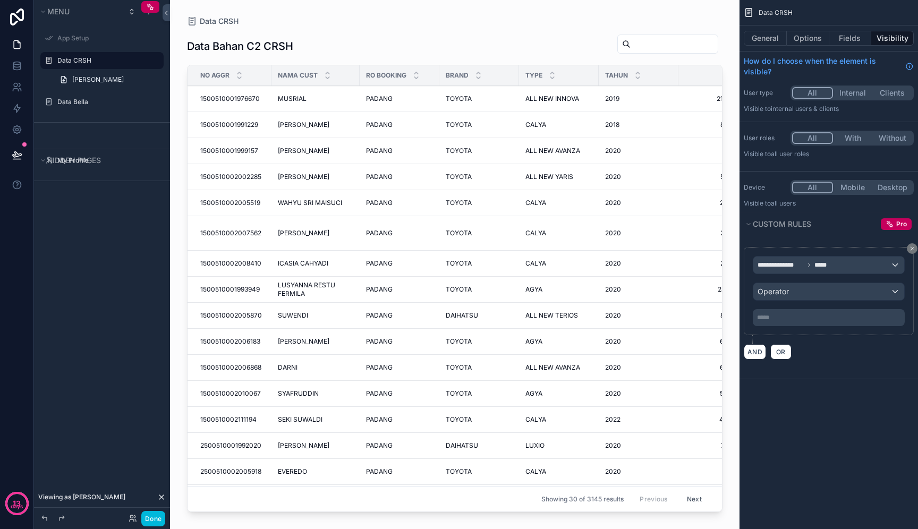
click at [807, 316] on p "***** ﻿" at bounding box center [830, 318] width 146 height 9
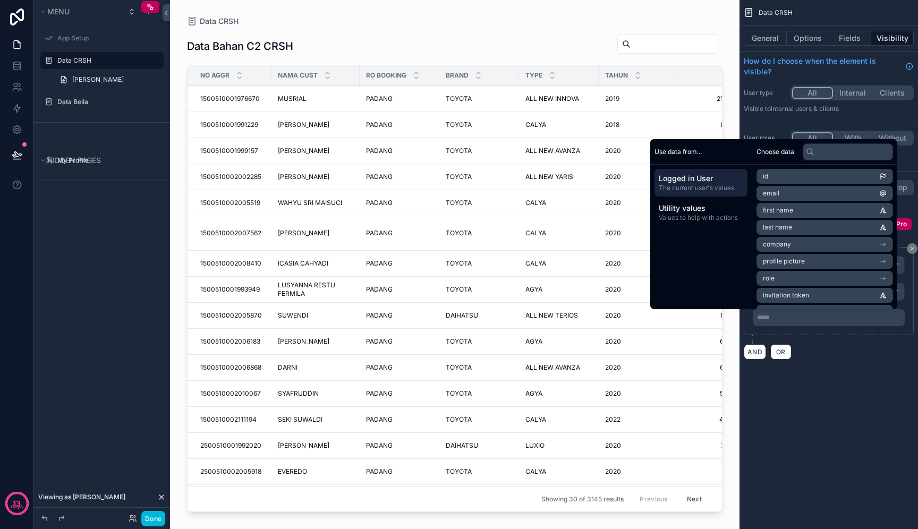
click at [824, 323] on div "***** ﻿" at bounding box center [829, 317] width 152 height 17
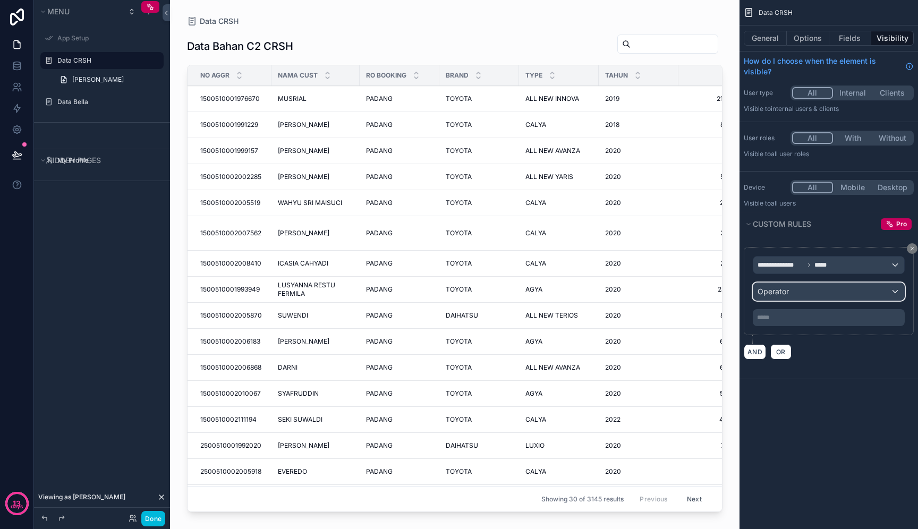
click at [836, 297] on div "Operator" at bounding box center [828, 291] width 151 height 17
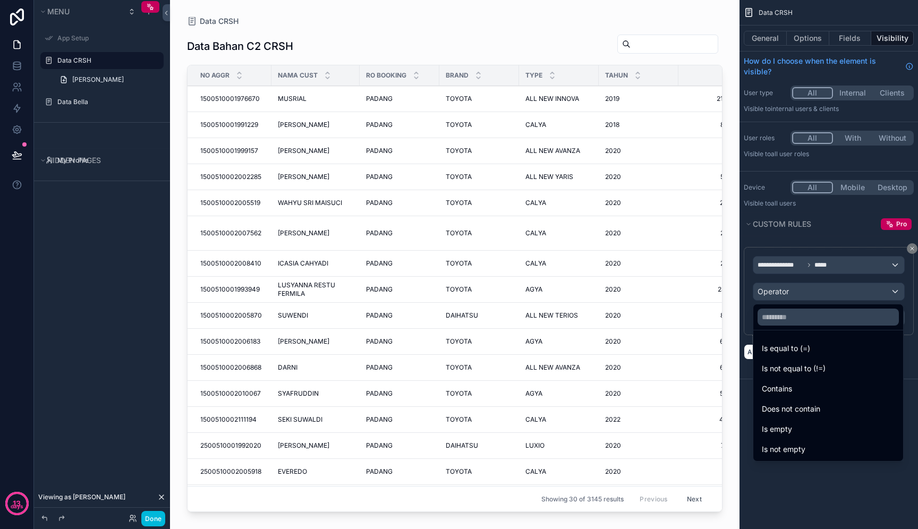
click at [810, 344] on span "Is equal to (=)" at bounding box center [786, 348] width 48 height 13
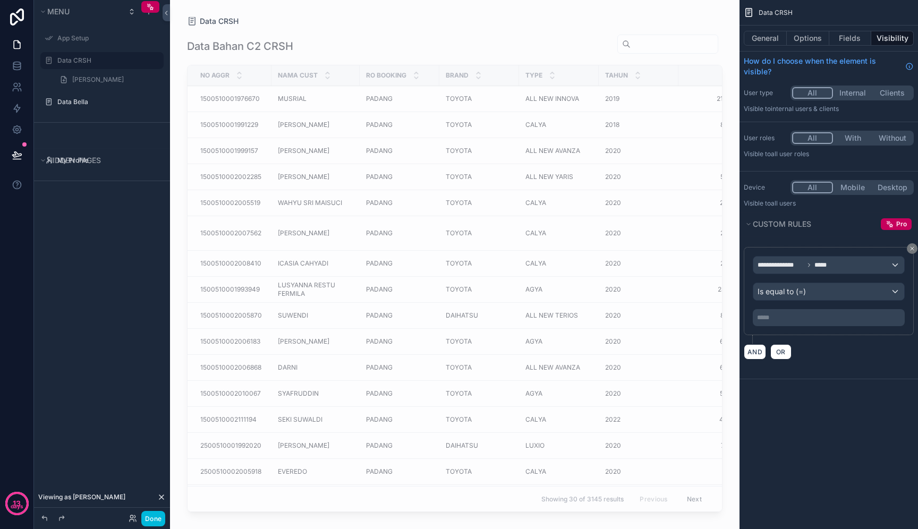
click at [817, 317] on p "***** ﻿" at bounding box center [830, 318] width 146 height 9
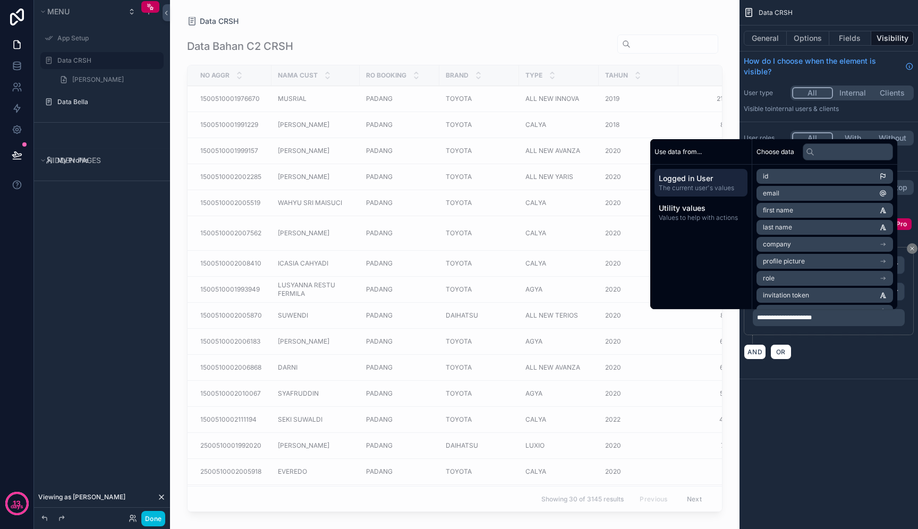
click at [820, 367] on div "**********" at bounding box center [829, 304] width 179 height 130
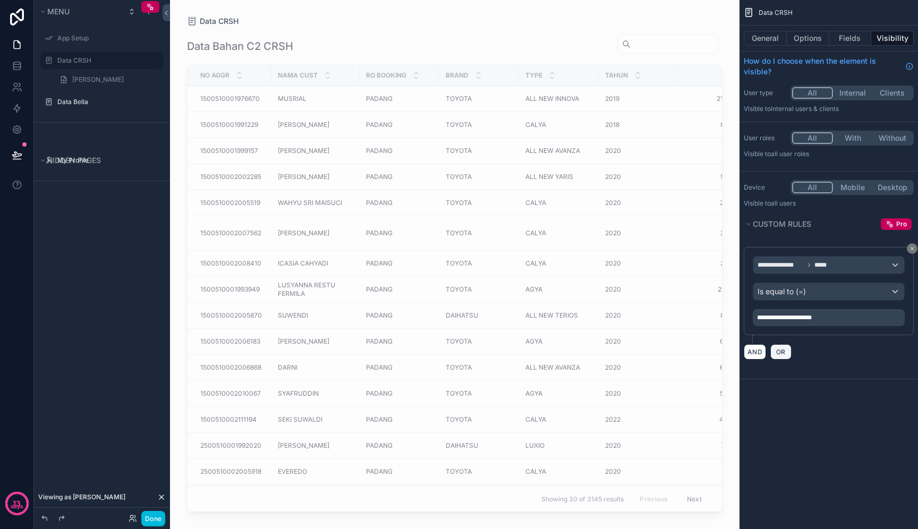
click at [788, 353] on button "OR" at bounding box center [781, 351] width 21 height 15
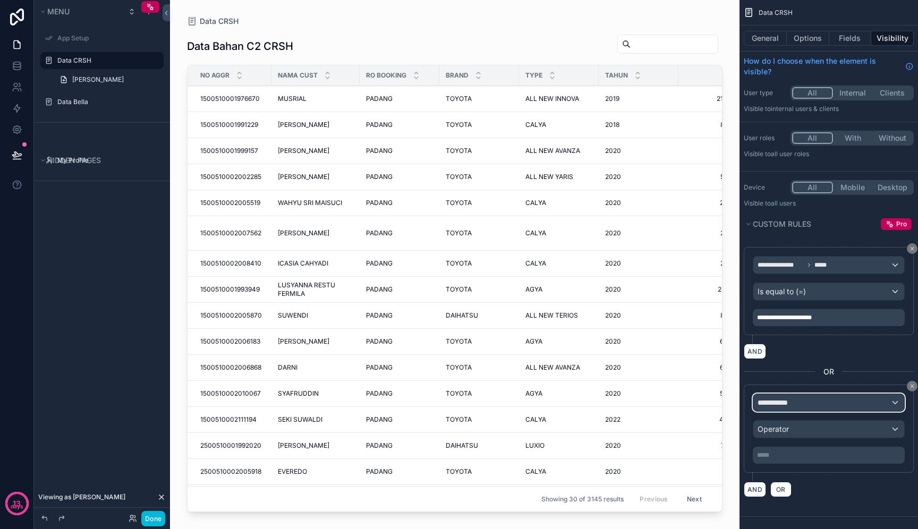
click at [842, 405] on div "**********" at bounding box center [828, 402] width 151 height 17
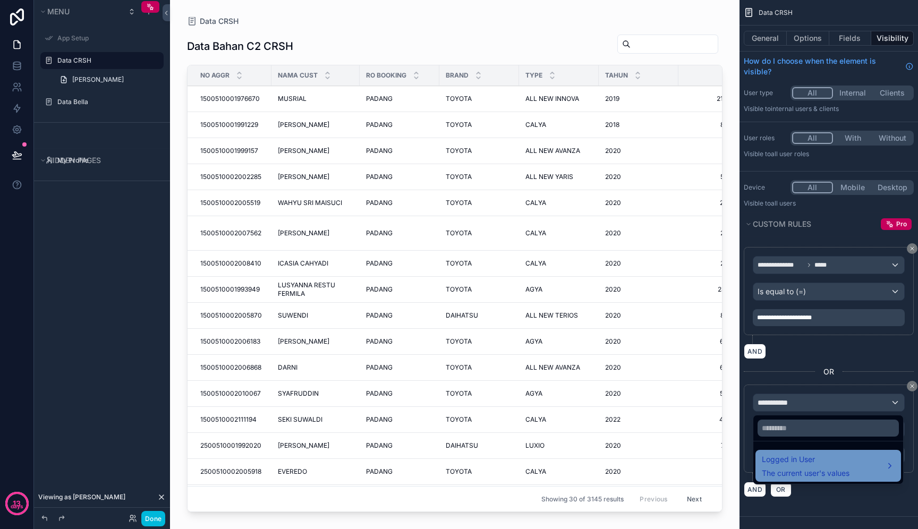
click at [827, 457] on span "Logged in User" at bounding box center [806, 459] width 88 height 13
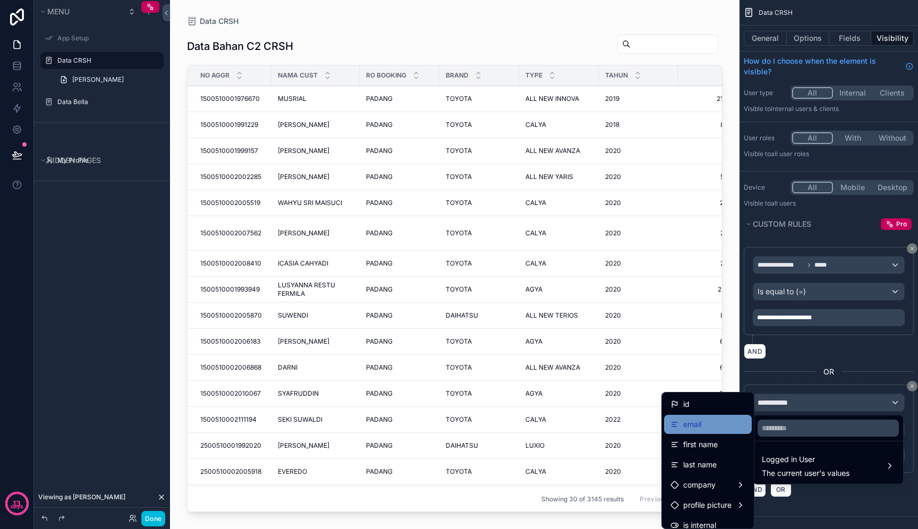
click at [728, 423] on div "email" at bounding box center [708, 424] width 75 height 13
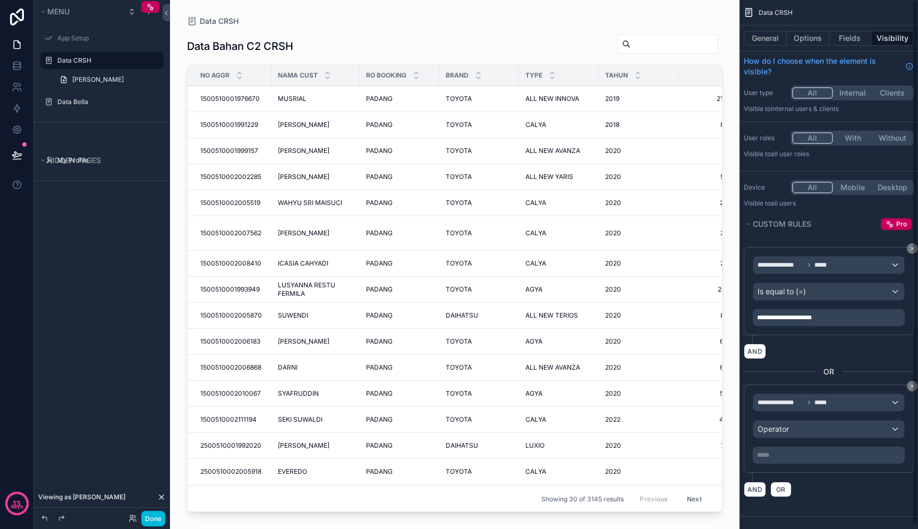
click at [808, 456] on p "***** ﻿" at bounding box center [830, 455] width 146 height 9
click at [840, 498] on div "**********" at bounding box center [829, 372] width 179 height 267
click at [528, 32] on div "Data Bahan C2 CRSH NO AGGR NAMA CUST RO BOOKING BRAND TYPE TAHUN AR INSTALLMENT…" at bounding box center [455, 271] width 536 height 491
click at [151, 522] on button "Done" at bounding box center [153, 518] width 24 height 15
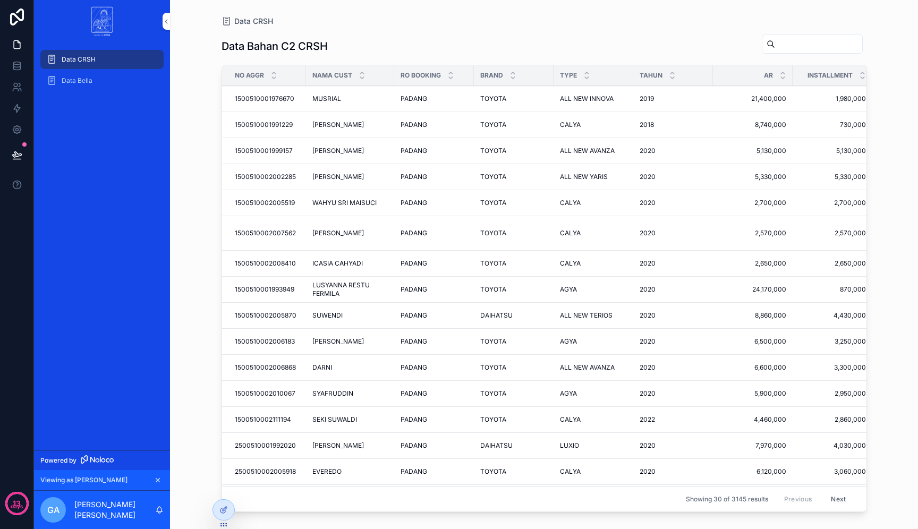
click at [143, 158] on div "Data CRSH Data Bella" at bounding box center [102, 247] width 136 height 408
click at [86, 88] on div "Data Bella" at bounding box center [102, 80] width 111 height 17
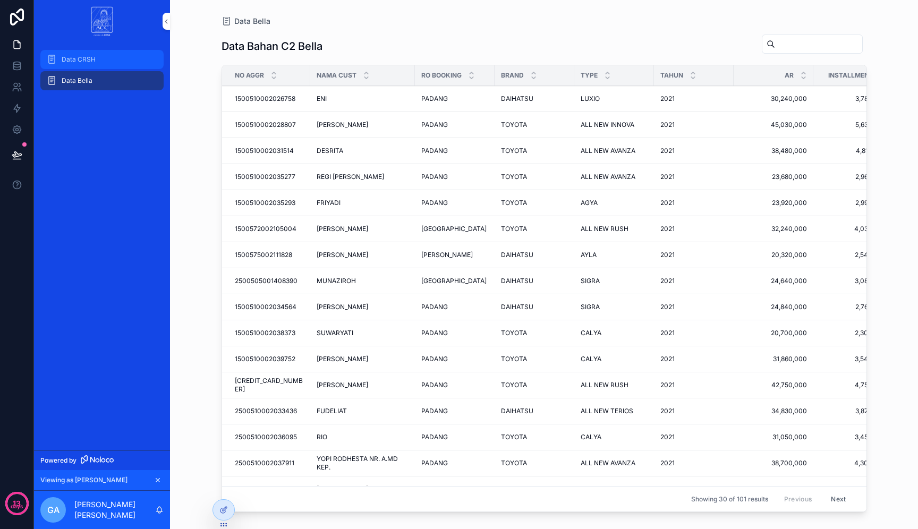
click at [93, 66] on div "Data CRSH" at bounding box center [102, 59] width 111 height 17
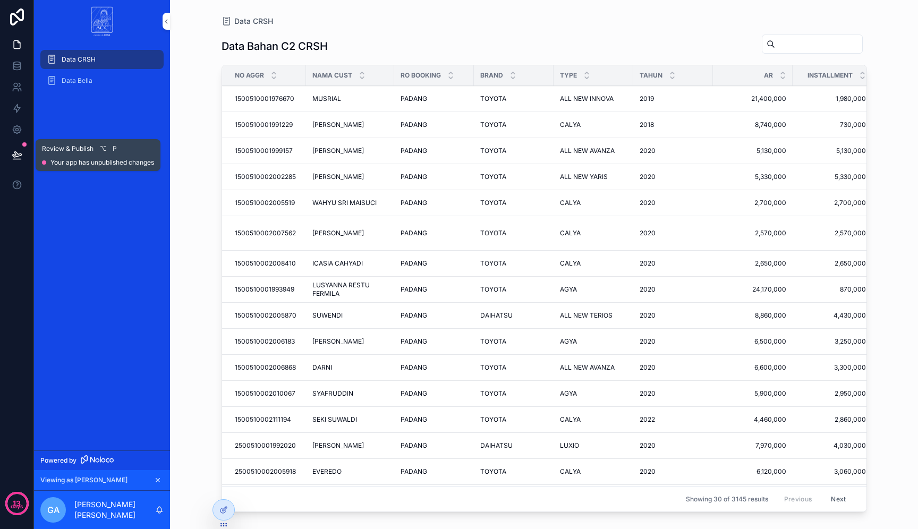
click at [11, 157] on button at bounding box center [16, 155] width 23 height 30
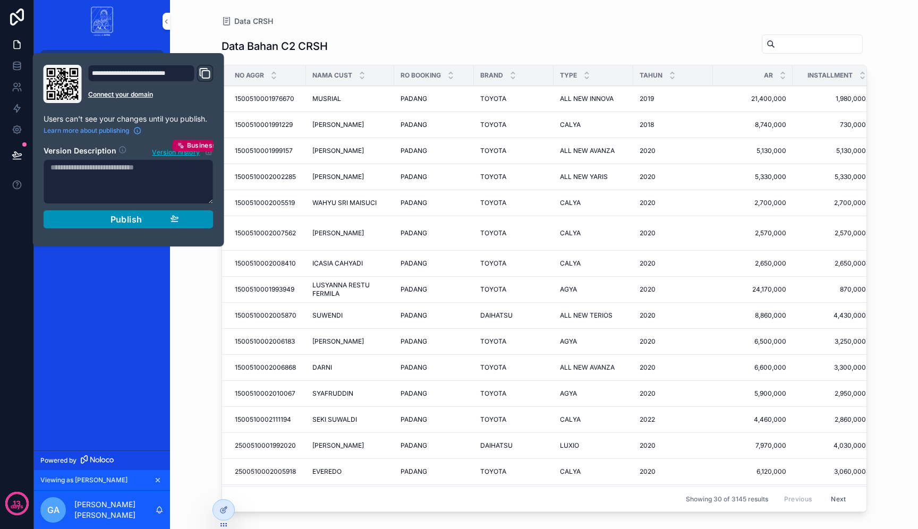
click at [91, 221] on div "Publish" at bounding box center [128, 219] width 101 height 11
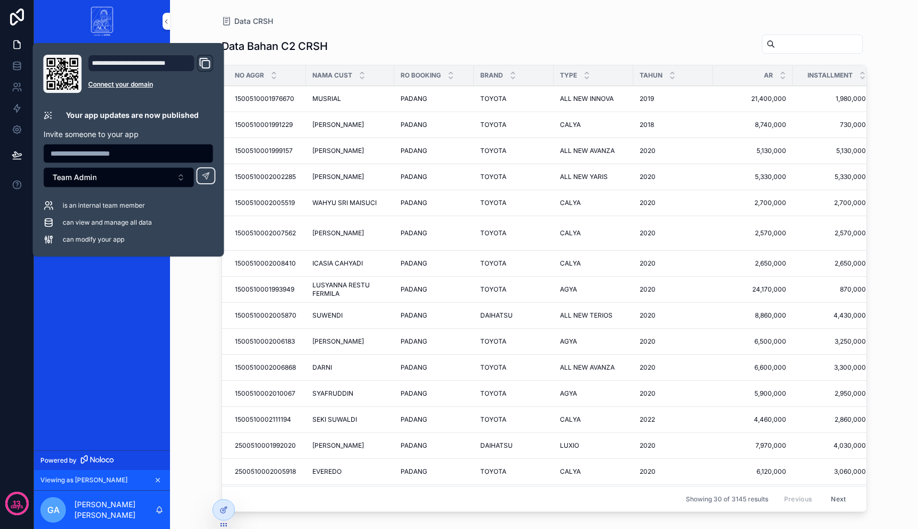
click at [148, 296] on div "Data CRSH Data Bella" at bounding box center [102, 247] width 136 height 408
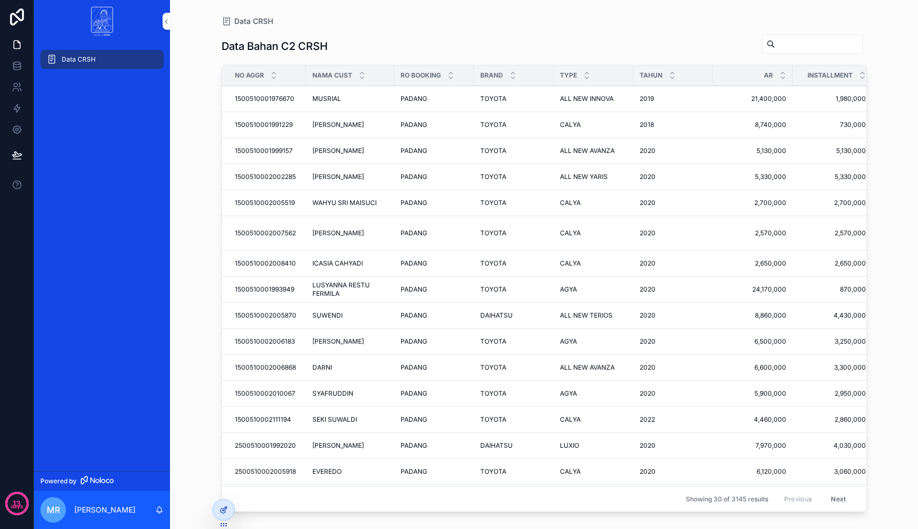
click at [225, 510] on icon at bounding box center [225, 509] width 4 height 4
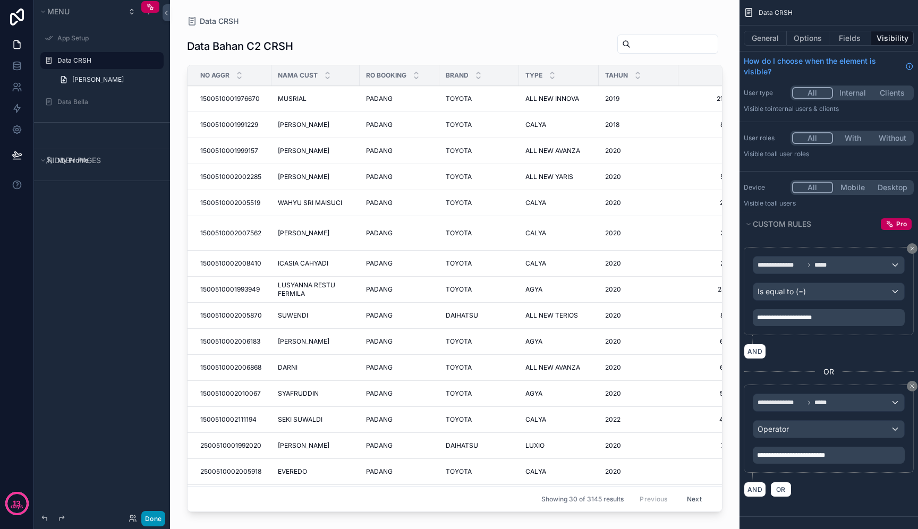
click at [162, 516] on button "Done" at bounding box center [153, 518] width 24 height 15
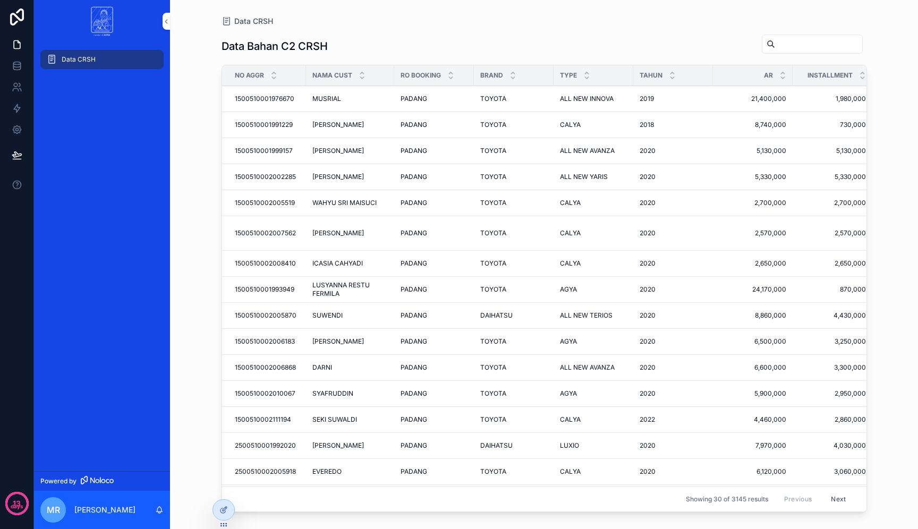
click at [0, 0] on icon at bounding box center [0, 0] width 0 height 0
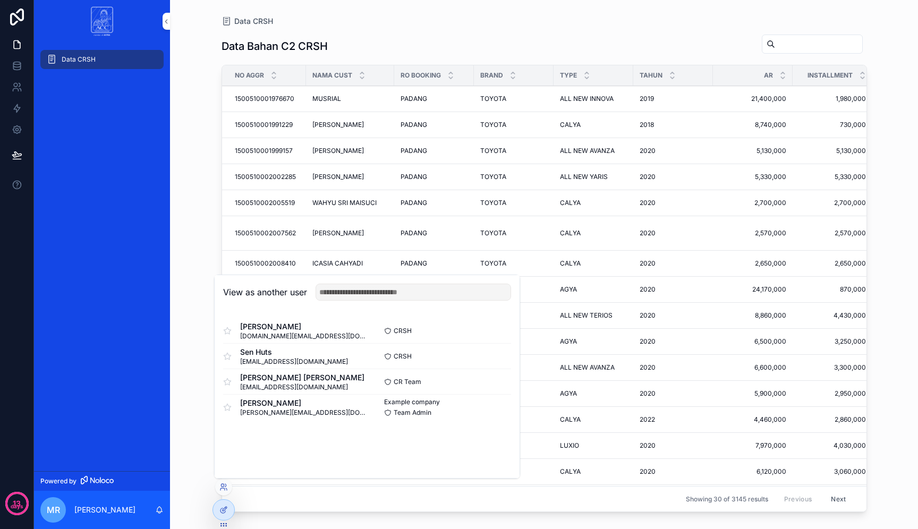
click at [0, 0] on button "Select" at bounding box center [0, 0] width 0 height 0
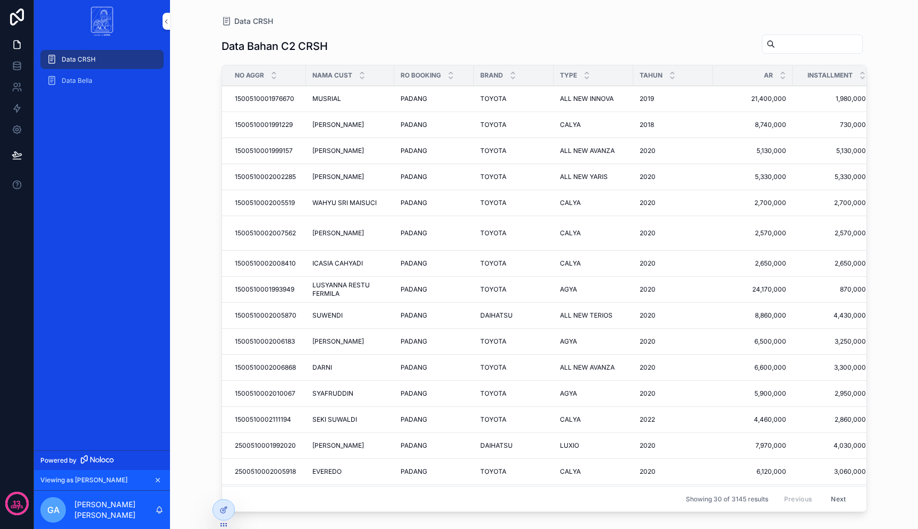
click at [0, 0] on icon at bounding box center [0, 0] width 0 height 0
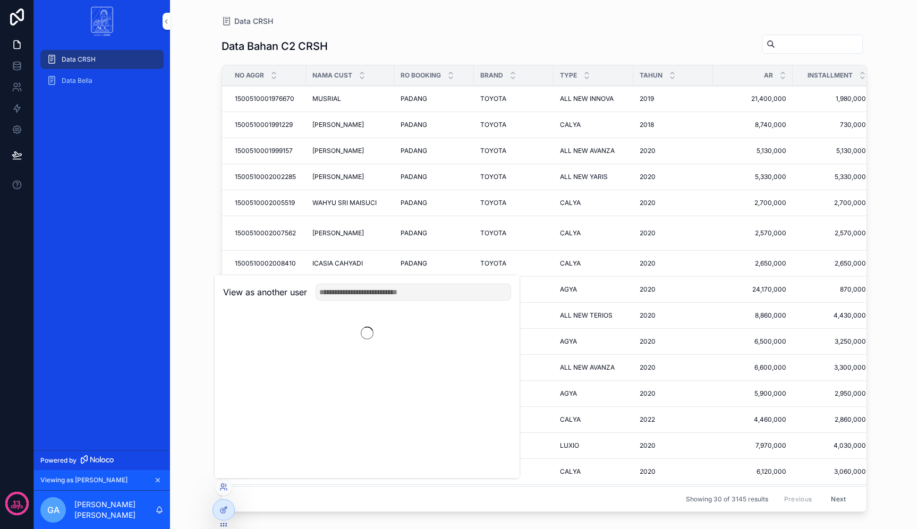
click at [193, 444] on div "Data CRSH Data Bahan C2 CRSH NO AGGR NAMA CUST RO BOOKING BRAND TYPE TAHUN AR I…" at bounding box center [544, 264] width 748 height 529
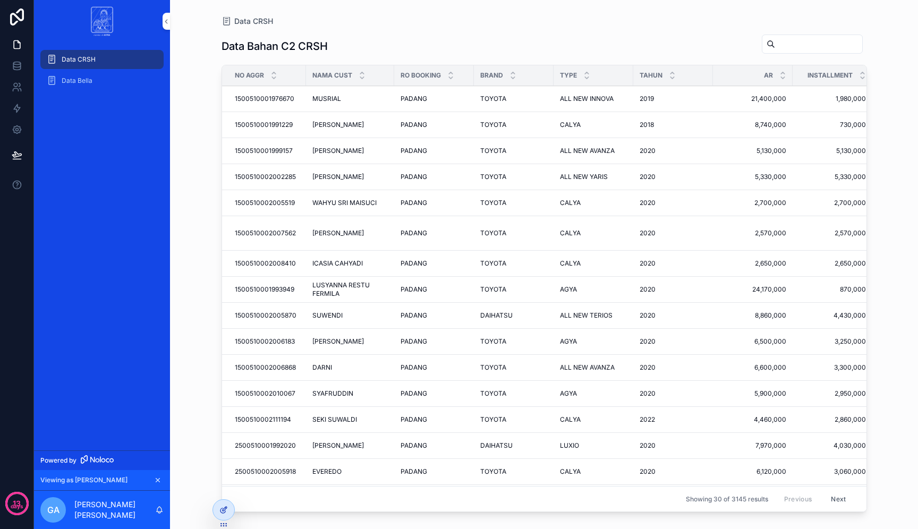
click at [228, 509] on div at bounding box center [223, 510] width 21 height 20
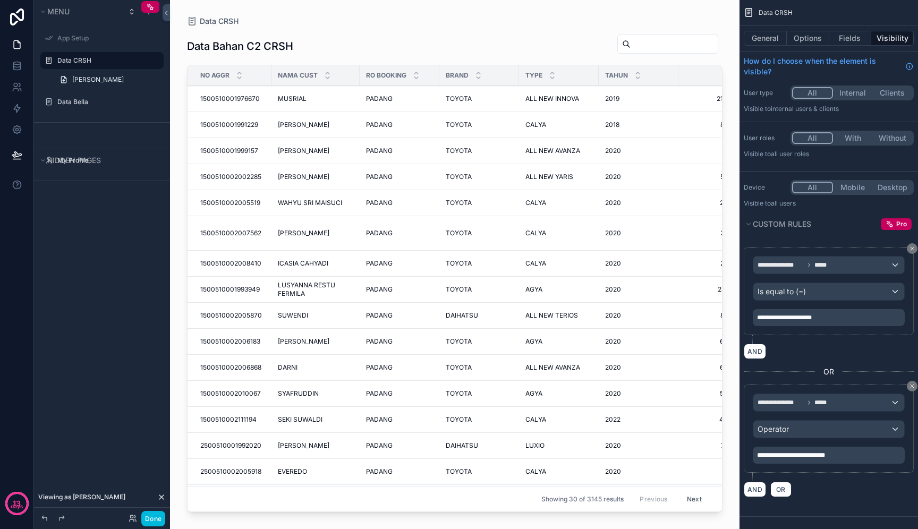
click at [887, 137] on button "Without" at bounding box center [893, 138] width 40 height 12
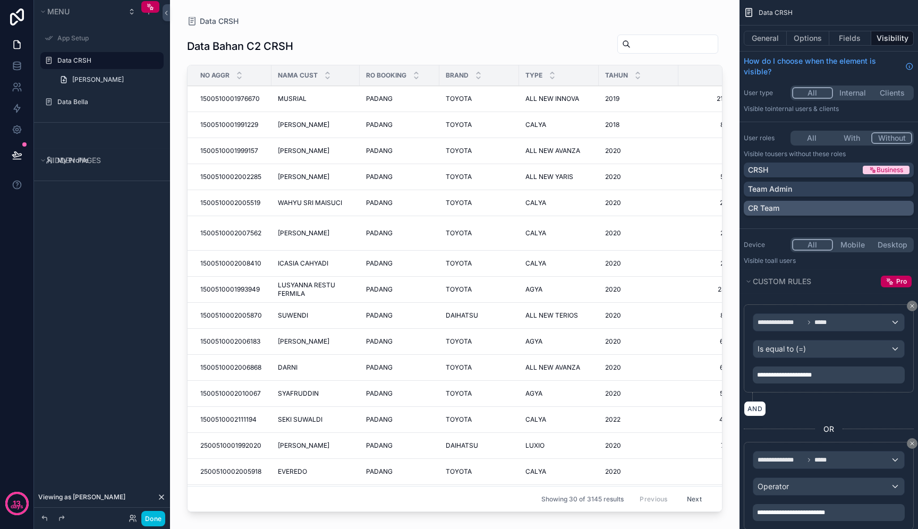
click at [798, 209] on div "CR Team" at bounding box center [829, 208] width 162 height 11
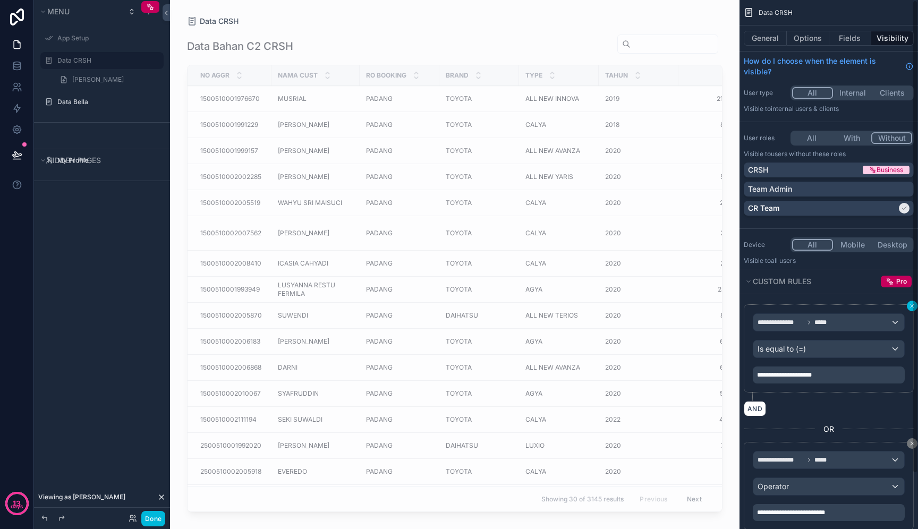
click at [911, 307] on icon "scrollable content" at bounding box center [912, 306] width 6 height 6
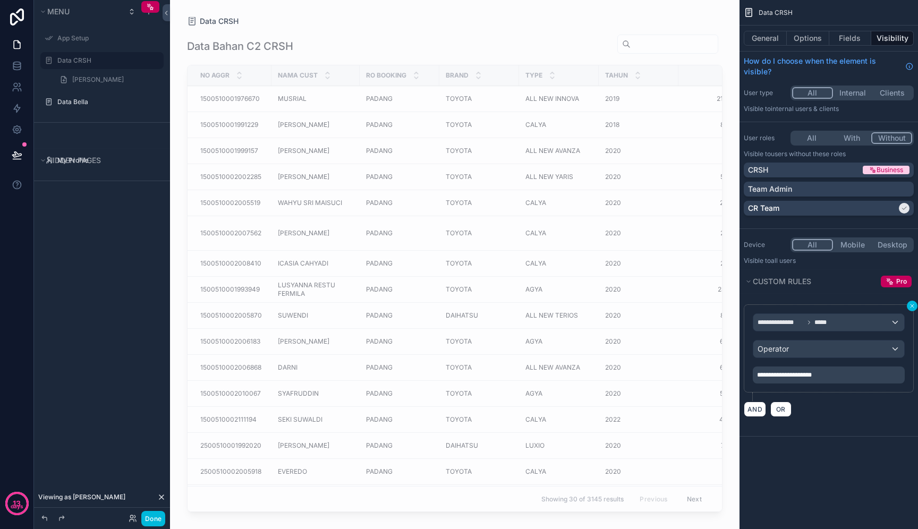
click at [910, 309] on icon "scrollable content" at bounding box center [912, 306] width 6 height 6
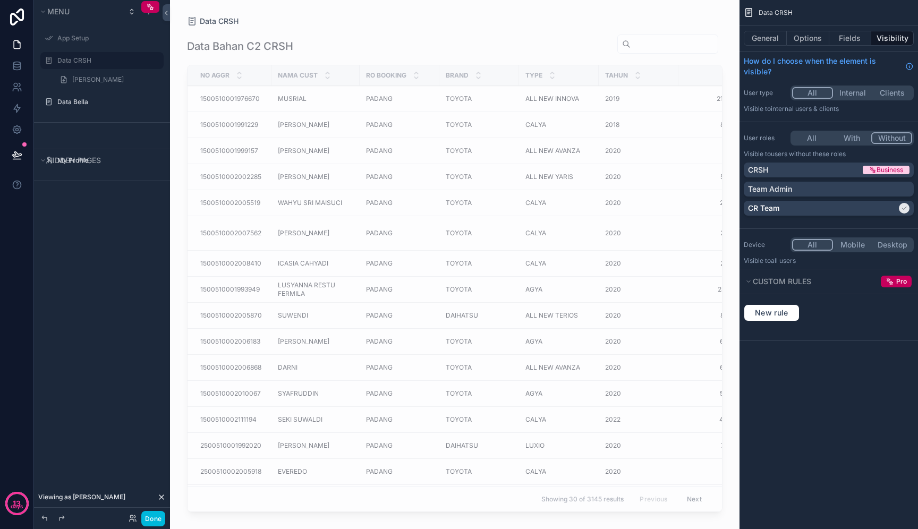
click at [96, 269] on div "Menu App Setup Data CRSH [PERSON_NAME] Bella Data Bella Hidden pages My Profile" at bounding box center [102, 258] width 136 height 517
click at [154, 519] on button "Done" at bounding box center [153, 518] width 24 height 15
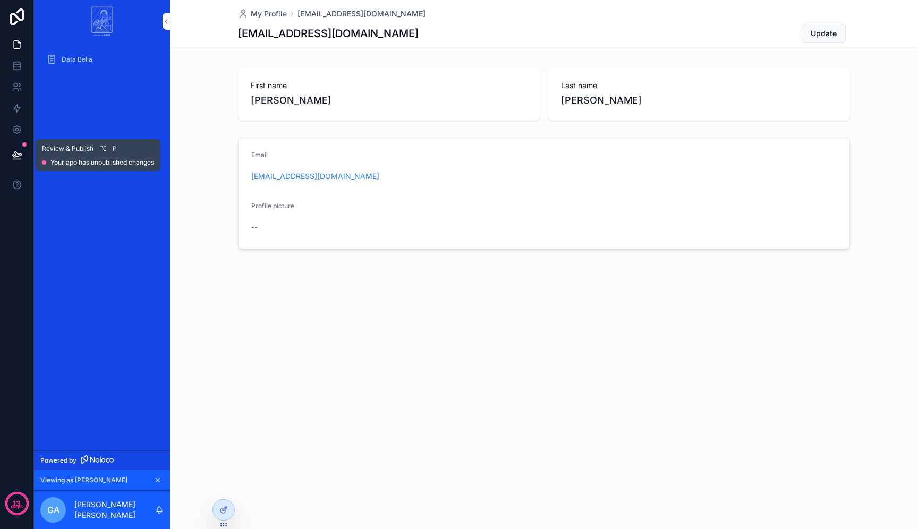
click at [16, 159] on icon at bounding box center [17, 159] width 8 height 0
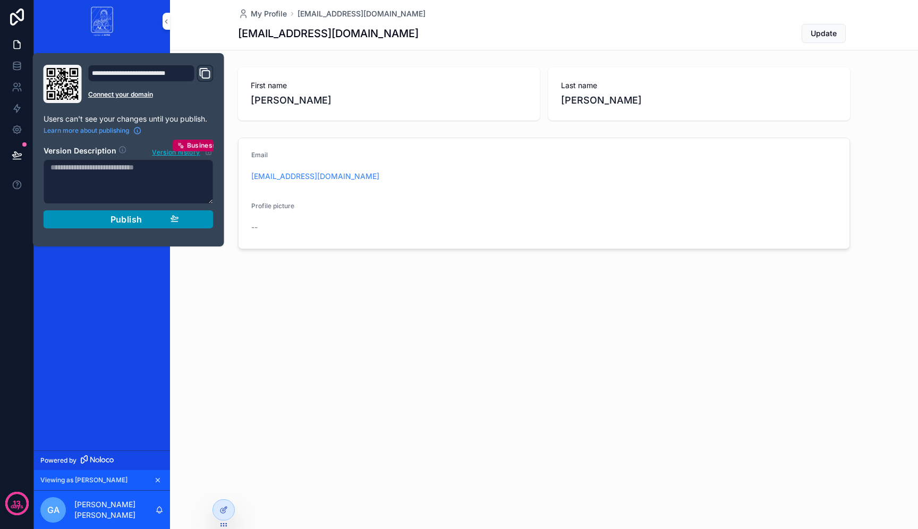
click at [125, 216] on span "Publish" at bounding box center [127, 219] width 32 height 11
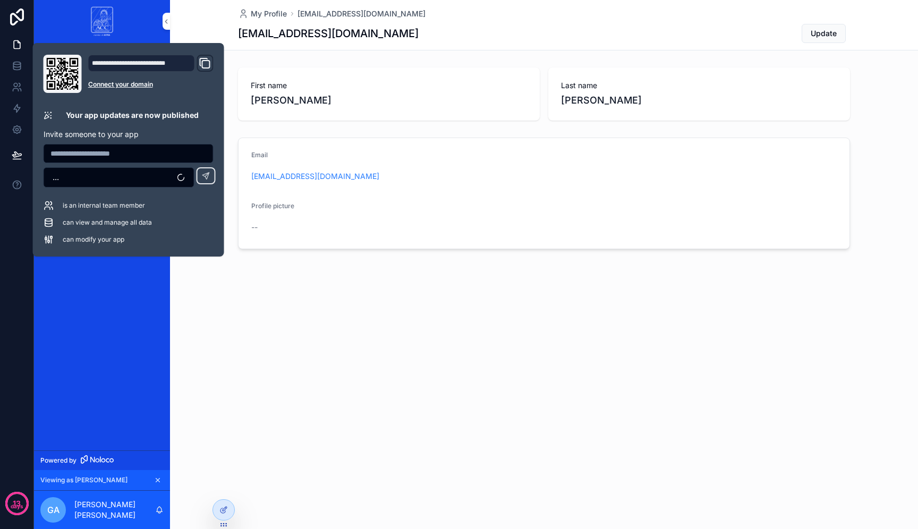
click at [246, 323] on div "My Profile [EMAIL_ADDRESS][DOMAIN_NAME] [EMAIL_ADDRESS][DOMAIN_NAME] Update Fir…" at bounding box center [544, 264] width 748 height 529
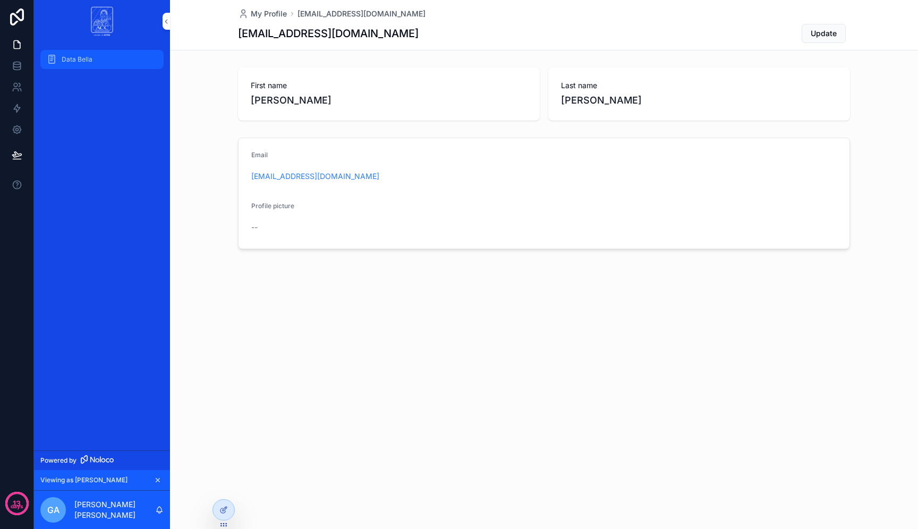
click at [95, 58] on div "Data Bella" at bounding box center [102, 59] width 111 height 17
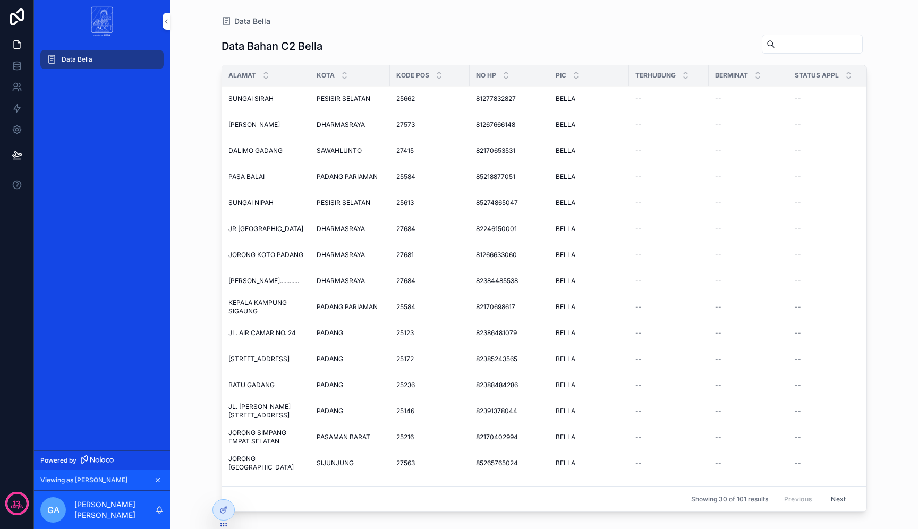
scroll to position [0, 1144]
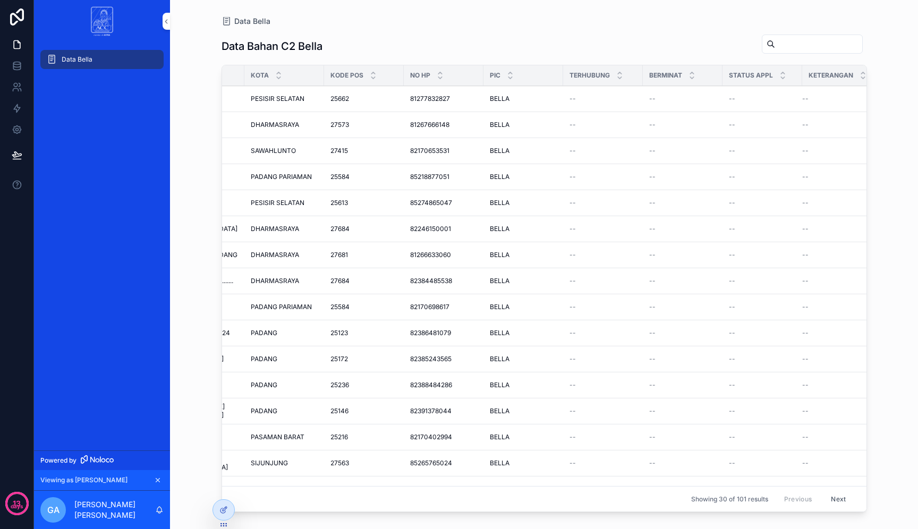
click at [597, 95] on div "--" at bounding box center [603, 99] width 67 height 9
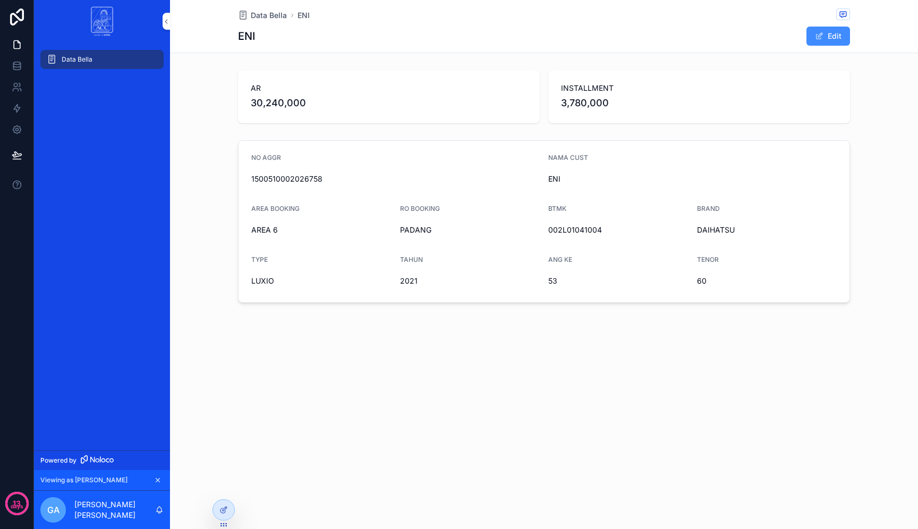
click at [823, 36] on span "scrollable content" at bounding box center [819, 36] width 9 height 9
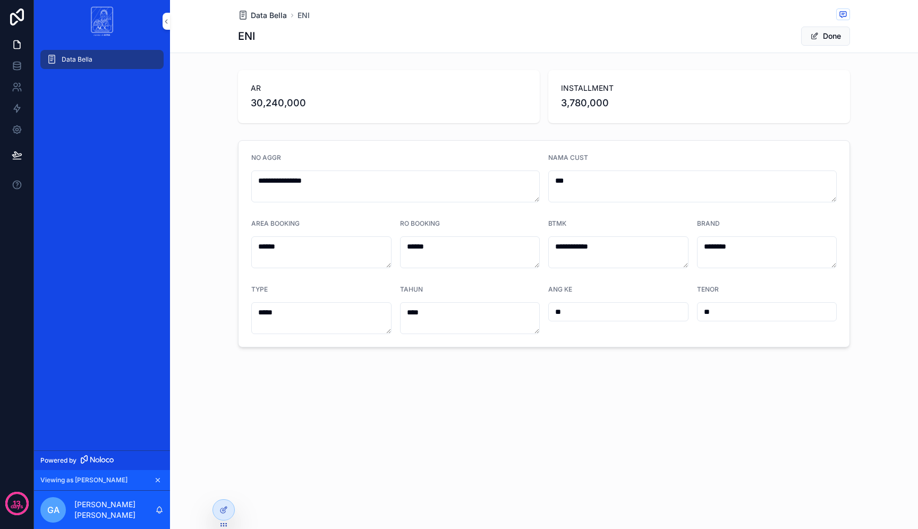
click at [267, 15] on span "Data Bella" at bounding box center [269, 15] width 36 height 11
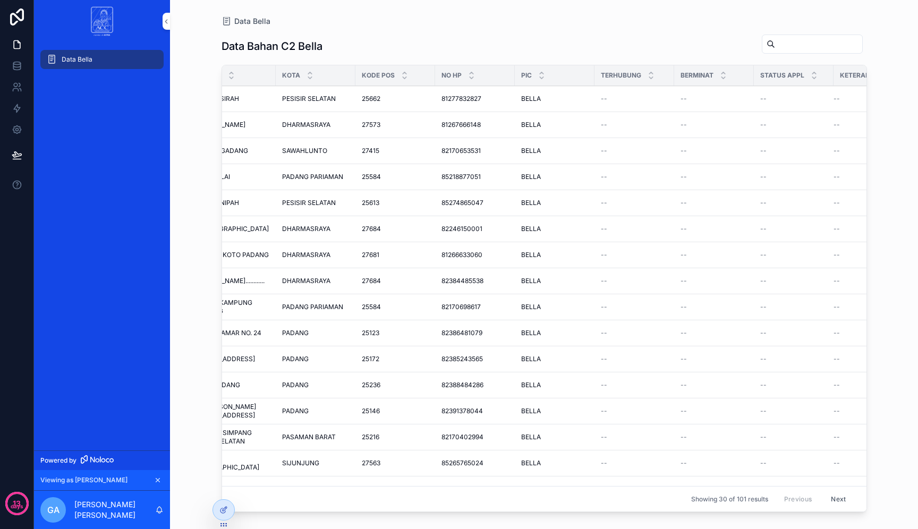
scroll to position [0, 1136]
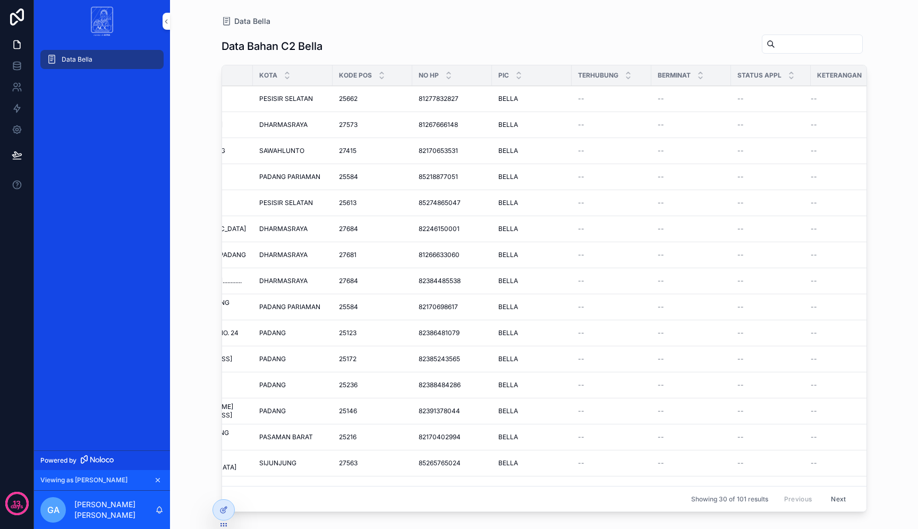
click at [275, 95] on span "PESISIR SELATAN" at bounding box center [286, 99] width 54 height 9
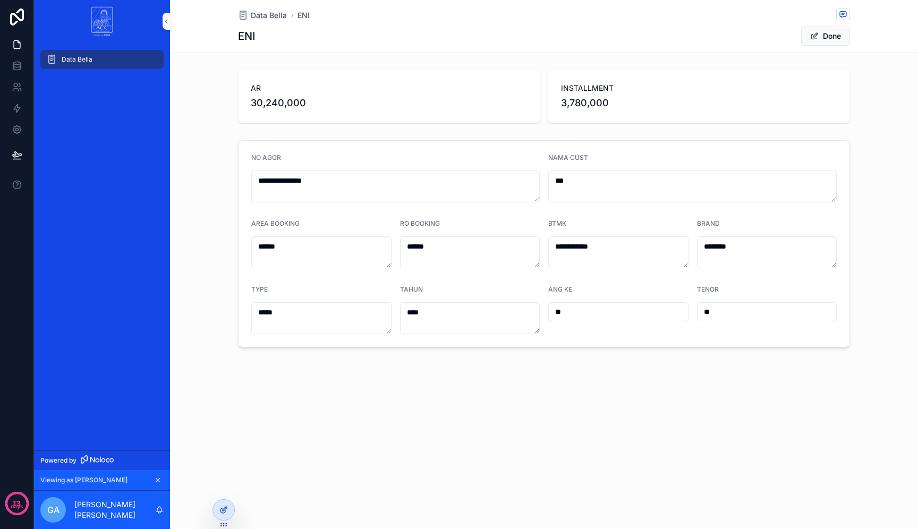
click at [223, 513] on icon at bounding box center [223, 511] width 5 height 5
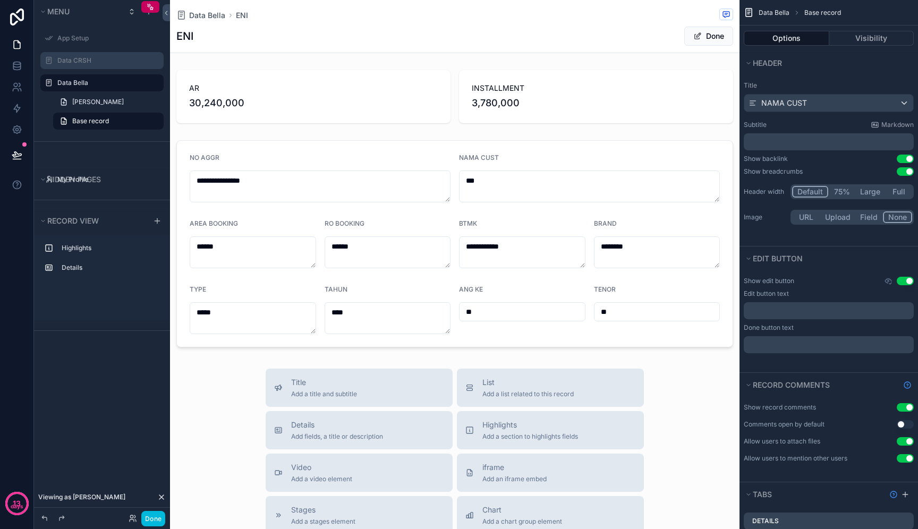
click at [74, 56] on label "Data CRSH" at bounding box center [107, 60] width 100 height 9
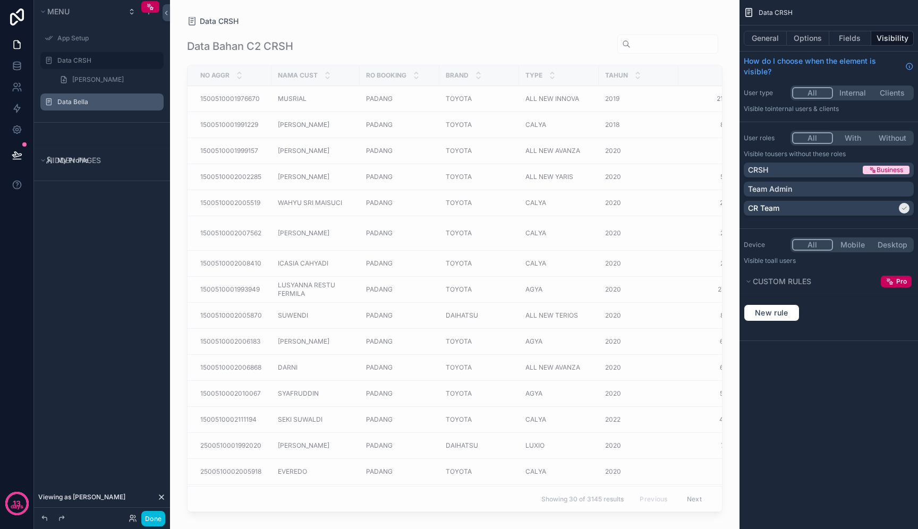
click at [72, 100] on label "Data Bella" at bounding box center [107, 102] width 100 height 9
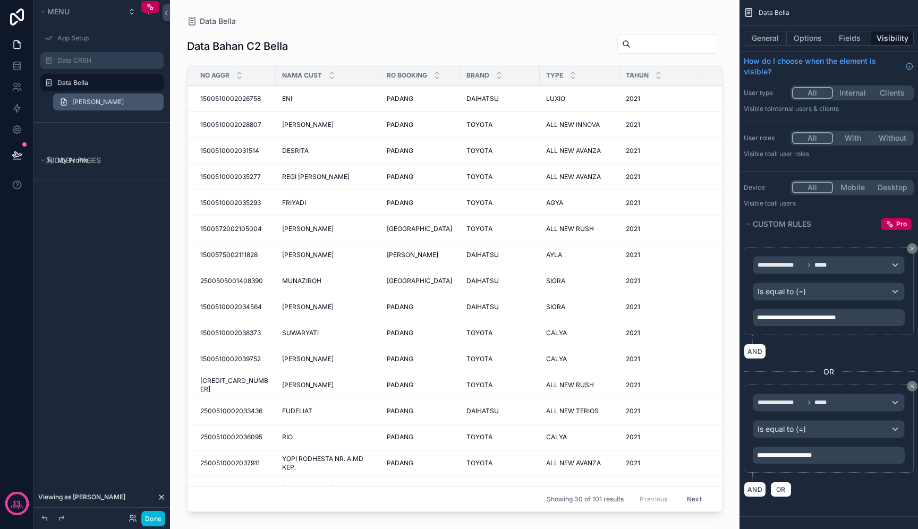
click at [107, 100] on span "[PERSON_NAME]" at bounding box center [98, 102] width 52 height 9
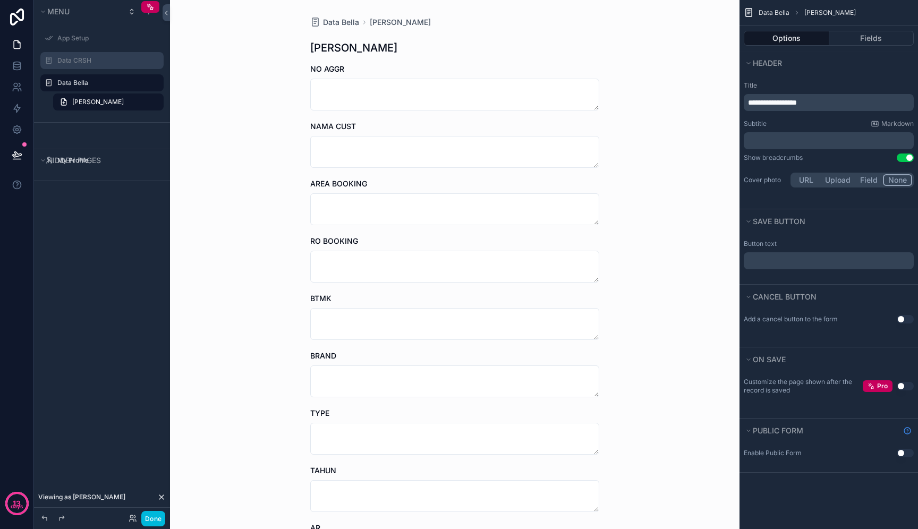
click at [97, 88] on div "Data Bella" at bounding box center [109, 83] width 104 height 13
click at [74, 80] on label "Data Bella" at bounding box center [107, 83] width 100 height 9
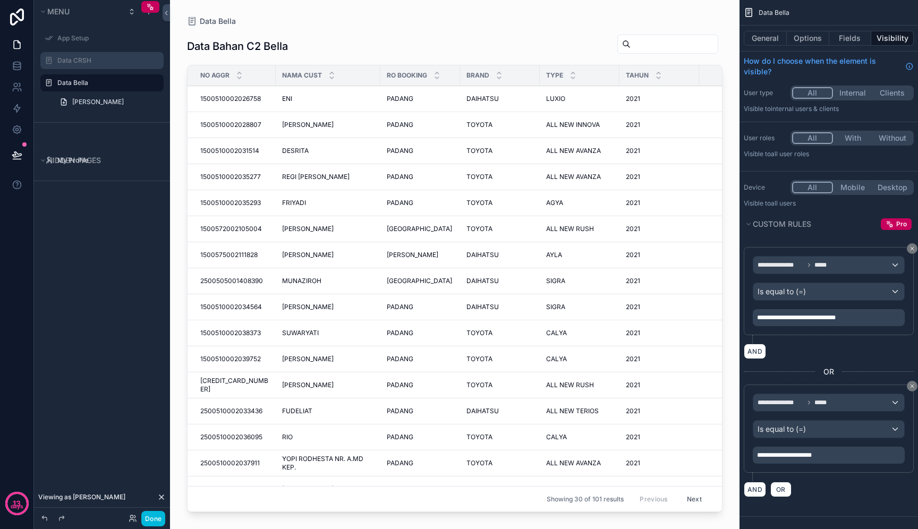
click at [361, 94] on div "scrollable content" at bounding box center [455, 258] width 570 height 517
click at [284, 95] on span "ENI" at bounding box center [287, 99] width 10 height 9
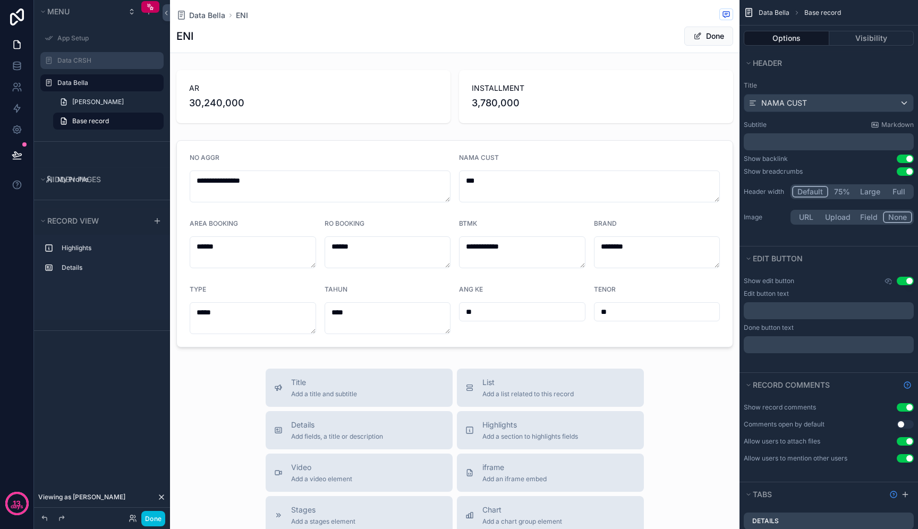
click at [843, 193] on button "75%" at bounding box center [841, 192] width 27 height 12
click at [808, 193] on button "Default" at bounding box center [810, 192] width 36 height 12
click at [887, 194] on button "Full" at bounding box center [898, 192] width 28 height 12
click at [863, 194] on button "Large" at bounding box center [869, 192] width 31 height 12
click at [811, 192] on button "Default" at bounding box center [809, 192] width 35 height 12
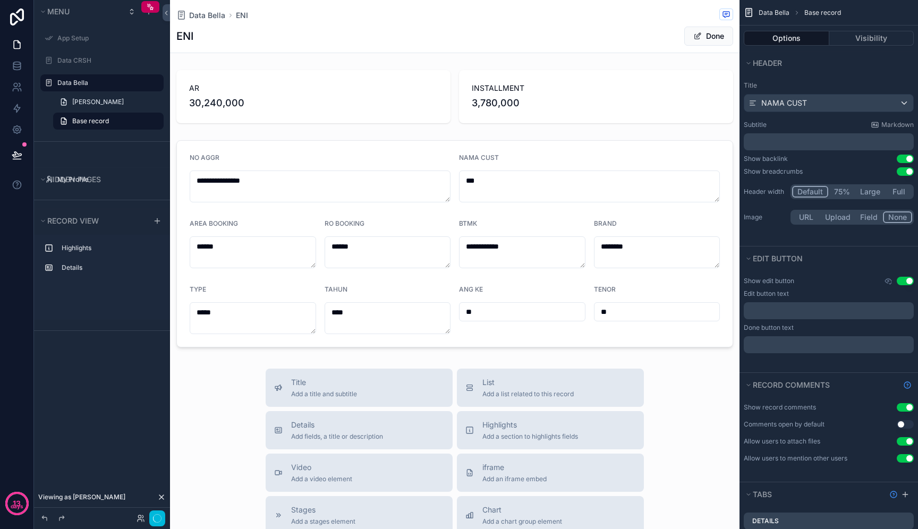
click at [839, 198] on div "Default 75% Large Full" at bounding box center [852, 191] width 123 height 15
click at [840, 194] on button "75%" at bounding box center [841, 192] width 28 height 12
click at [896, 103] on div "NAMA CUST" at bounding box center [828, 103] width 169 height 17
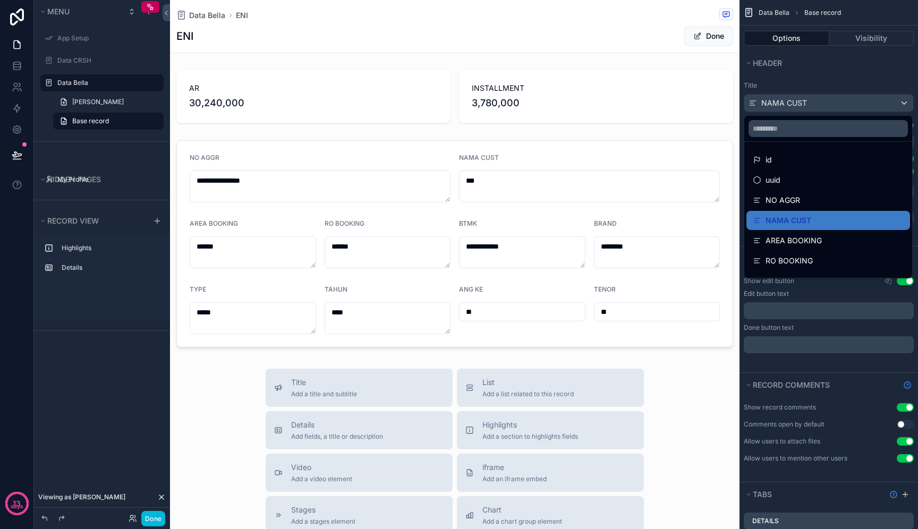
click at [896, 103] on div "scrollable content" at bounding box center [459, 264] width 918 height 529
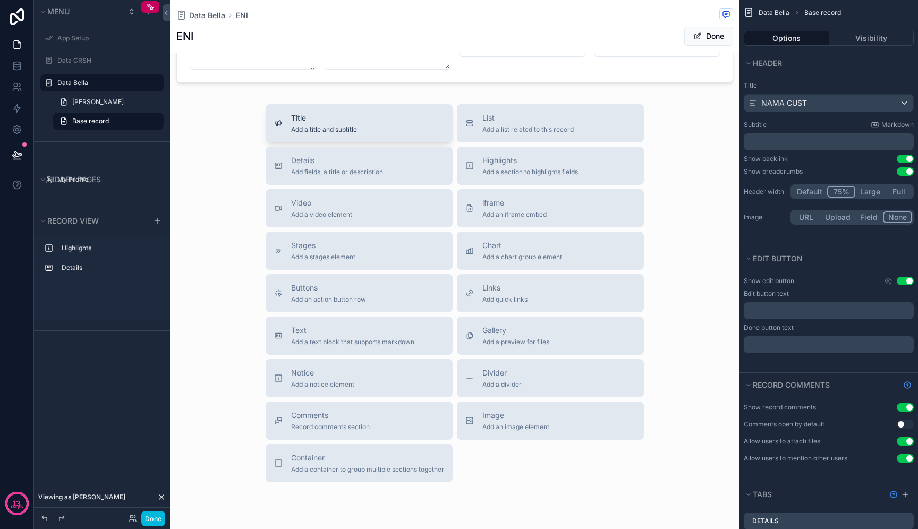
scroll to position [258, 0]
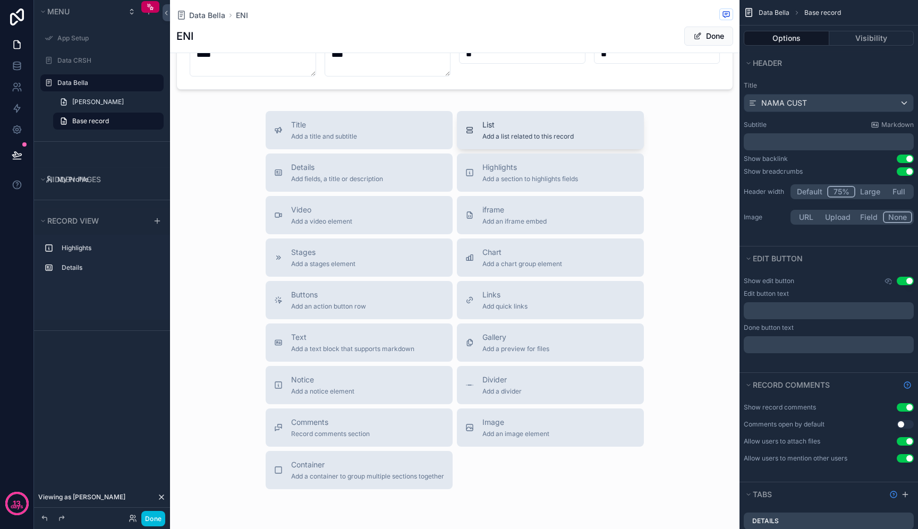
click at [557, 133] on span "Add a list related to this record" at bounding box center [527, 136] width 91 height 9
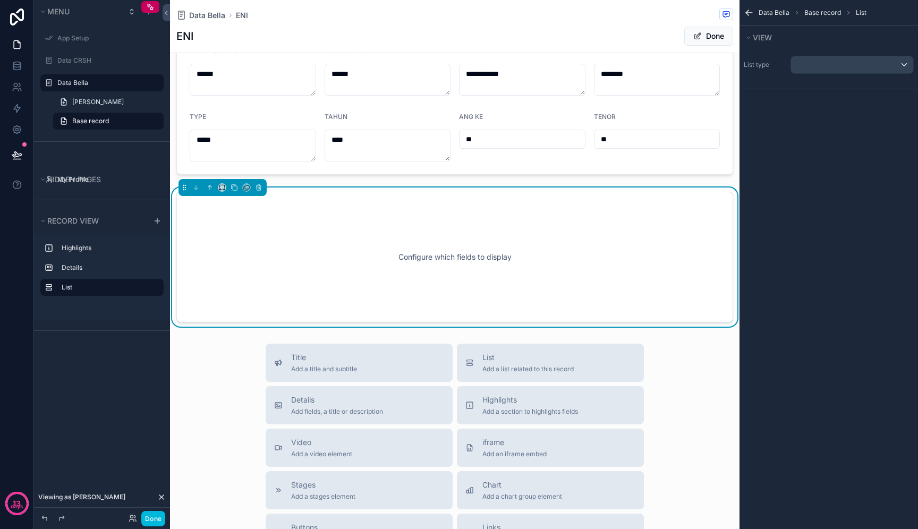
scroll to position [165, 0]
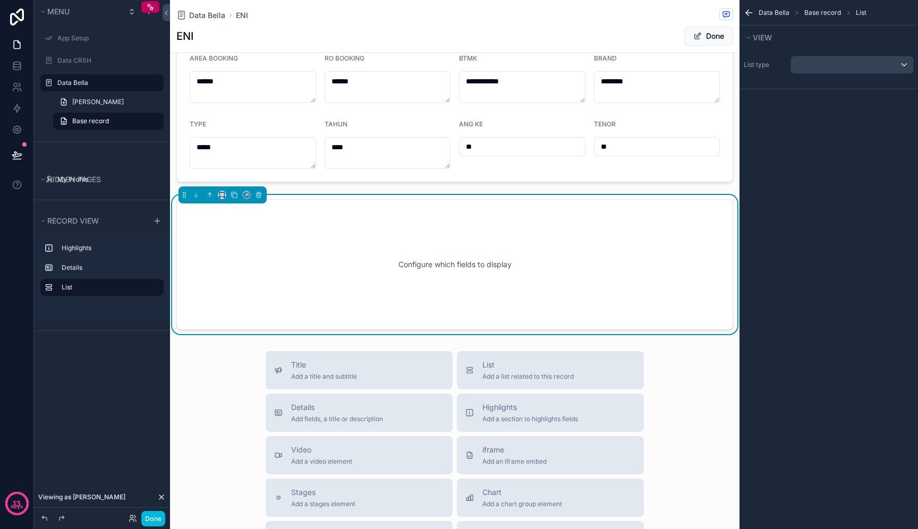
click at [377, 288] on div "Configure which fields to display" at bounding box center [455, 265] width 522 height 96
click at [459, 255] on div "Configure which fields to display" at bounding box center [455, 265] width 522 height 96
click at [259, 198] on icon "scrollable content" at bounding box center [258, 194] width 7 height 7
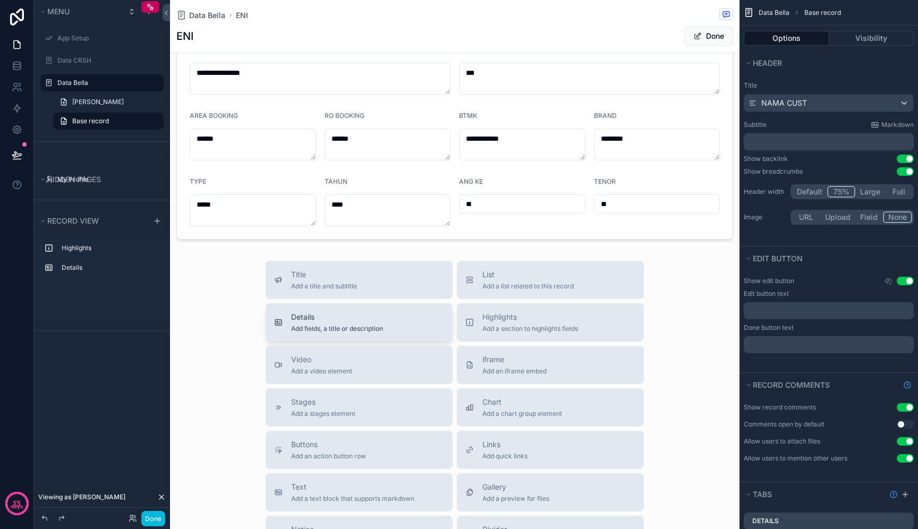
scroll to position [0, 0]
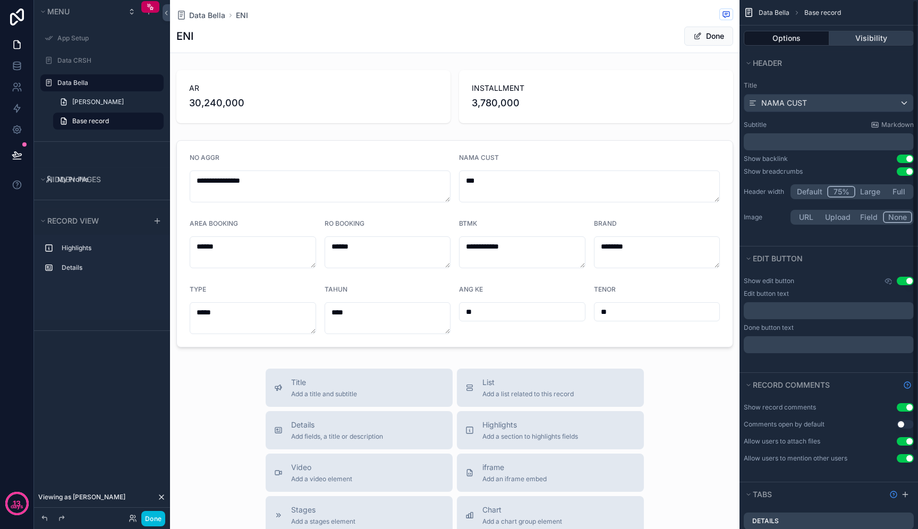
click at [849, 38] on button "Visibility" at bounding box center [871, 38] width 85 height 15
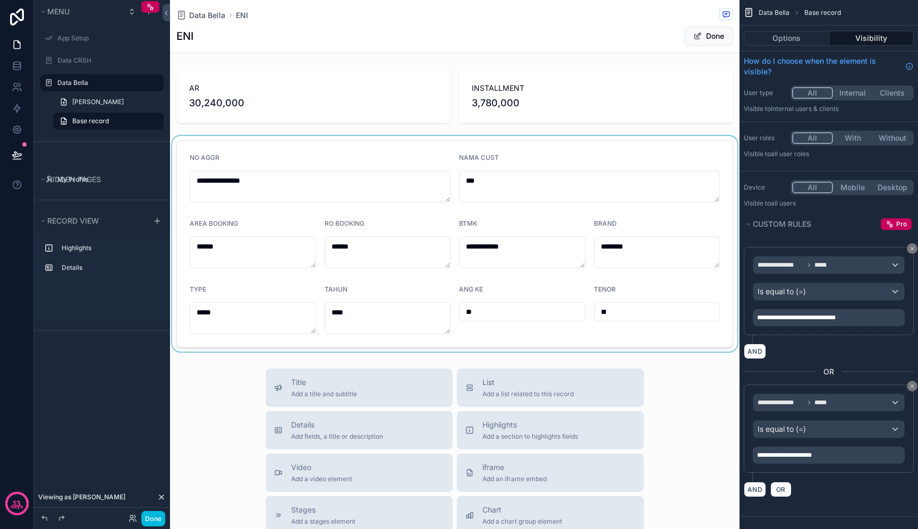
click at [464, 214] on div "scrollable content" at bounding box center [455, 244] width 570 height 216
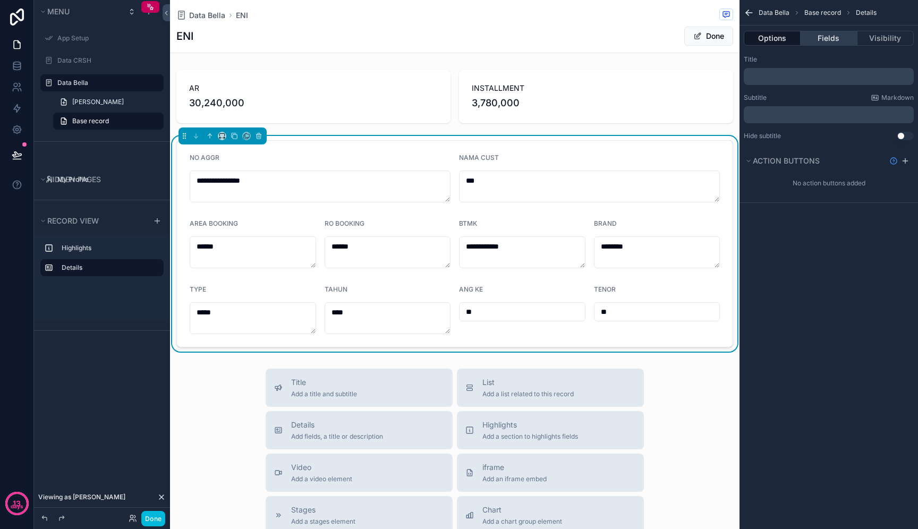
click at [831, 43] on button "Fields" at bounding box center [829, 38] width 56 height 15
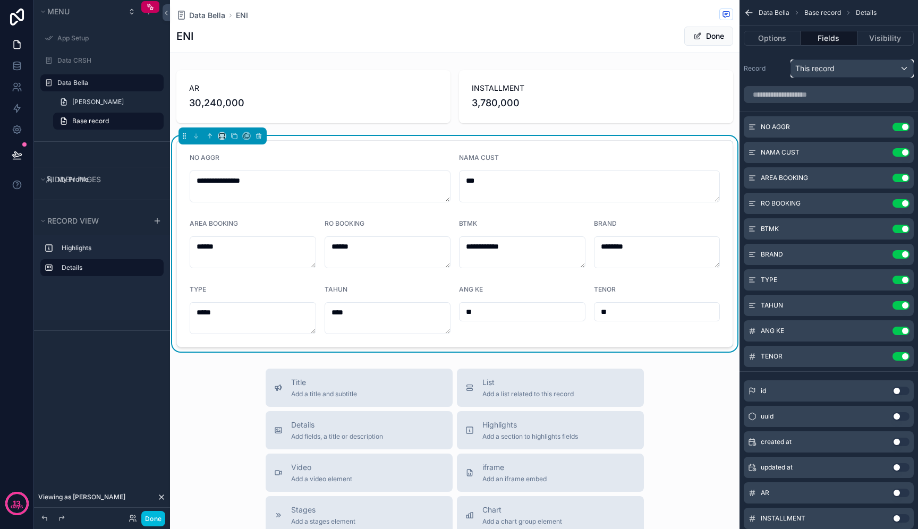
click at [883, 74] on div "This record" at bounding box center [852, 68] width 122 height 17
click at [883, 74] on div "scrollable content" at bounding box center [459, 264] width 918 height 529
click at [236, 138] on icon "scrollable content" at bounding box center [234, 135] width 7 height 7
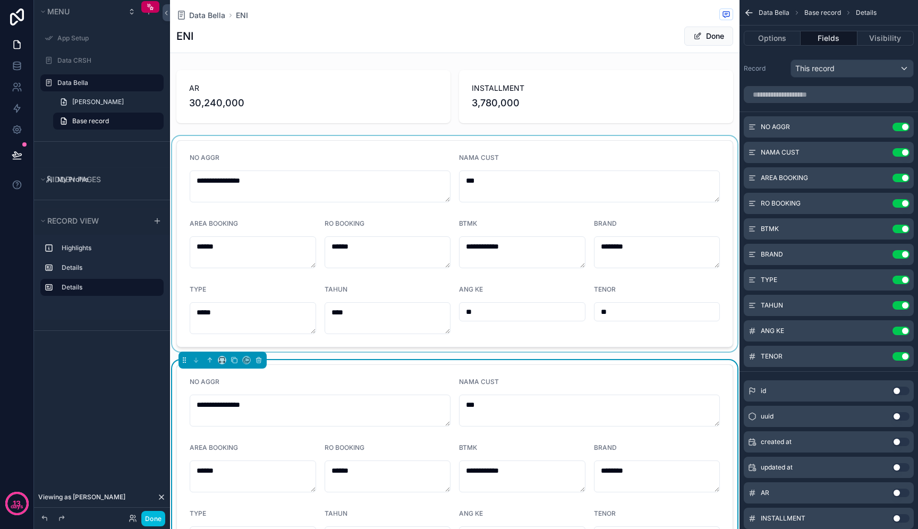
click at [288, 186] on div "scrollable content" at bounding box center [455, 244] width 570 height 216
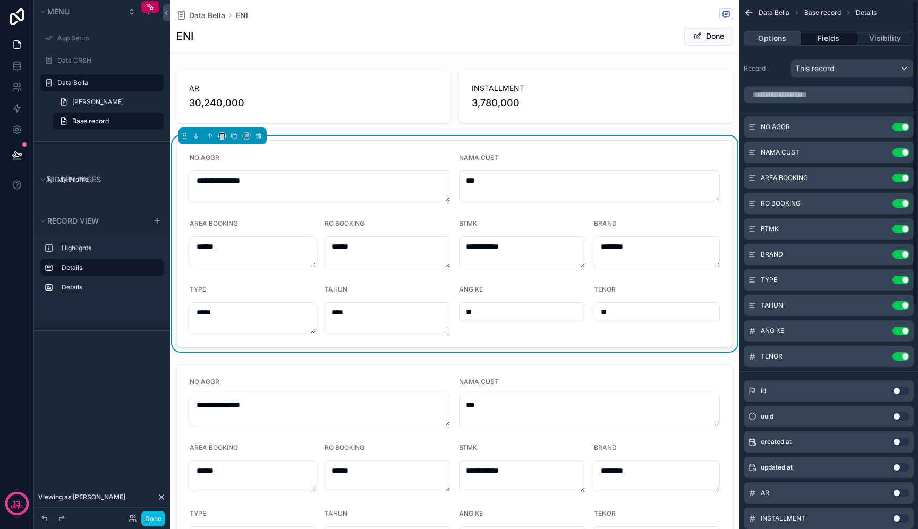
click at [769, 44] on button "Options" at bounding box center [772, 38] width 57 height 15
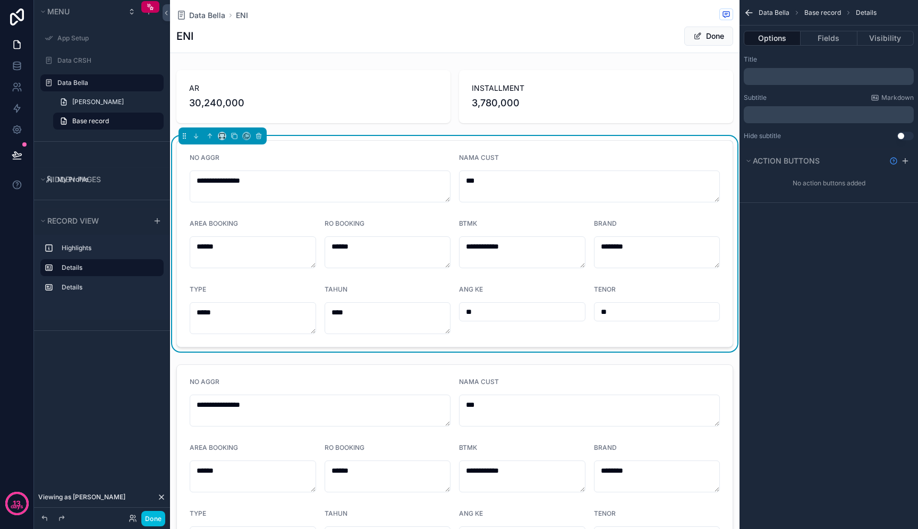
click at [907, 137] on button "Use setting" at bounding box center [905, 136] width 17 height 9
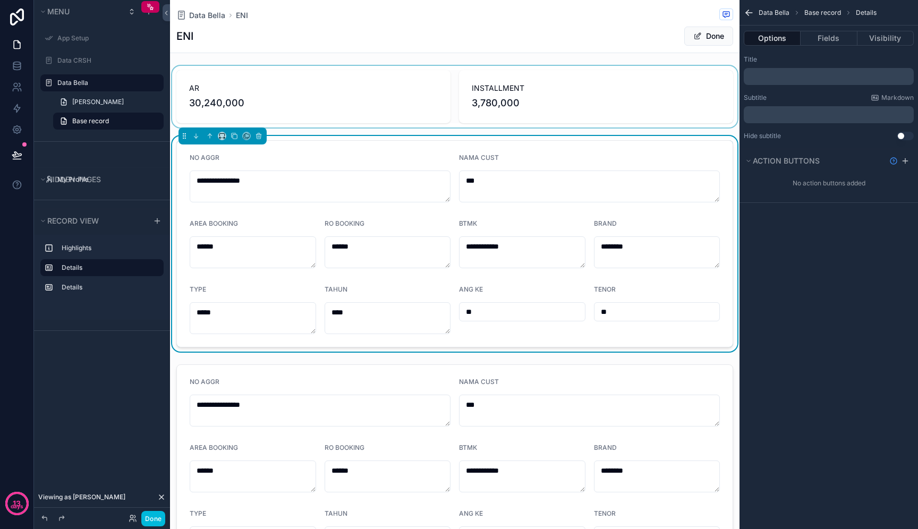
click at [553, 92] on div "scrollable content" at bounding box center [455, 97] width 570 height 62
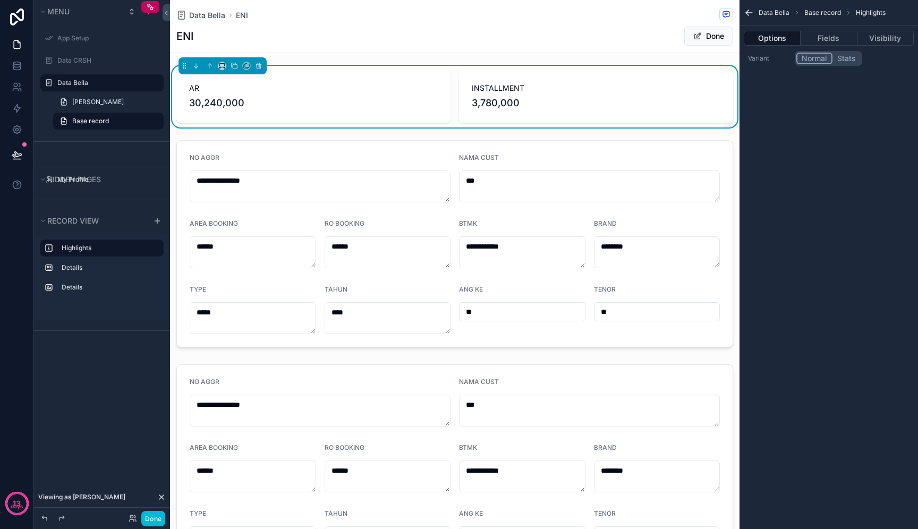
click at [765, 14] on span "Data Bella" at bounding box center [774, 13] width 31 height 9
click at [749, 13] on icon "scrollable content" at bounding box center [749, 12] width 11 height 11
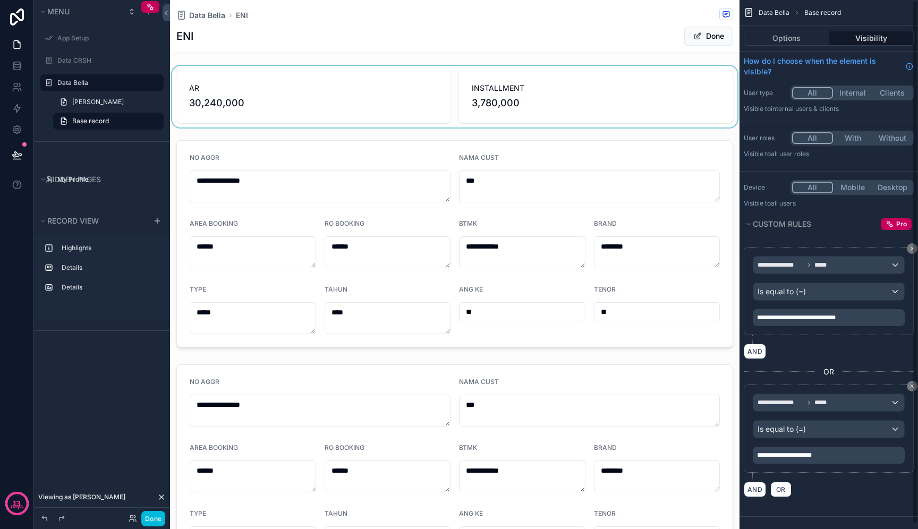
scroll to position [5, 0]
